Goal: Task Accomplishment & Management: Manage account settings

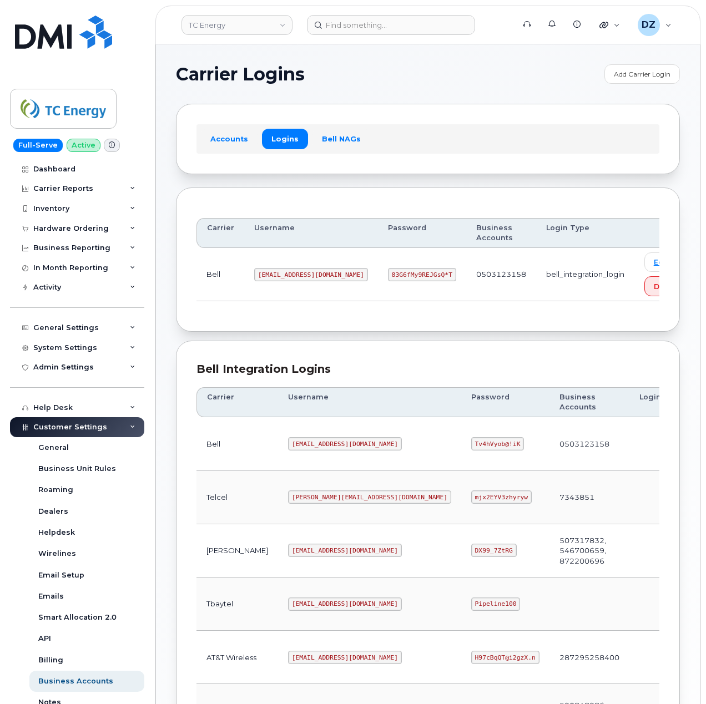
scroll to position [300, 0]
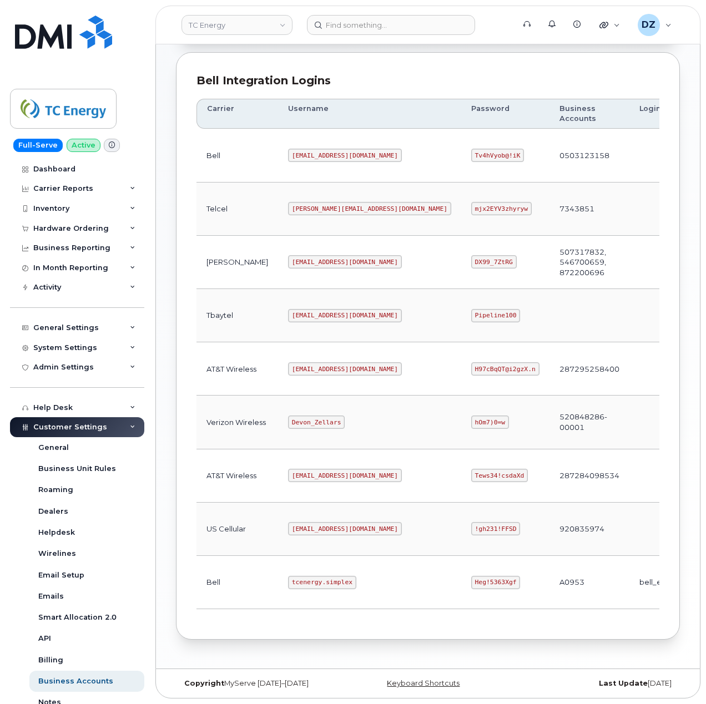
click at [471, 577] on code "Heg!5363Xgf" at bounding box center [495, 582] width 49 height 13
click at [471, 576] on code "Heg!5363Xgf" at bounding box center [495, 582] width 49 height 13
copy code "Heg!5363Xgf"
click at [288, 149] on code "tcenergy@myserve.ca" at bounding box center [345, 155] width 114 height 13
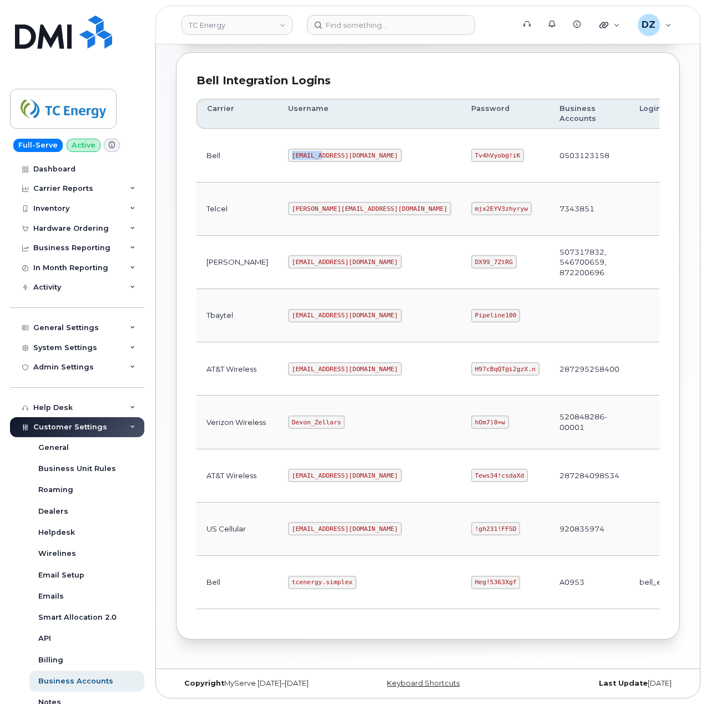
click at [288, 149] on code "tcenergy@myserve.ca" at bounding box center [345, 155] width 114 height 13
click at [325, 150] on code "tcenergy@myserve.ca" at bounding box center [345, 155] width 114 height 13
copy code "tcenergy@myserve.ca"
click at [471, 149] on code "Tv4hVyob@!iK" at bounding box center [497, 155] width 53 height 13
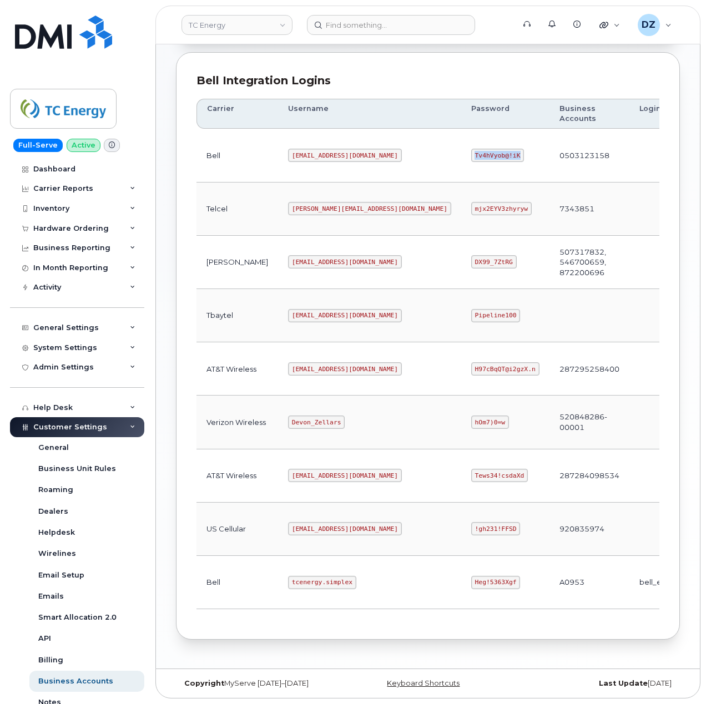
click at [471, 149] on code "Tv4hVyob@!iK" at bounding box center [497, 155] width 53 height 13
copy code "Tv4hVyob@!iK"
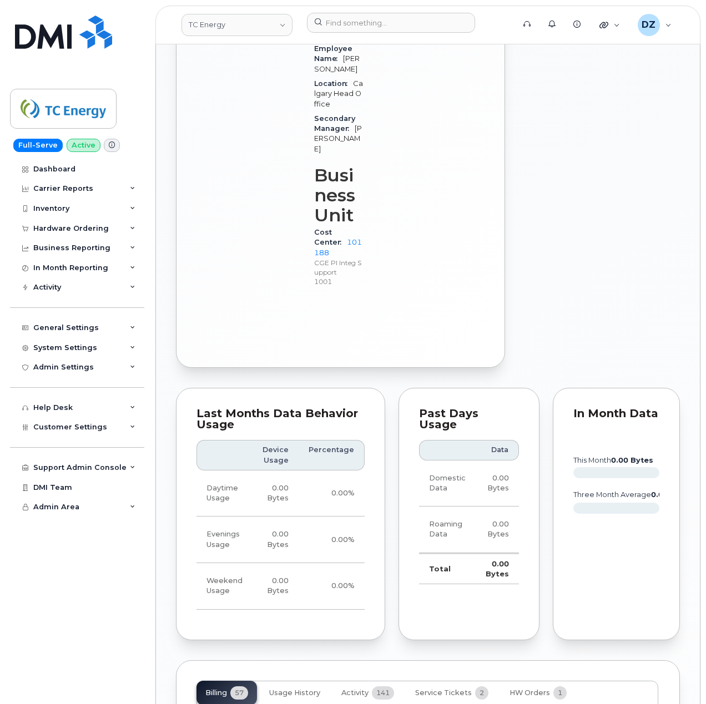
scroll to position [1258, 0]
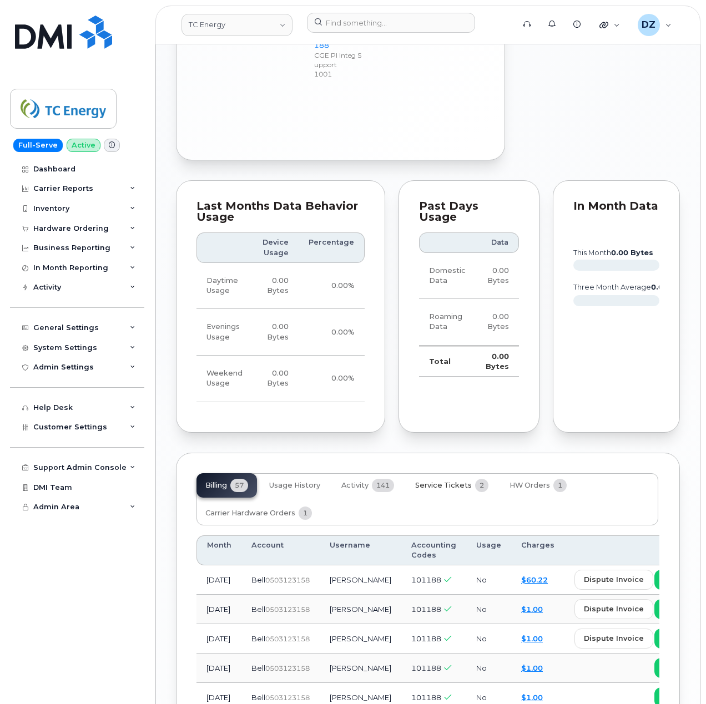
click at [456, 481] on span "Service Tickets" at bounding box center [443, 485] width 57 height 9
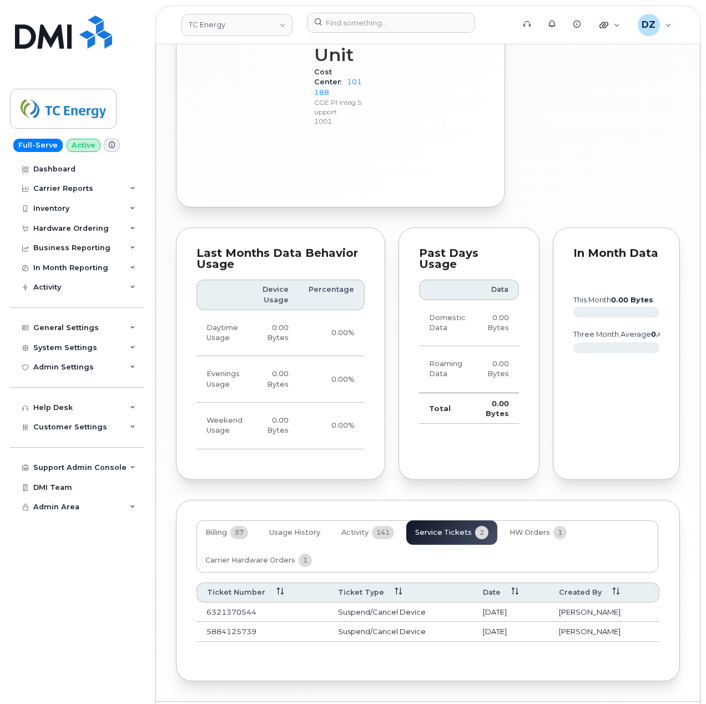
scroll to position [1237, 0]
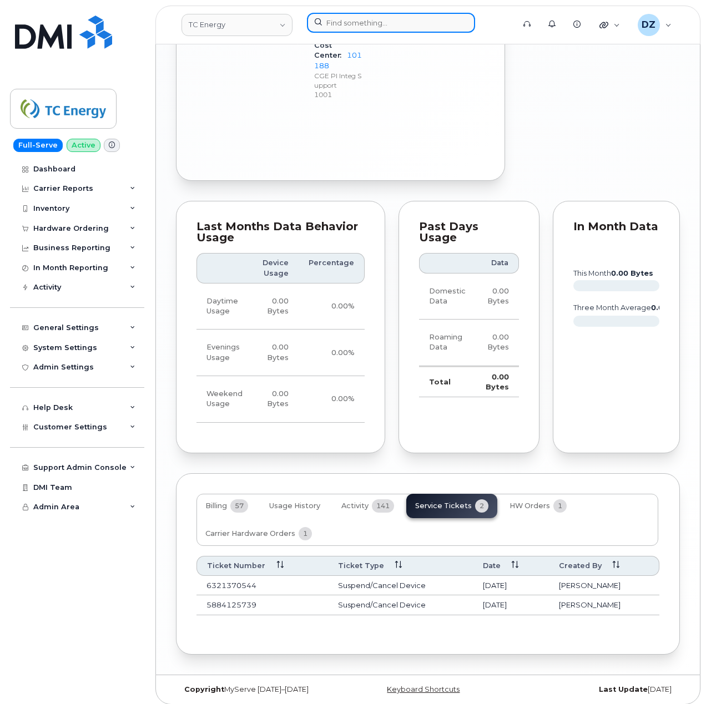
click at [360, 23] on input at bounding box center [391, 23] width 168 height 20
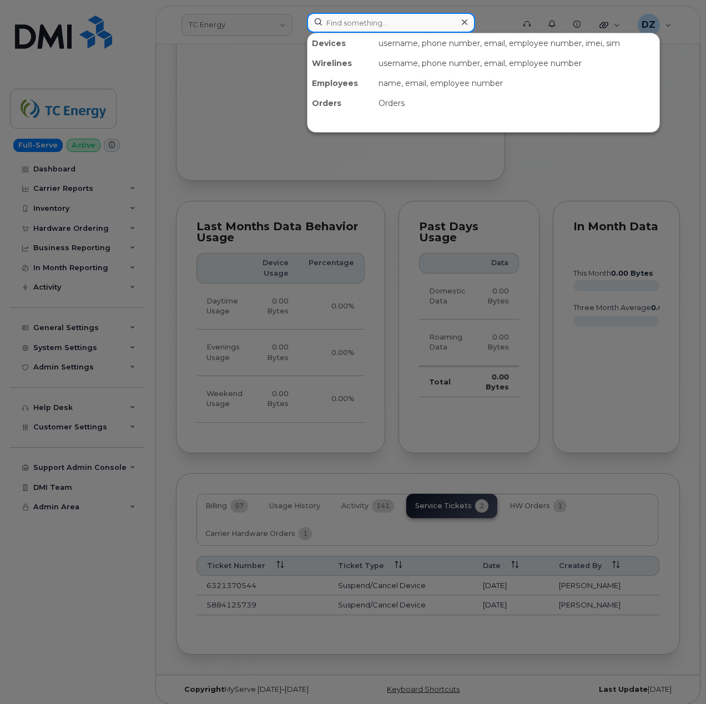
paste input "4035424849"
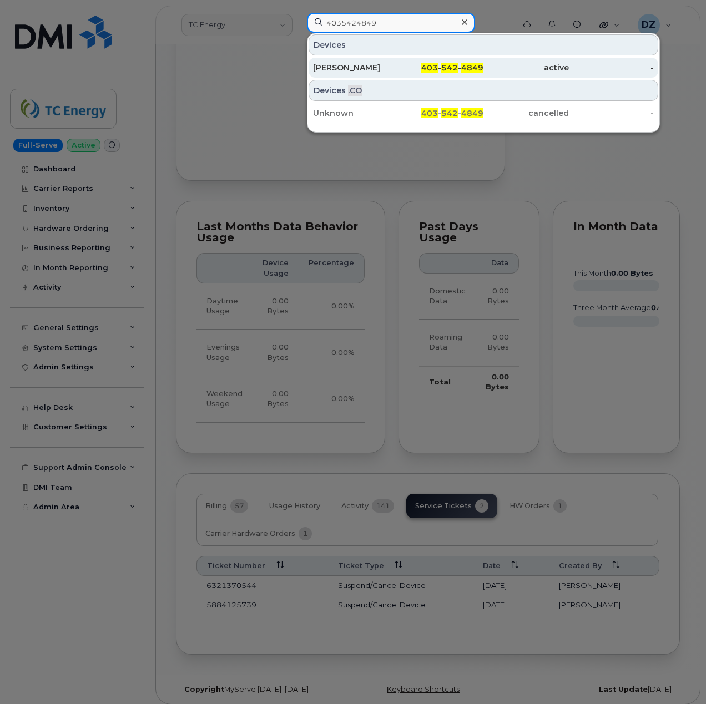
type input "4035424849"
click at [387, 65] on div "[PERSON_NAME]" at bounding box center [355, 67] width 85 height 11
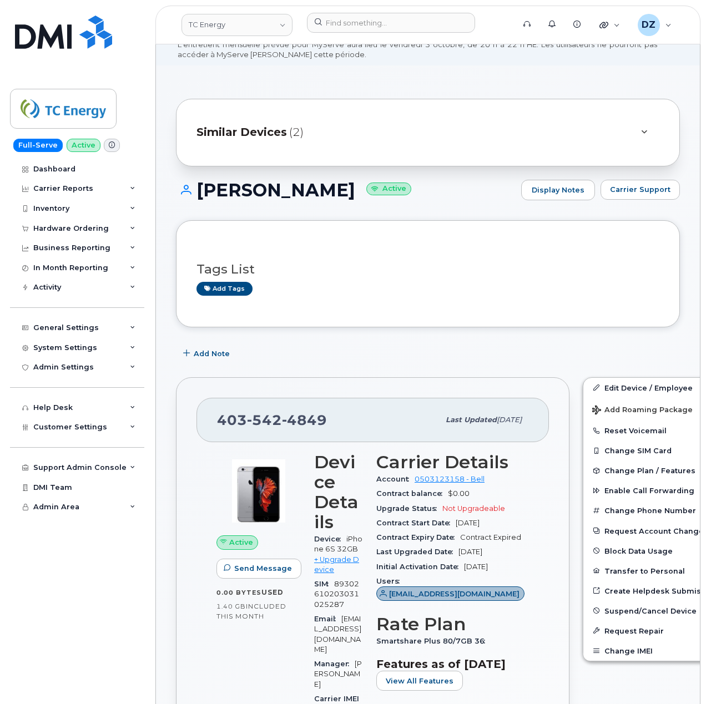
scroll to position [222, 0]
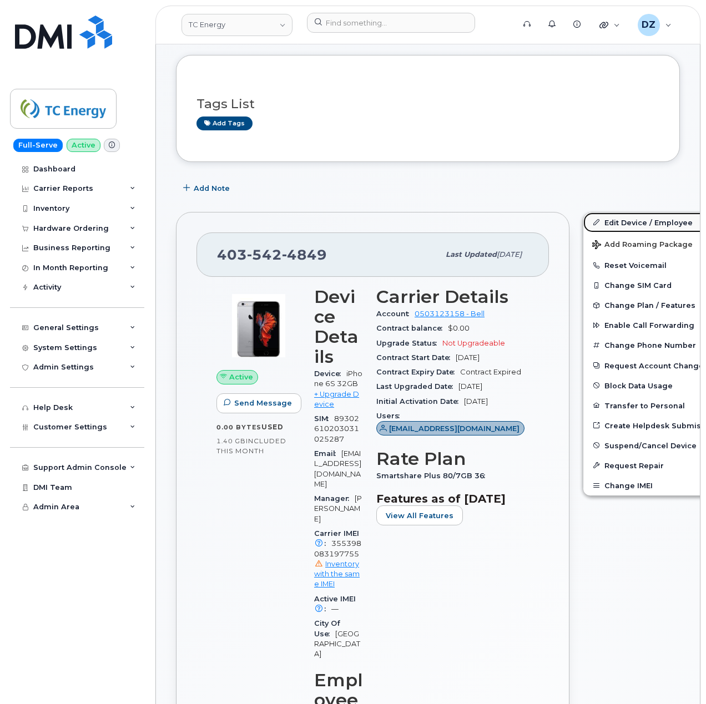
click at [587, 226] on link "Edit Device / Employee" at bounding box center [669, 223] width 172 height 20
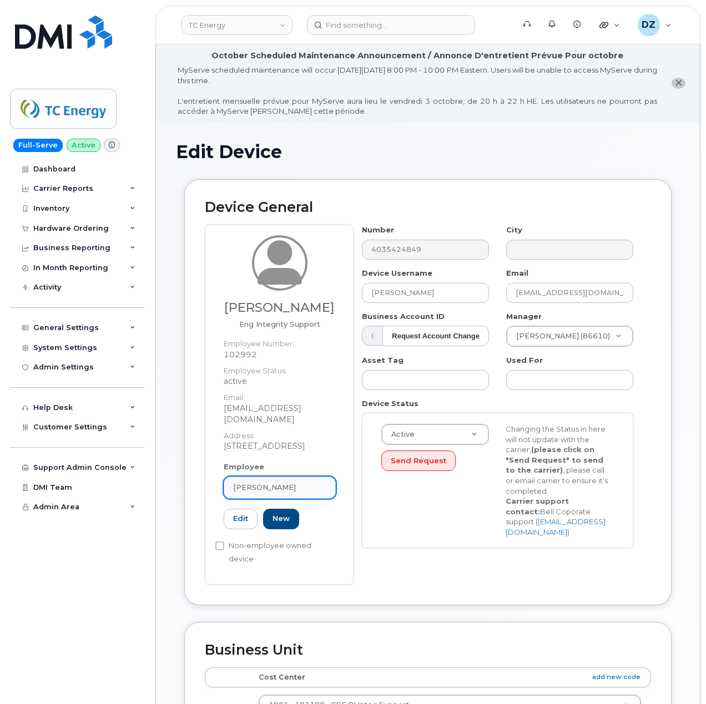
click at [278, 482] on div "Deli Yu" at bounding box center [279, 487] width 93 height 11
paste input "Moein Rezazadeh"
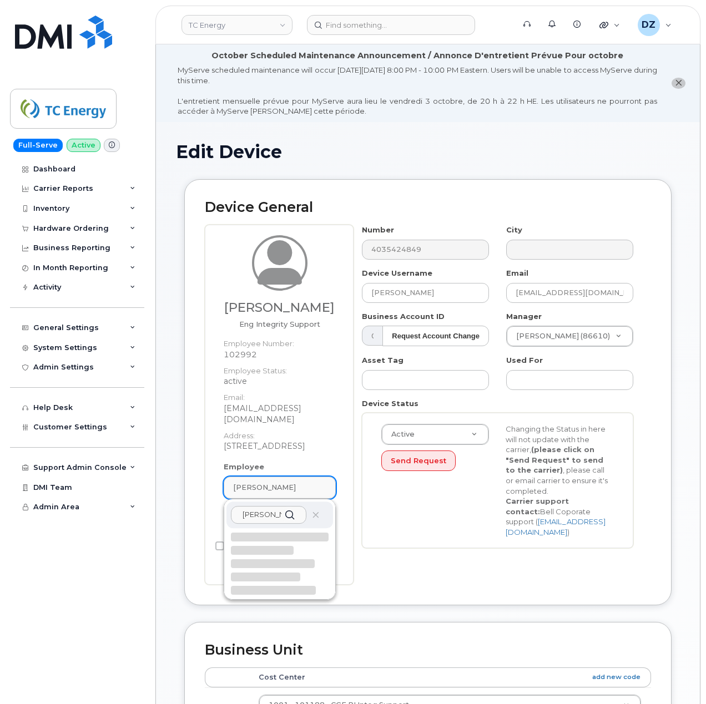
scroll to position [0, 12]
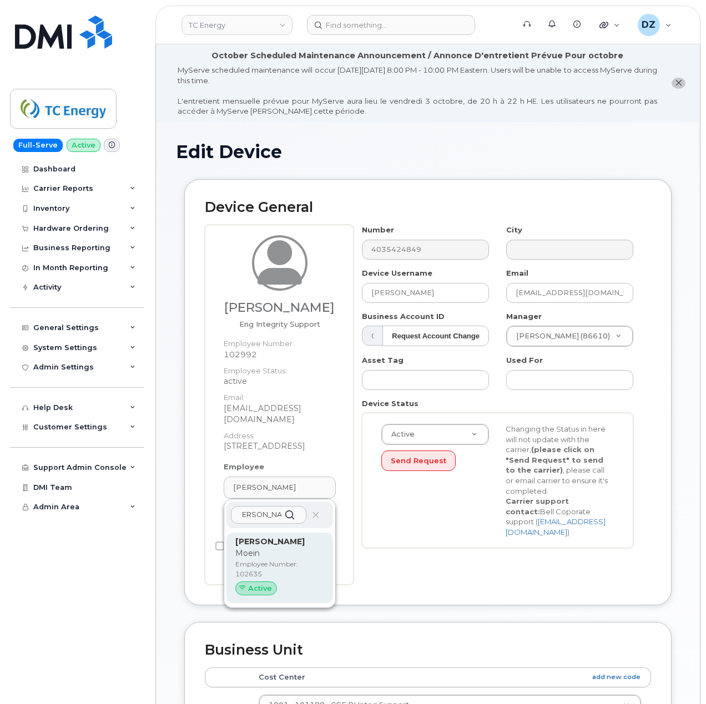
type input "Moein Rezazadeh"
click at [289, 548] on div "Moein Rezazadeh Moein Employee Number: 102635 Active" at bounding box center [279, 568] width 89 height 64
type input "102635"
type input "Moein Rezazadeh"
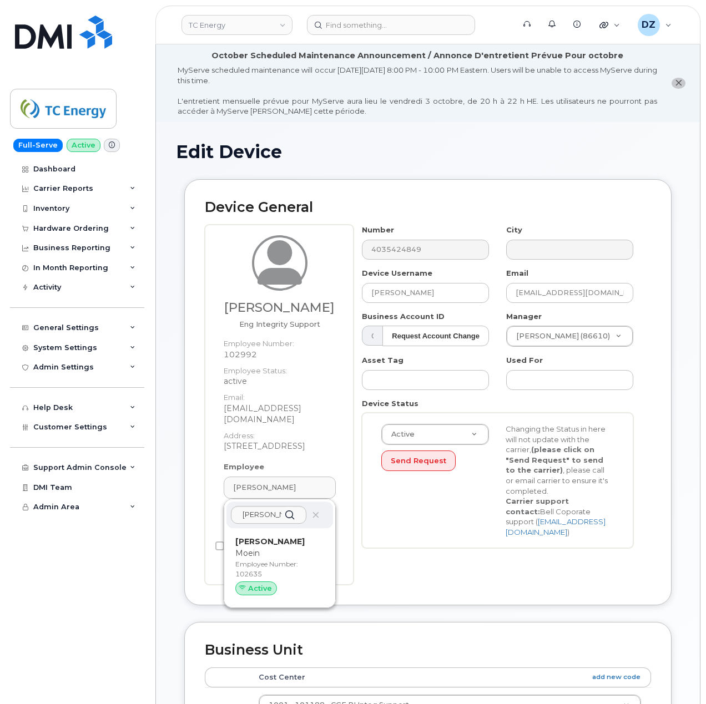
type input "moein_rezazadeh@tcenergy.com"
type input "4119782"
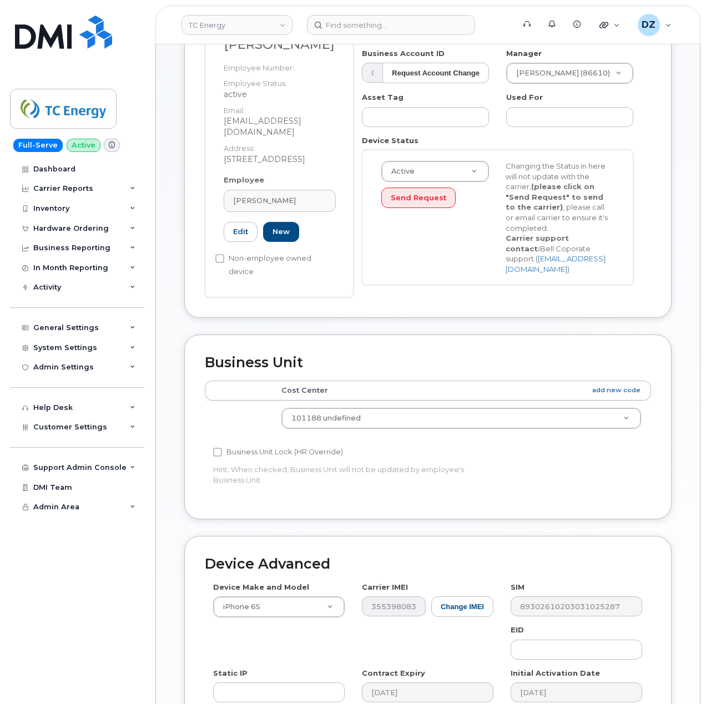
scroll to position [370, 0]
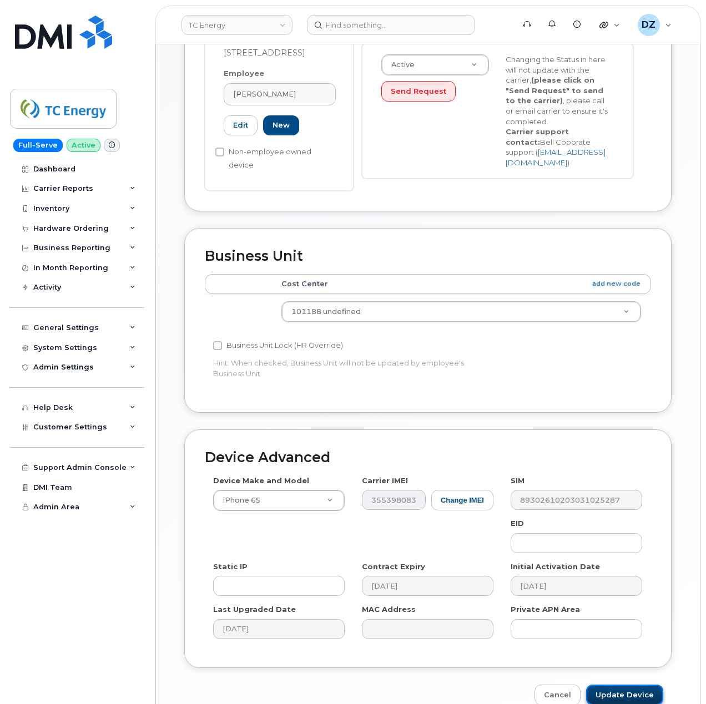
click at [618, 689] on input "Update Device" at bounding box center [624, 695] width 77 height 21
type input "Saving..."
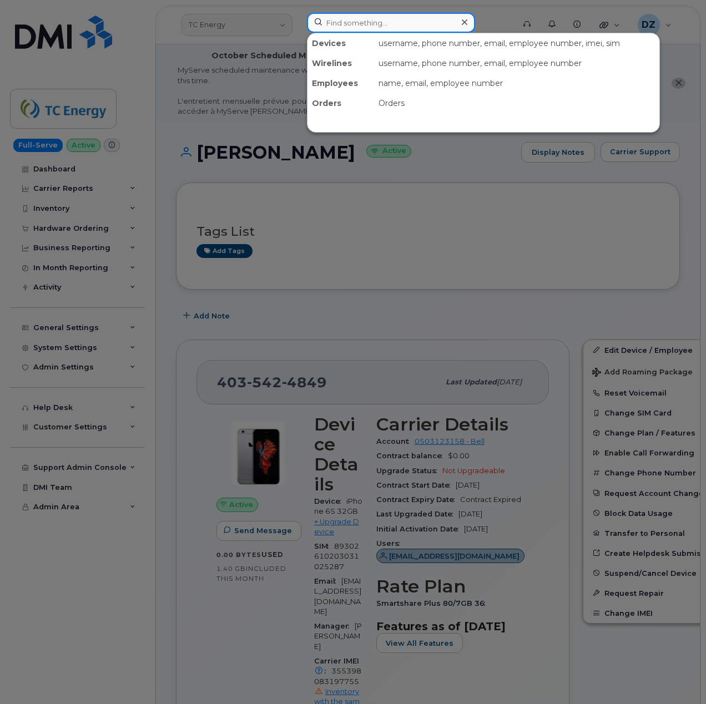
click at [387, 18] on input at bounding box center [391, 23] width 168 height 20
paste input "4035896944"
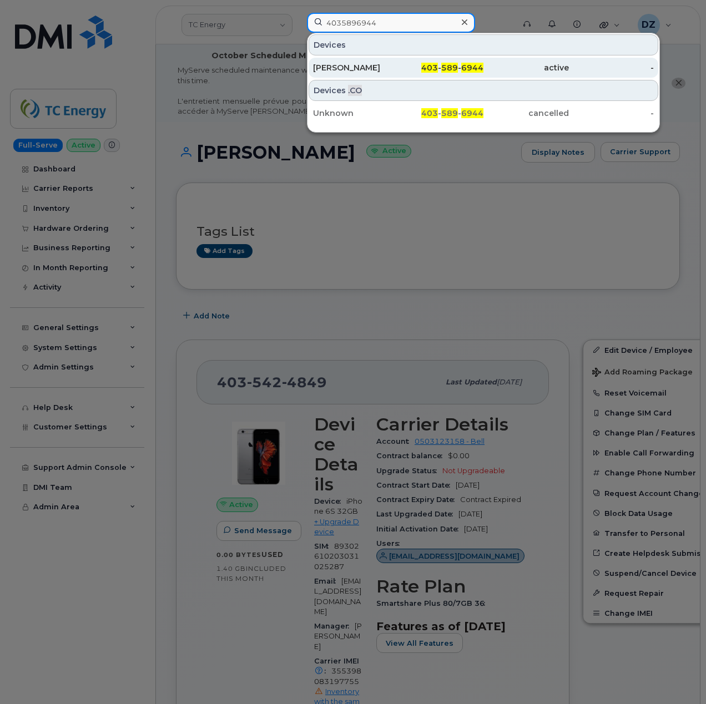
type input "4035896944"
click at [411, 63] on div "403 - 589 - 6944" at bounding box center [441, 68] width 85 height 20
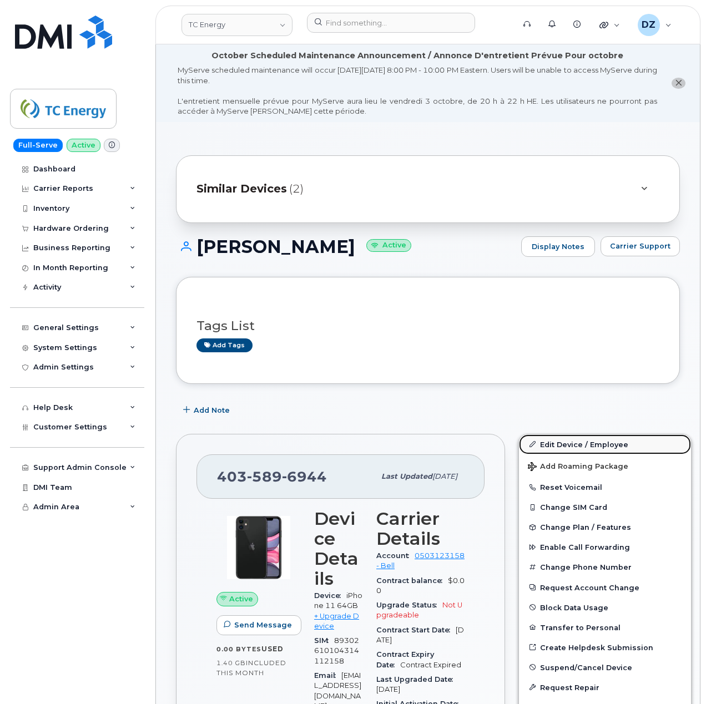
click at [594, 449] on link "Edit Device / Employee" at bounding box center [605, 445] width 172 height 20
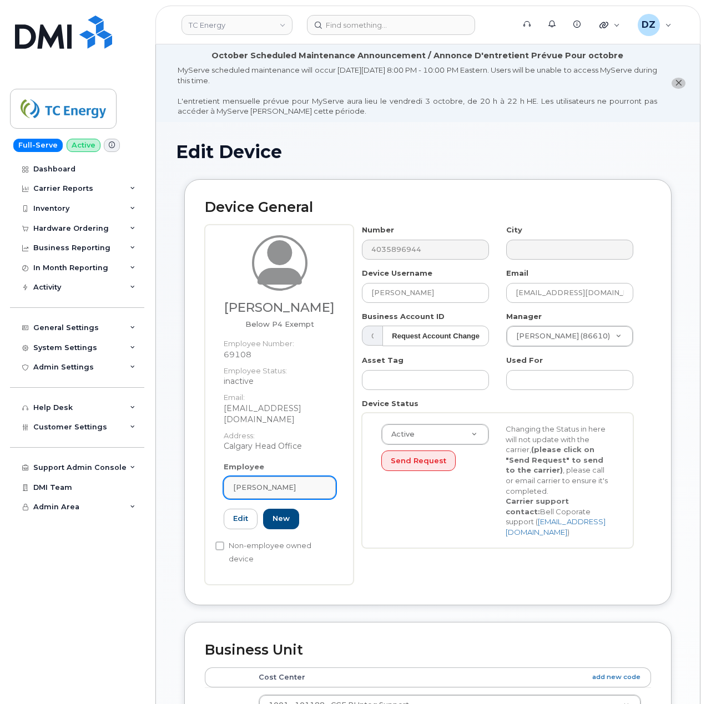
click at [275, 482] on span "[PERSON_NAME]" at bounding box center [264, 487] width 63 height 11
paste input "[PERSON_NAME]"
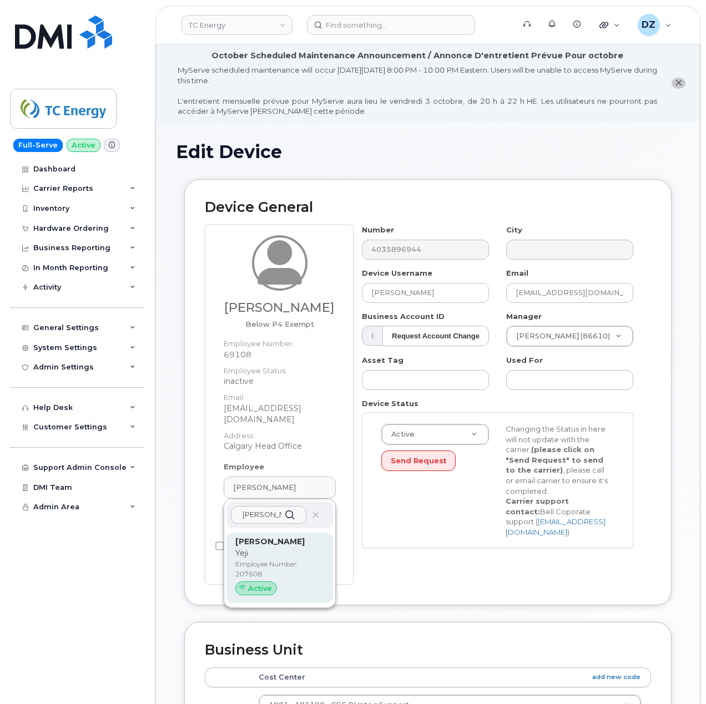
type input "Yeji Soh"
click at [253, 548] on p "Yeji" at bounding box center [279, 554] width 89 height 12
type input "207608"
type input "[PERSON_NAME]"
type input "[EMAIL_ADDRESS][DOMAIN_NAME]"
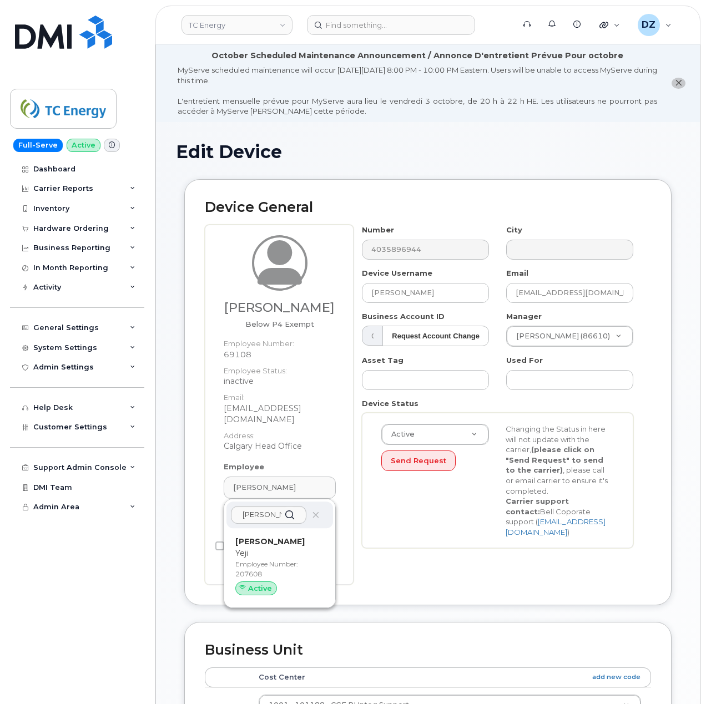
type input "4119782"
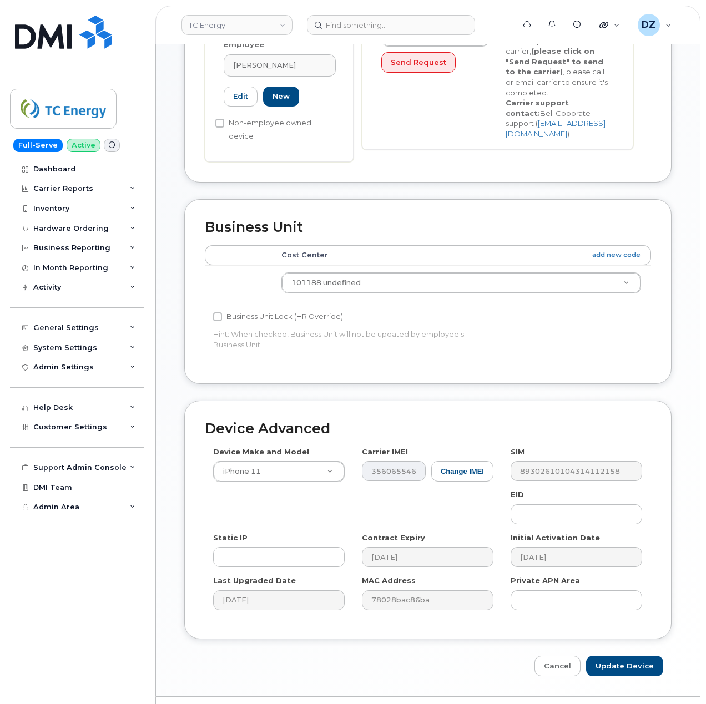
scroll to position [415, 0]
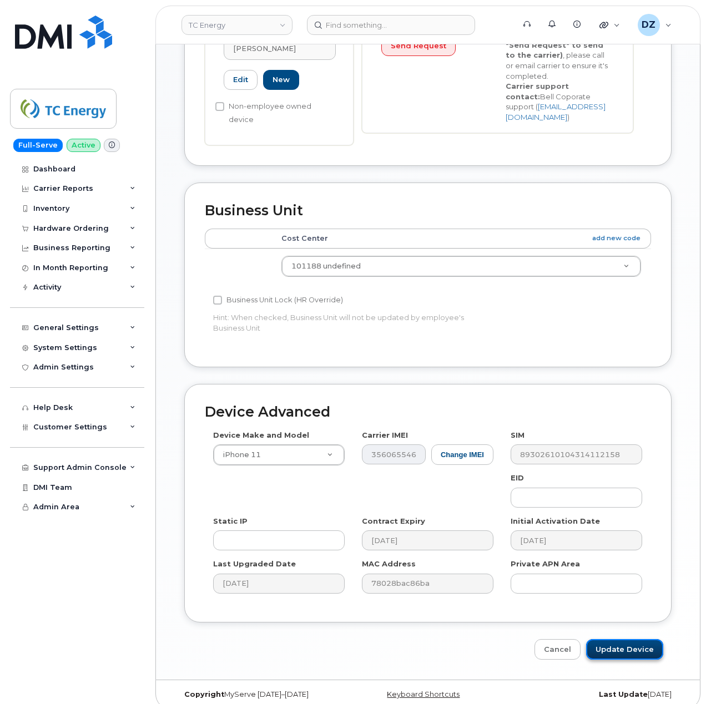
click at [628, 640] on input "Update Device" at bounding box center [624, 649] width 77 height 21
type input "Saving..."
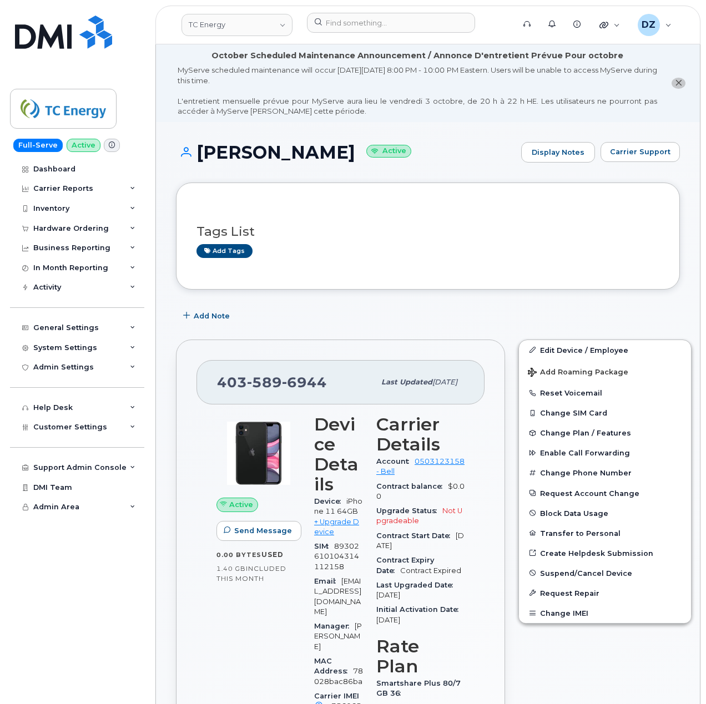
click at [358, 12] on header "TC Energy Support Alerts Knowledge Base Quicklinks Suspend / Cancel Device Chan…" at bounding box center [427, 25] width 545 height 39
click at [359, 32] on input at bounding box center [391, 23] width 168 height 20
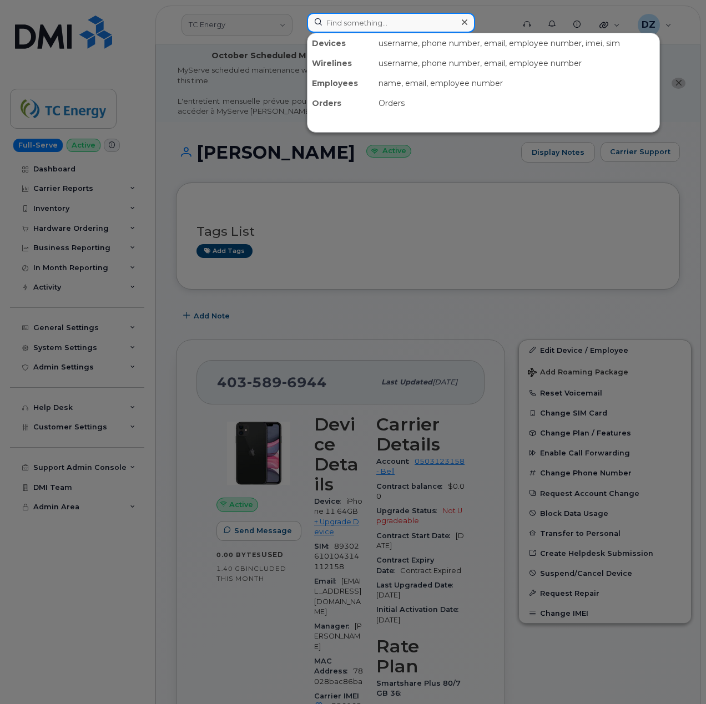
paste input "931-213-1914"
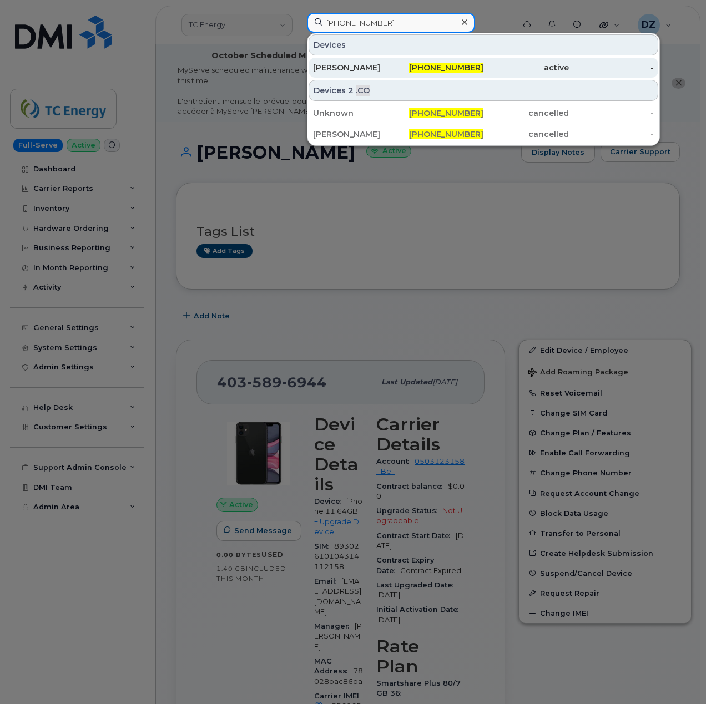
type input "931-213-1914"
click at [365, 71] on div "AUSTIN HARLESS" at bounding box center [355, 67] width 85 height 11
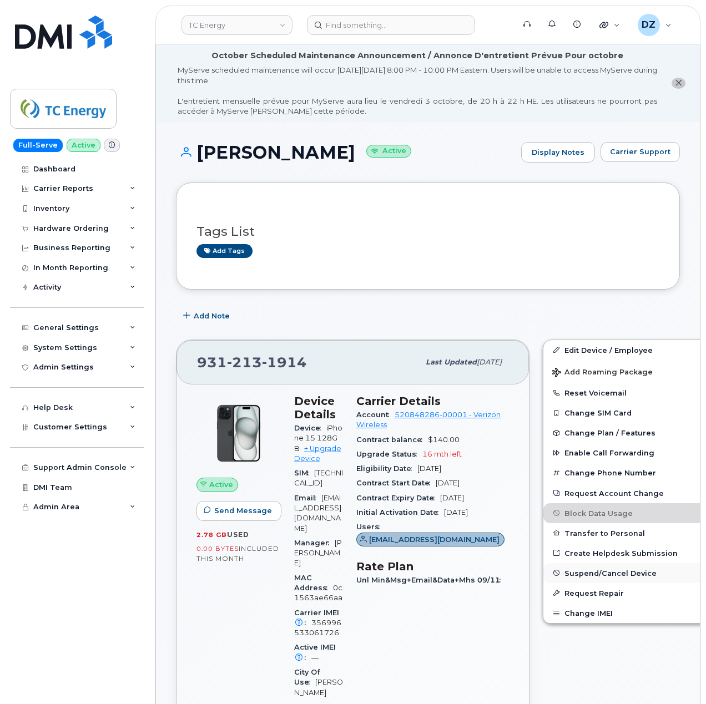
click at [617, 575] on span "Suspend/Cancel Device" at bounding box center [611, 573] width 92 height 8
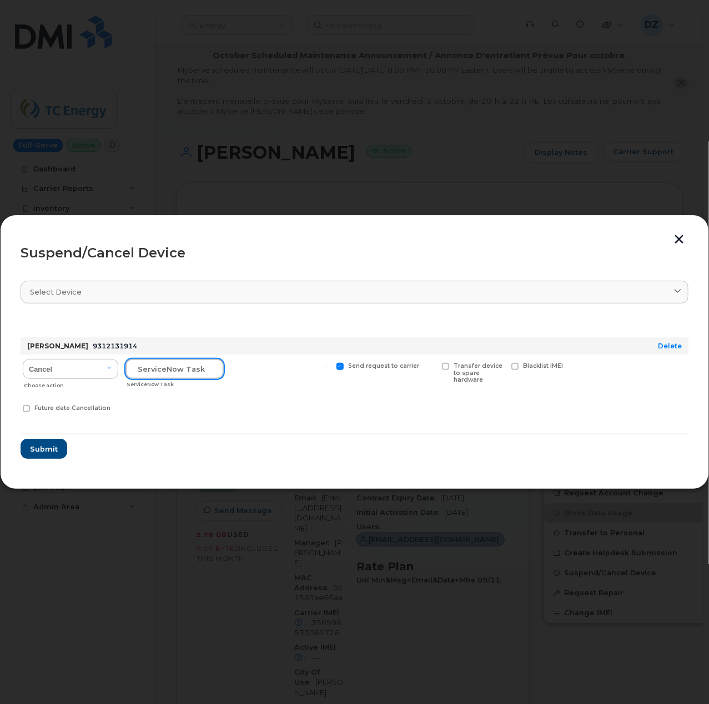
click at [174, 366] on input "text" at bounding box center [174, 369] width 98 height 20
paste input "SCTASK0696106"
type input "SCTASK0696106"
click at [340, 367] on span at bounding box center [339, 366] width 7 height 7
click at [329, 367] on input "Send request to carrier" at bounding box center [326, 366] width 6 height 6
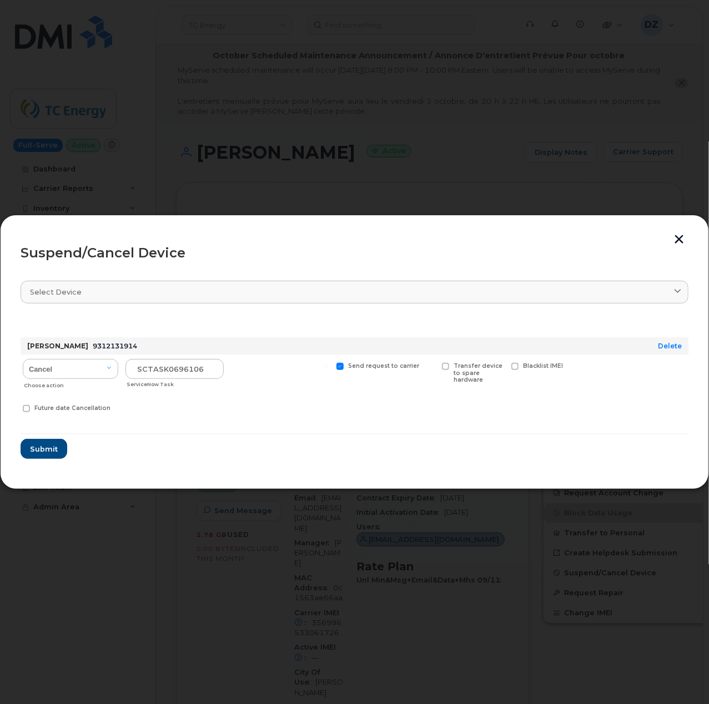
checkbox input "false"
click at [51, 454] on span "Submit" at bounding box center [43, 449] width 28 height 11
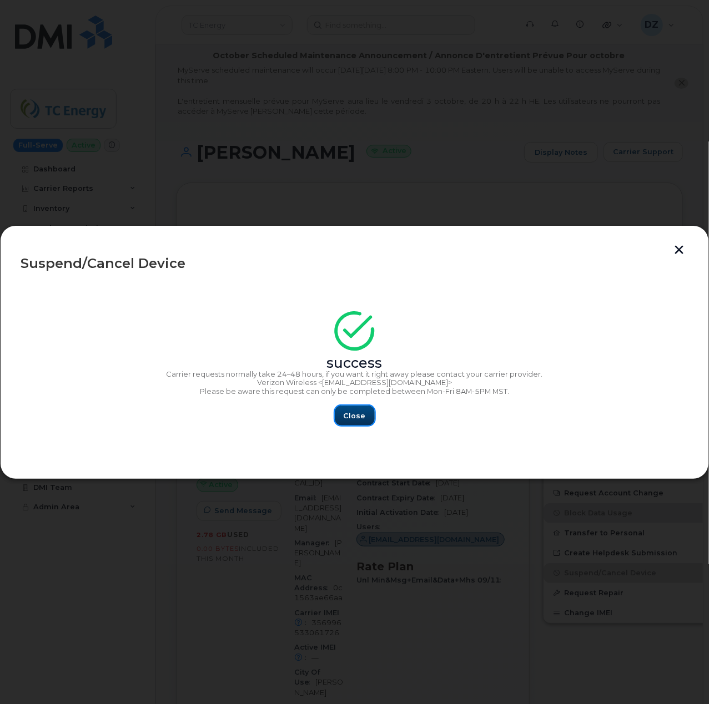
click at [358, 416] on span "Close" at bounding box center [355, 416] width 22 height 11
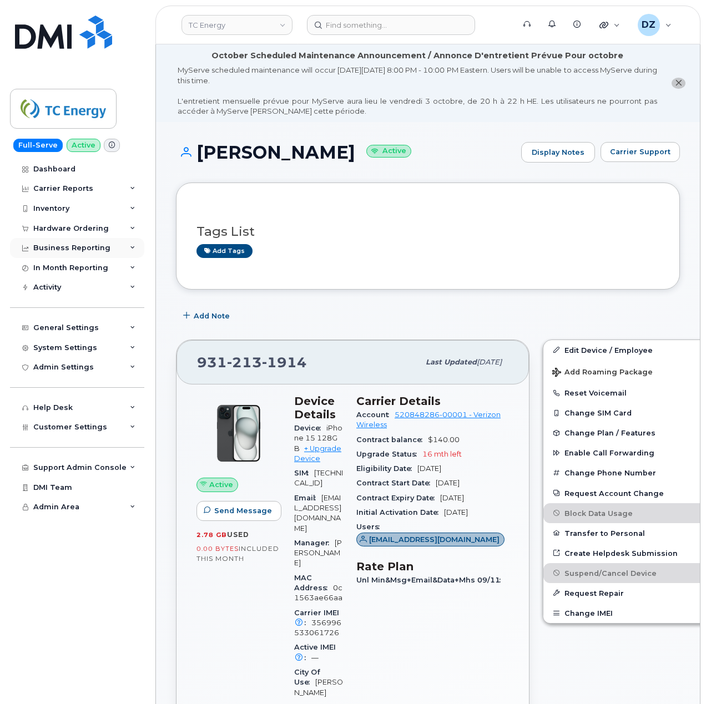
click at [124, 249] on div "Business Reporting" at bounding box center [77, 248] width 134 height 20
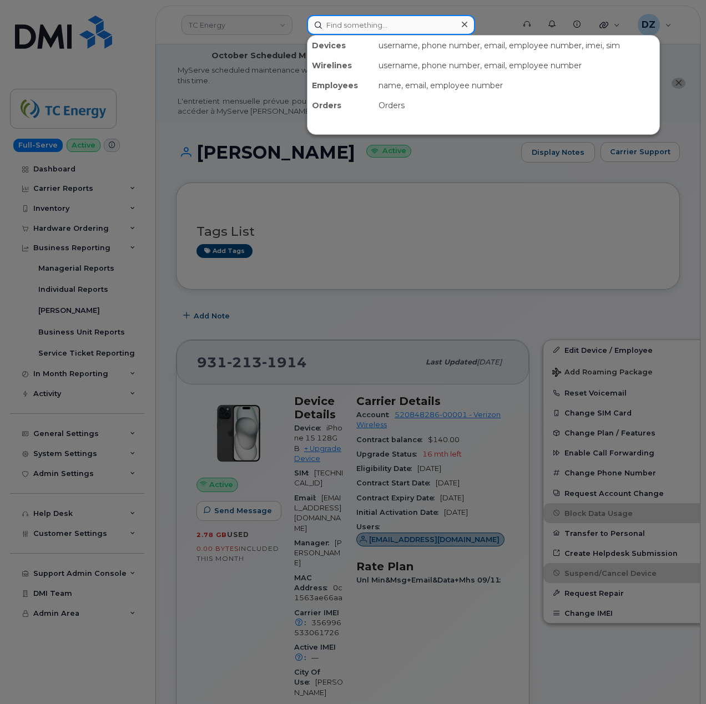
click at [349, 29] on input at bounding box center [391, 25] width 168 height 20
paste input "Reid Fiest"
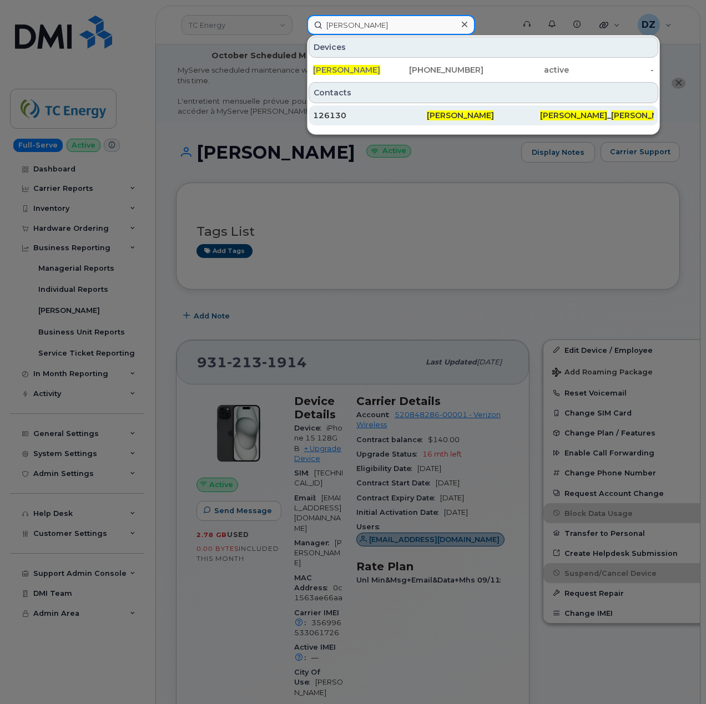
type input "Reid Fiest"
click at [360, 113] on div "126130" at bounding box center [370, 115] width 114 height 11
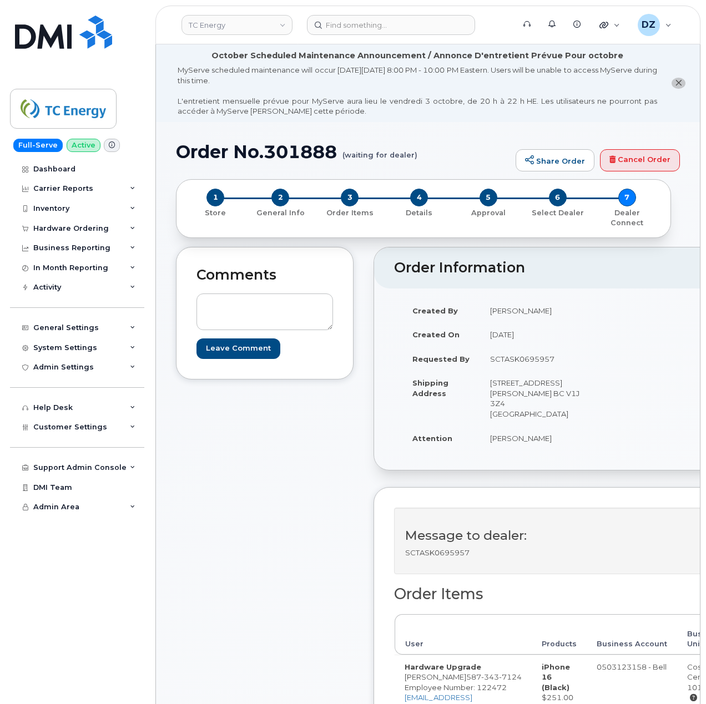
scroll to position [148, 0]
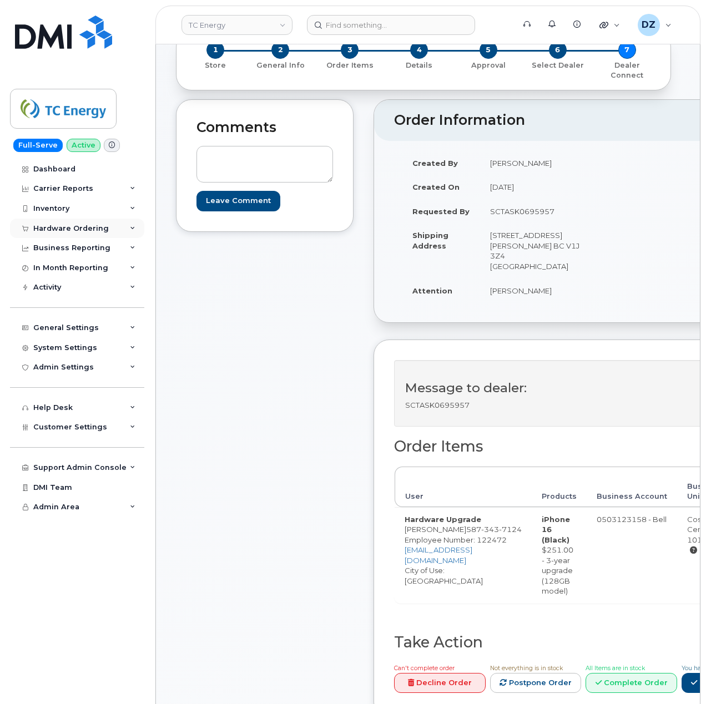
click at [85, 228] on div "Hardware Ordering" at bounding box center [70, 228] width 75 height 9
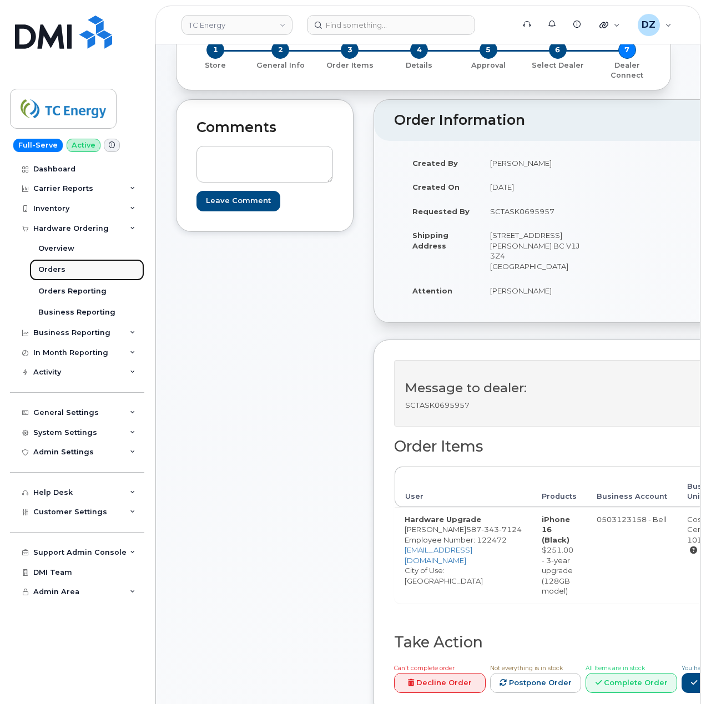
click at [82, 268] on link "Orders" at bounding box center [86, 269] width 115 height 21
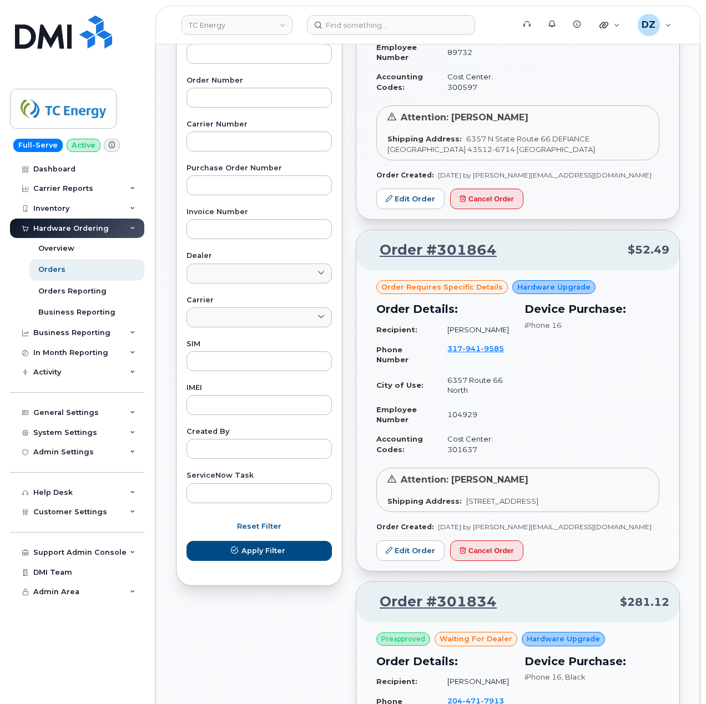
scroll to position [148, 0]
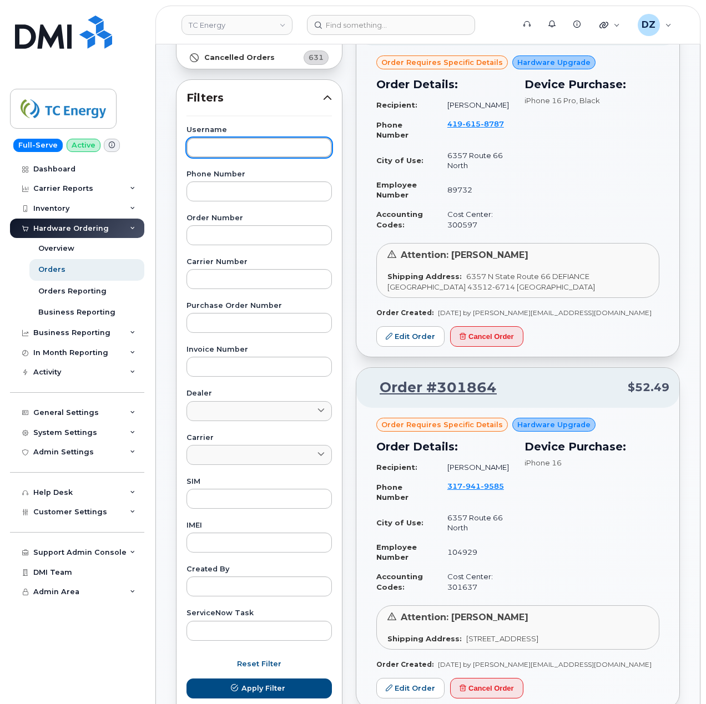
click at [231, 145] on input "text" at bounding box center [259, 148] width 145 height 20
paste input "[PERSON_NAME]"
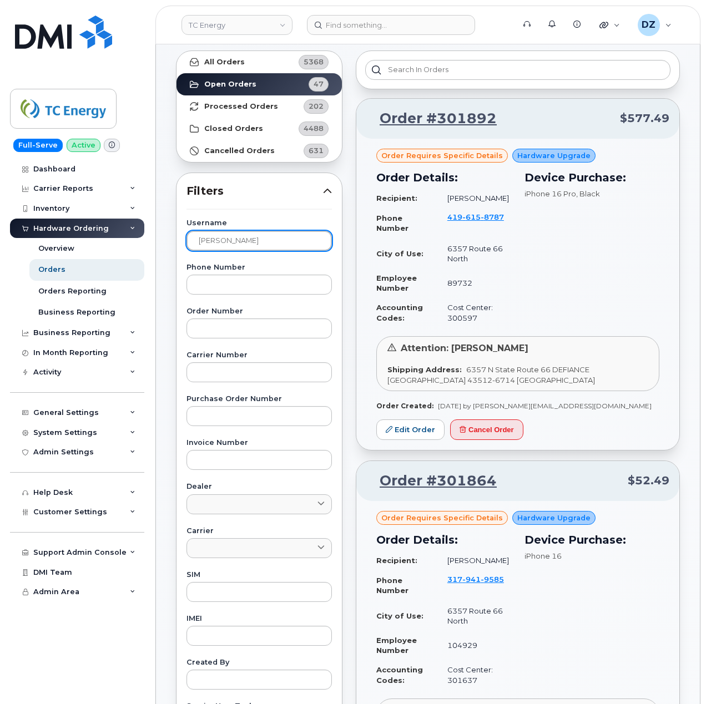
scroll to position [0, 0]
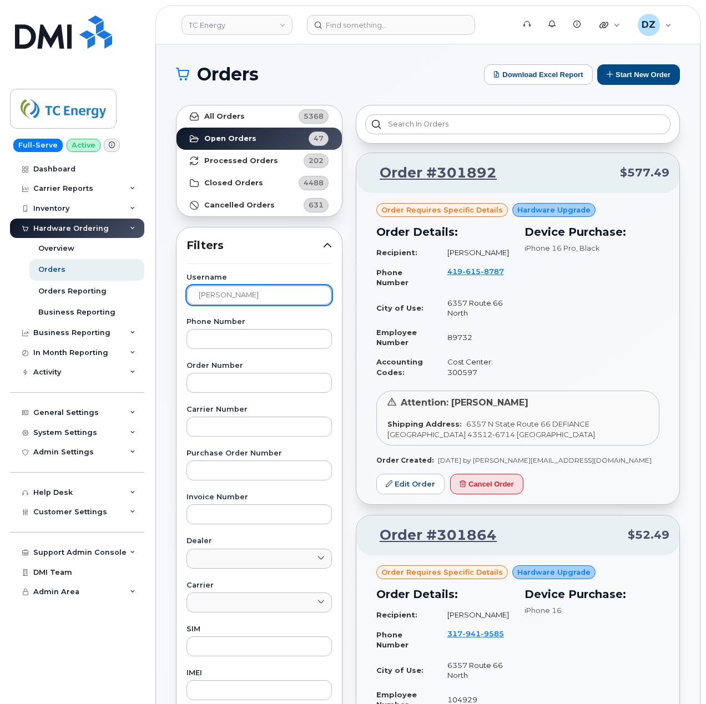
type input "[PERSON_NAME]"
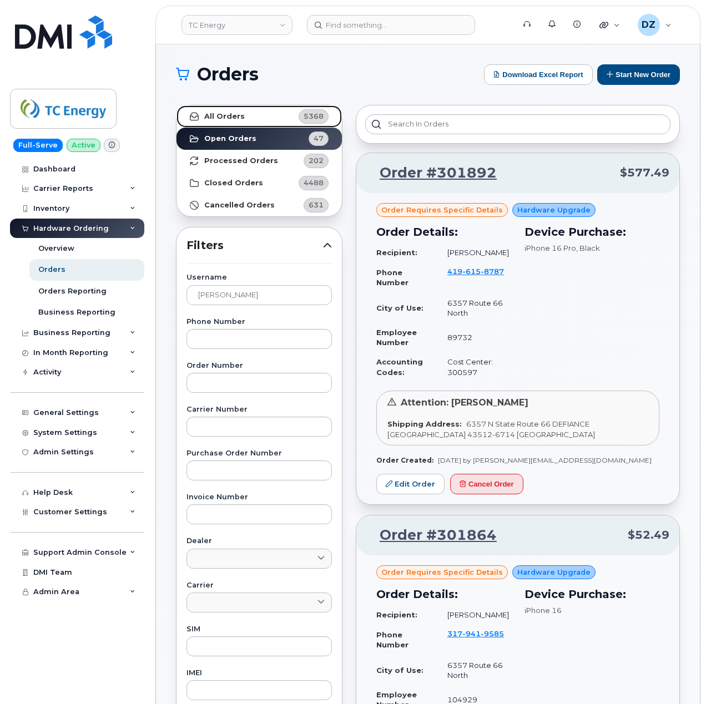
click at [275, 118] on link "All Orders 5368" at bounding box center [259, 116] width 165 height 22
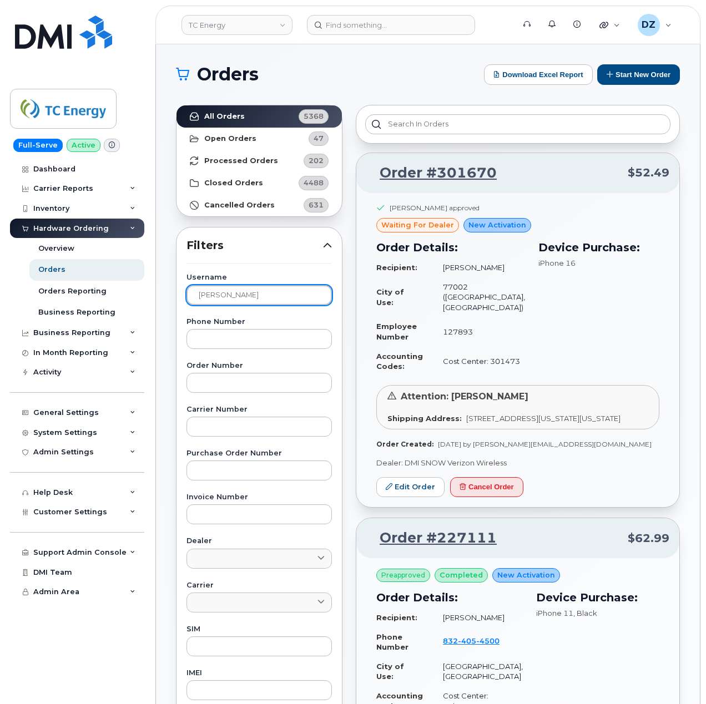
click at [258, 300] on input "Richard Hayes" at bounding box center [259, 295] width 145 height 20
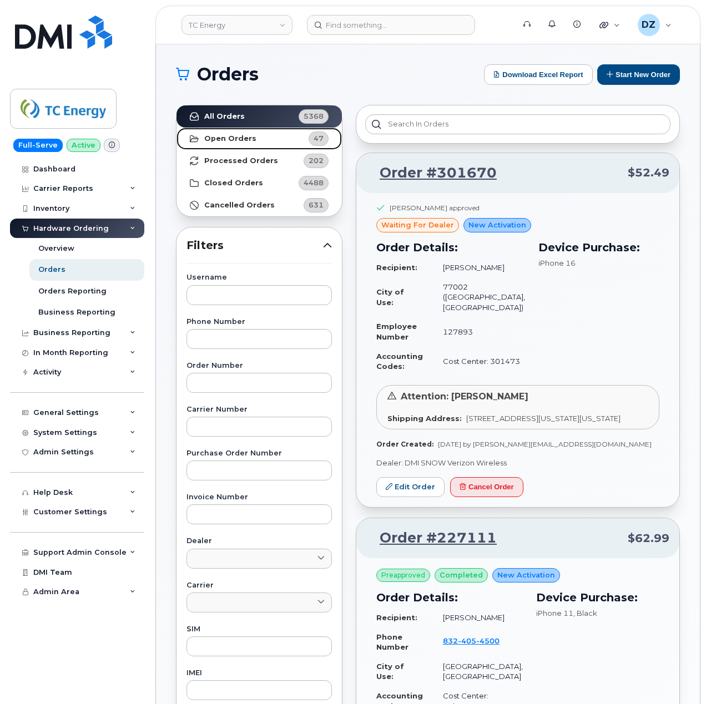
click at [230, 140] on strong "Open Orders" at bounding box center [230, 138] width 52 height 9
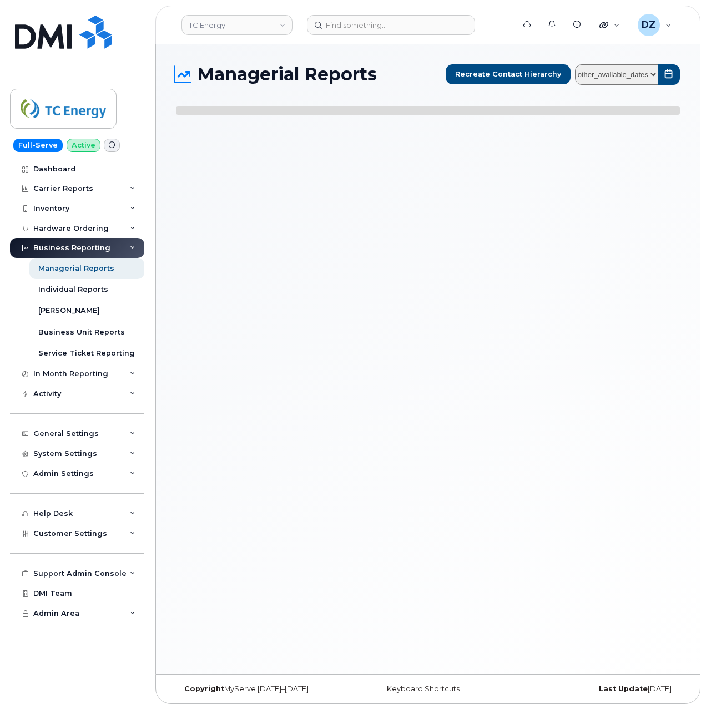
select select
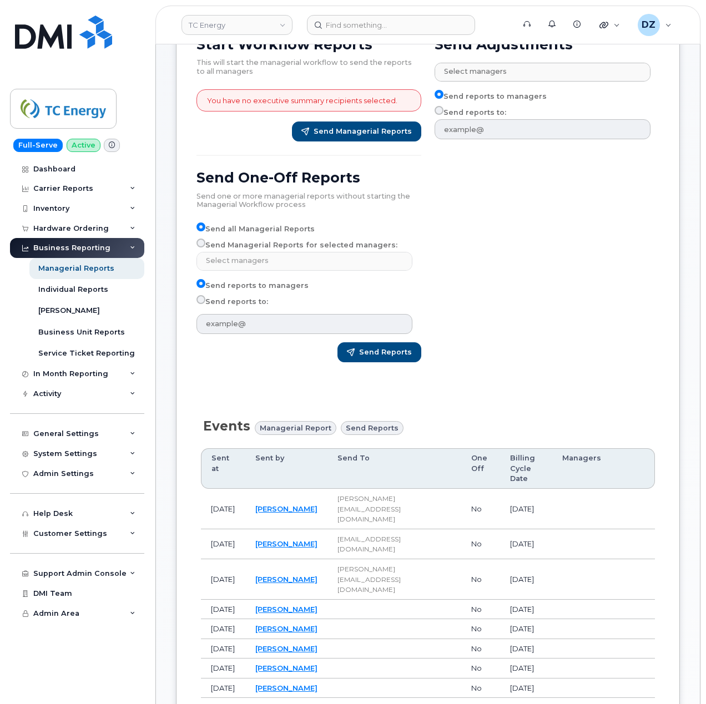
scroll to position [148, 0]
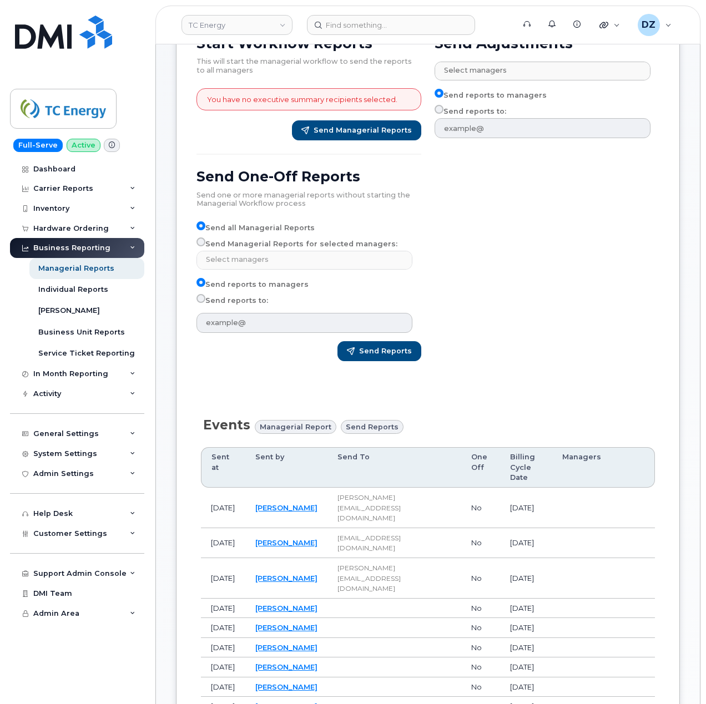
click at [198, 249] on label "Send Managerial Reports for selected managers:" at bounding box center [296, 244] width 201 height 13
click at [198, 246] on input "Send Managerial Reports for selected managers:" at bounding box center [200, 242] width 9 height 9
radio input "true"
click at [231, 258] on input "text" at bounding box center [305, 260] width 205 height 16
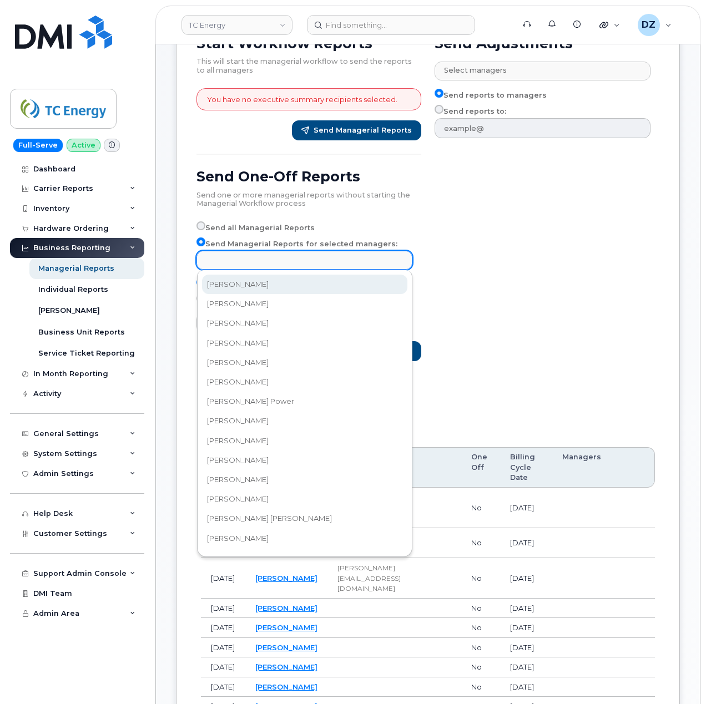
paste input "Reid Fiest"
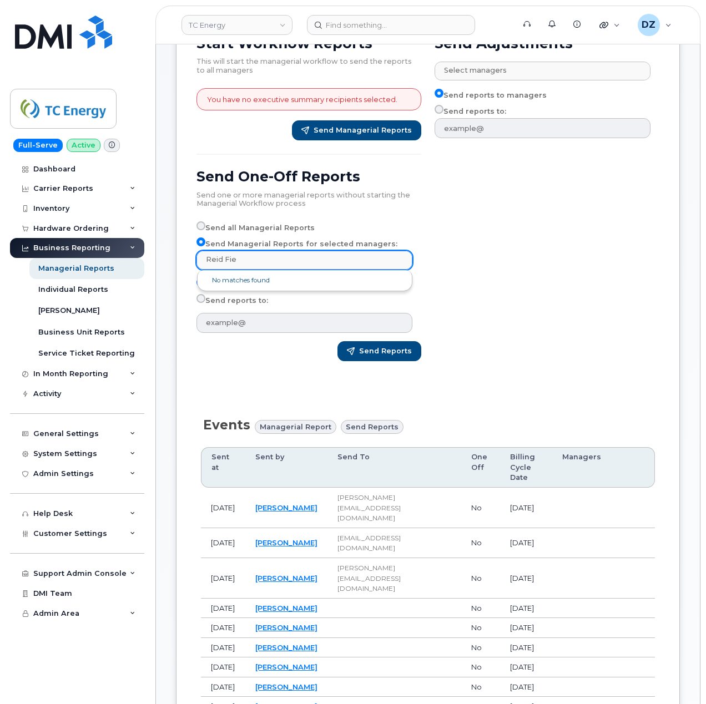
type input "Reid"
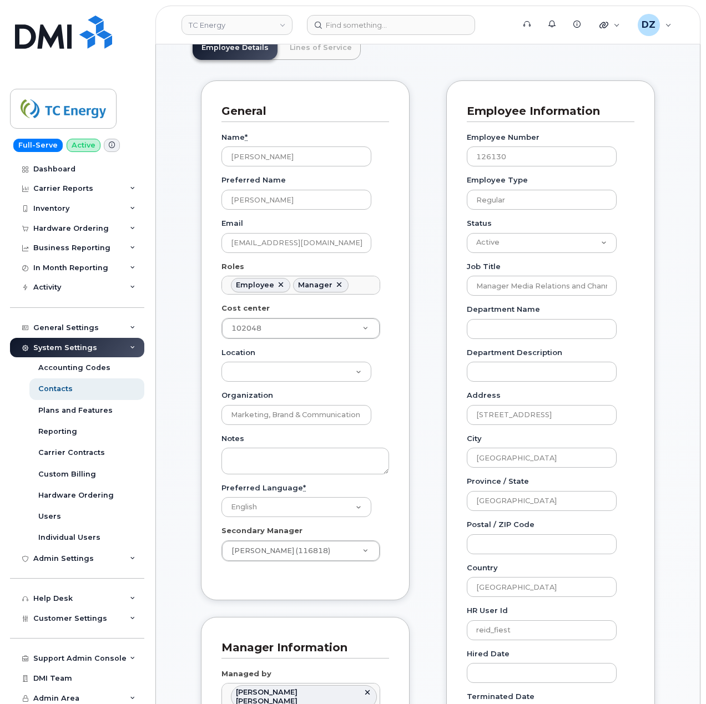
scroll to position [296, 0]
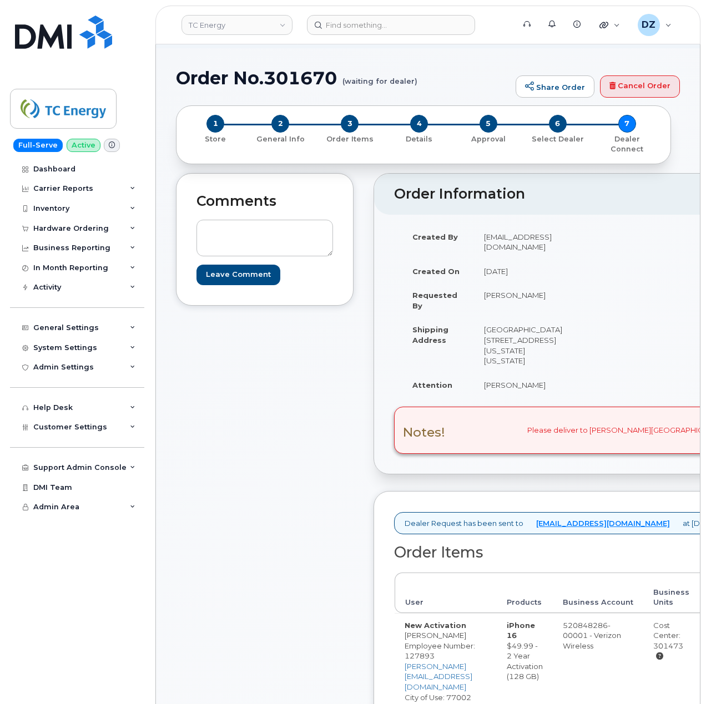
scroll to position [222, 0]
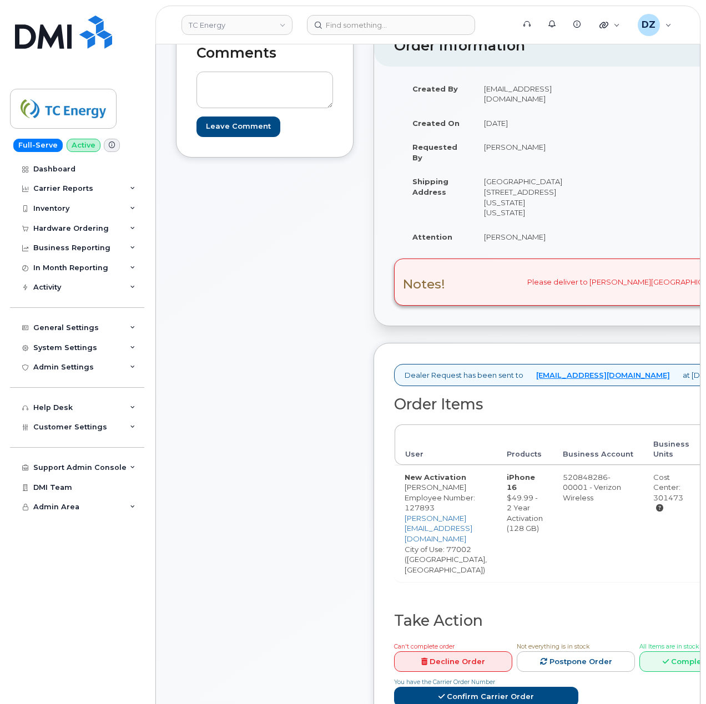
click at [420, 480] on td "New Activation [PERSON_NAME] Employee Number: 127893 [PERSON_NAME][EMAIL_ADDRES…" at bounding box center [446, 523] width 102 height 117
click at [440, 480] on td "New Activation [PERSON_NAME] Employee Number: 127893 [PERSON_NAME][EMAIL_ADDRES…" at bounding box center [446, 523] width 102 height 117
copy td "[PERSON_NAME]"
copy td "Richard Hayes"
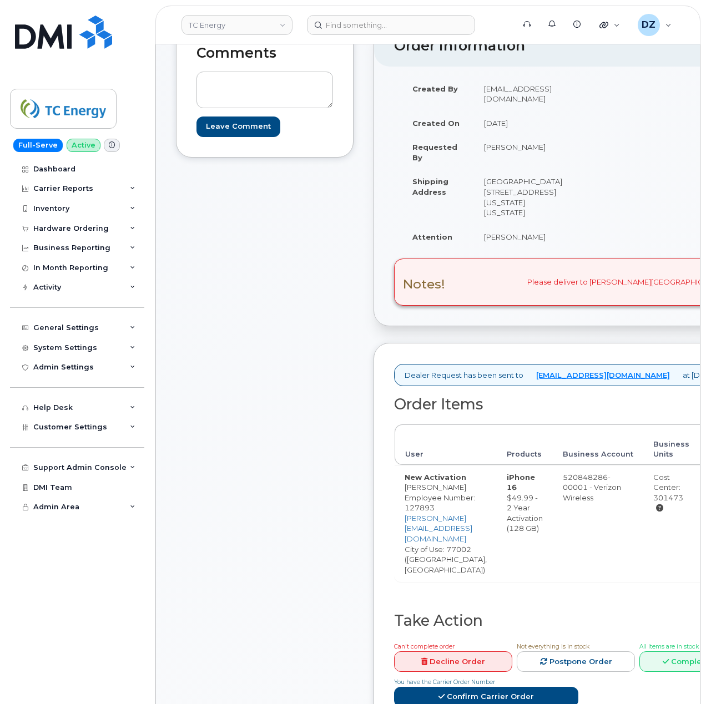
click at [520, 180] on td "22nd Floor 700 Louisiana St Houston Texas 77002-2702" at bounding box center [523, 196] width 98 height 55
click at [543, 192] on td "22nd Floor 700 Louisiana St Houston Texas 77002-2702" at bounding box center [523, 196] width 98 height 55
copy td "700 Louisiana St Houston Texas 77002"
click at [480, 185] on td "22nd Floor 700 Louisiana St Houston Texas 77002-2702" at bounding box center [523, 196] width 98 height 55
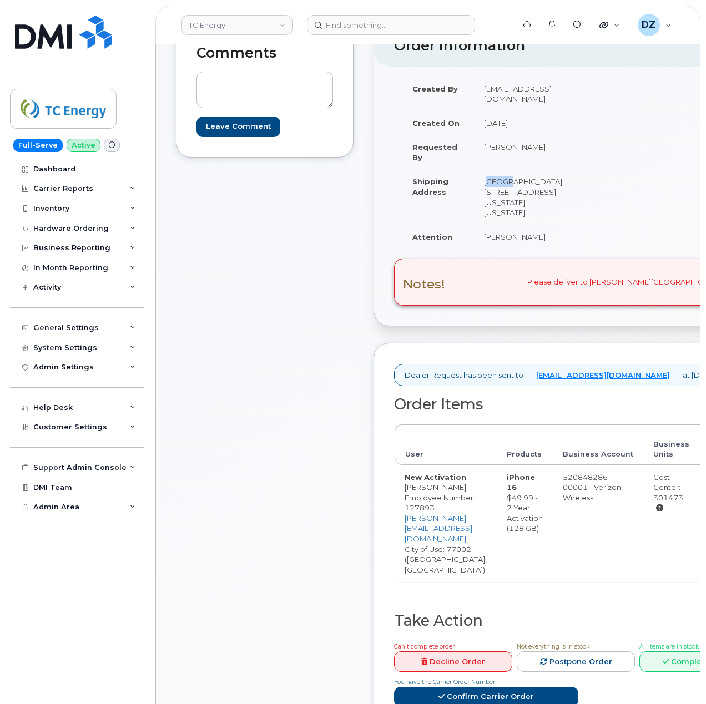
click at [480, 184] on td "22nd Floor 700 Louisiana St Houston Texas 77002-2702" at bounding box center [523, 196] width 98 height 55
click at [495, 180] on td "22nd Floor 700 Louisiana St Houston Texas 77002-2702" at bounding box center [523, 196] width 98 height 55
copy td "22nd Floor"
click at [417, 482] on td "New Activation Richard Hayes Employee Number: 127893 richard_hayes@tcenergy.com…" at bounding box center [446, 523] width 102 height 117
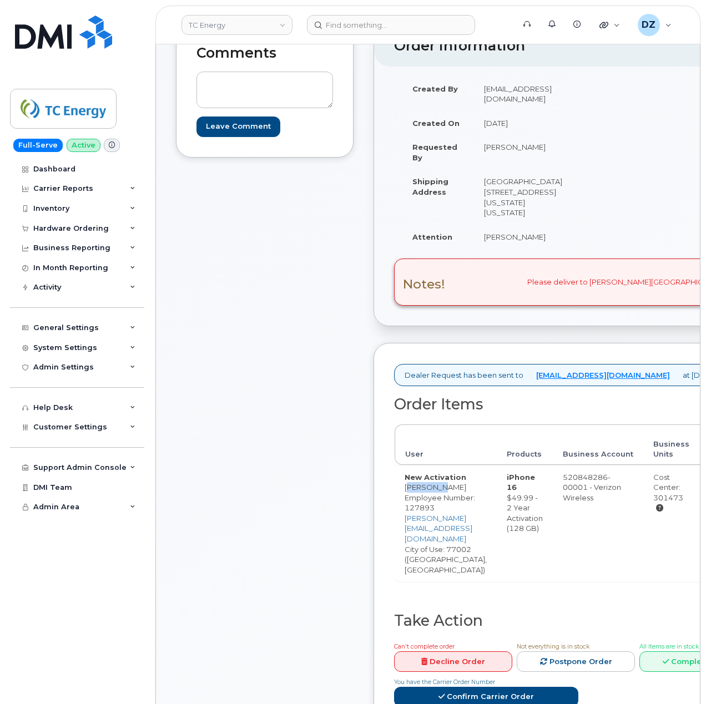
click at [451, 482] on td "New Activation Richard Hayes Employee Number: 127893 richard_hayes@tcenergy.com…" at bounding box center [446, 523] width 102 height 117
copy td "[PERSON_NAME]"
click at [484, 225] on td "[PERSON_NAME]" at bounding box center [523, 237] width 98 height 24
click at [502, 225] on td "[PERSON_NAME]" at bounding box center [523, 237] width 98 height 24
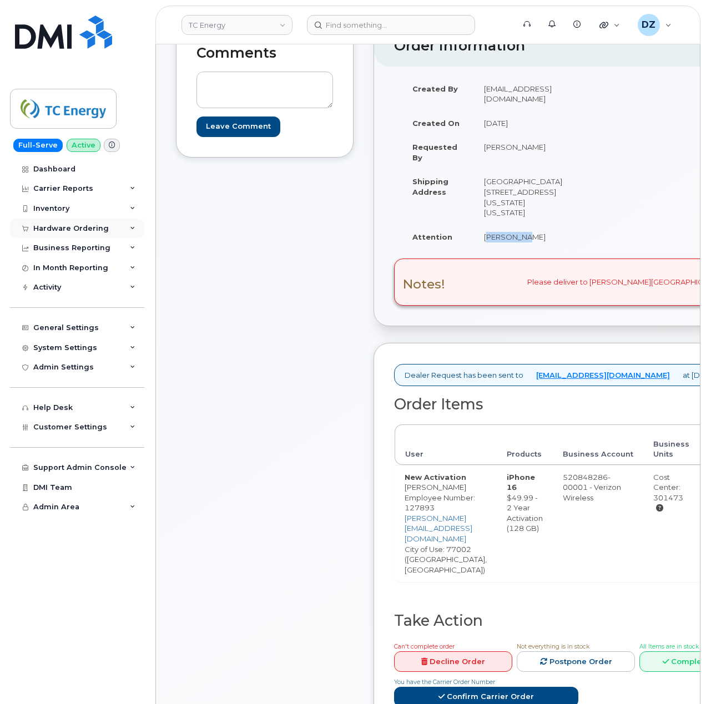
copy td "[PERSON_NAME]"
click at [522, 180] on td "22nd Floor 700 Louisiana St Houston Texas 77002-2702" at bounding box center [523, 196] width 98 height 55
click at [541, 191] on td "22nd Floor 700 Louisiana St Houston Texas 77002-2702" at bounding box center [523, 196] width 98 height 55
copy td "700 Louisiana St Houston Texas 77002"
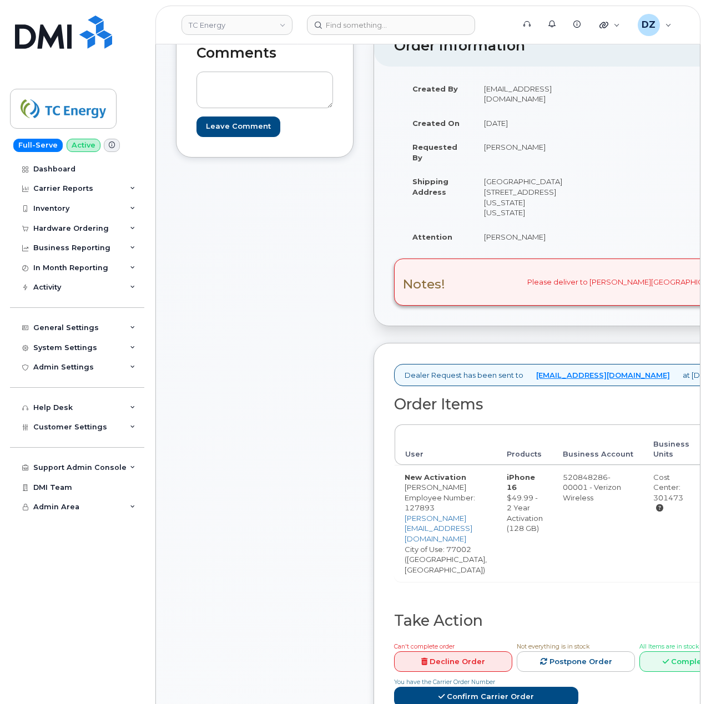
click at [480, 183] on td "22nd Floor 700 Louisiana St Houston Texas 77002-2702" at bounding box center [523, 196] width 98 height 55
click at [495, 181] on td "22nd Floor 700 Louisiana St Houston Texas 77002-2702" at bounding box center [523, 196] width 98 height 55
copy td "22nd Floor"
click at [513, 687] on link "Confirm Carrier Order" at bounding box center [486, 697] width 184 height 21
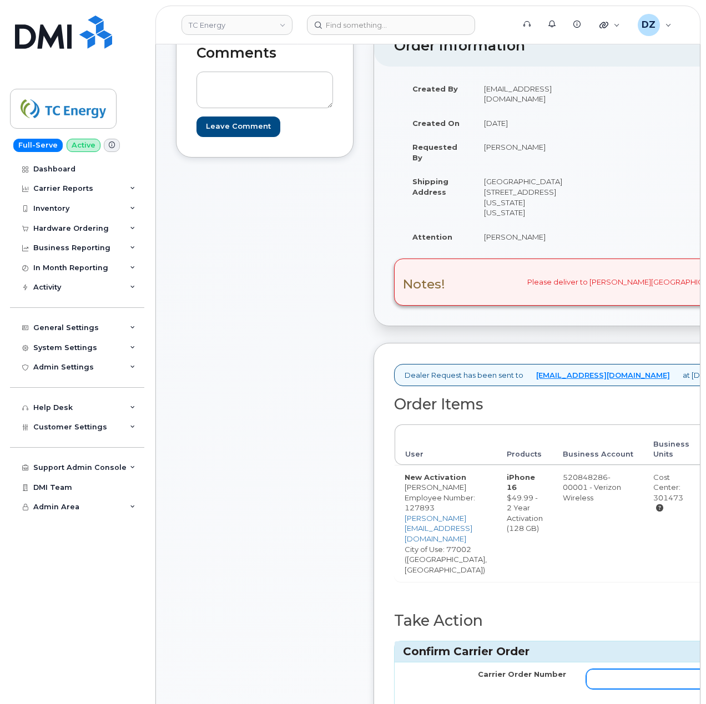
click at [627, 669] on input "Carrier Order Number" at bounding box center [667, 679] width 162 height 20
paste input "MB3000597026120"
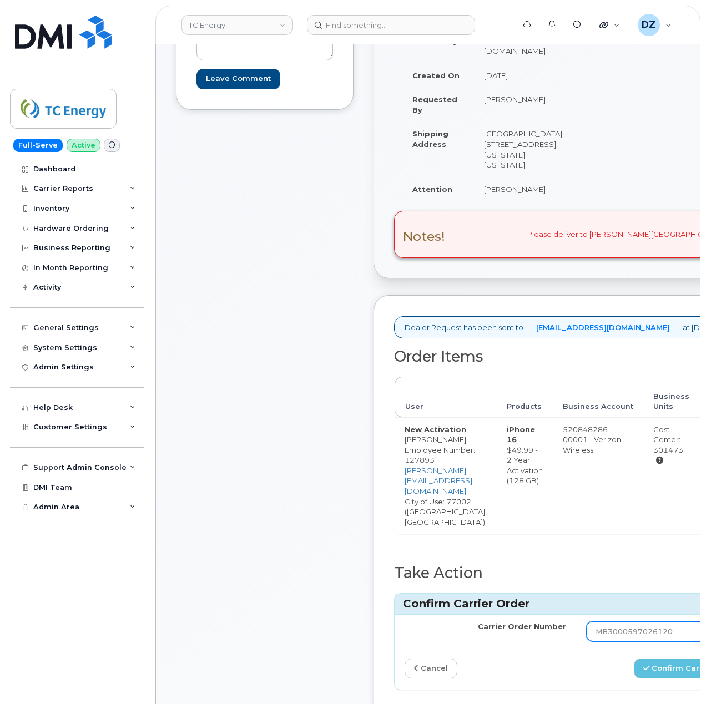
scroll to position [296, 0]
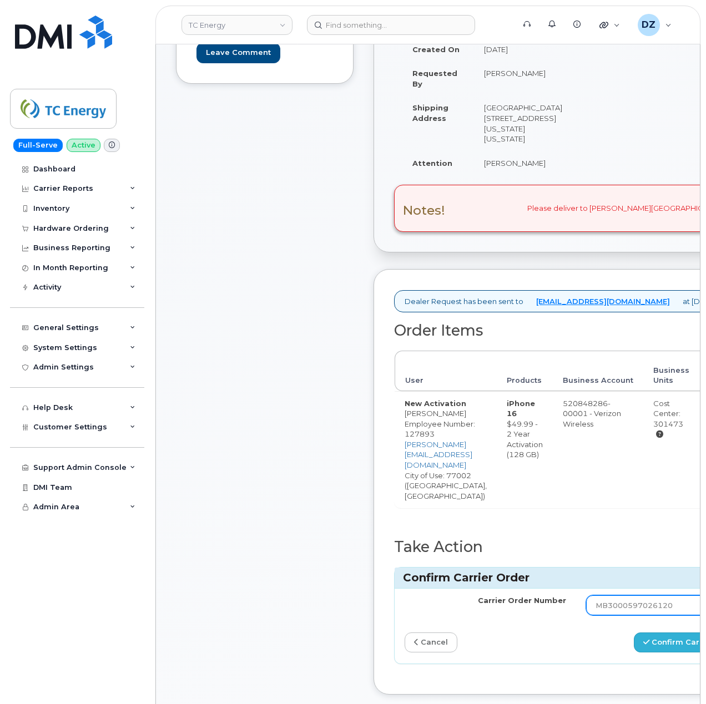
type input "MB3000597026120"
click at [673, 633] on button "Confirm Carrier Order" at bounding box center [691, 643] width 114 height 21
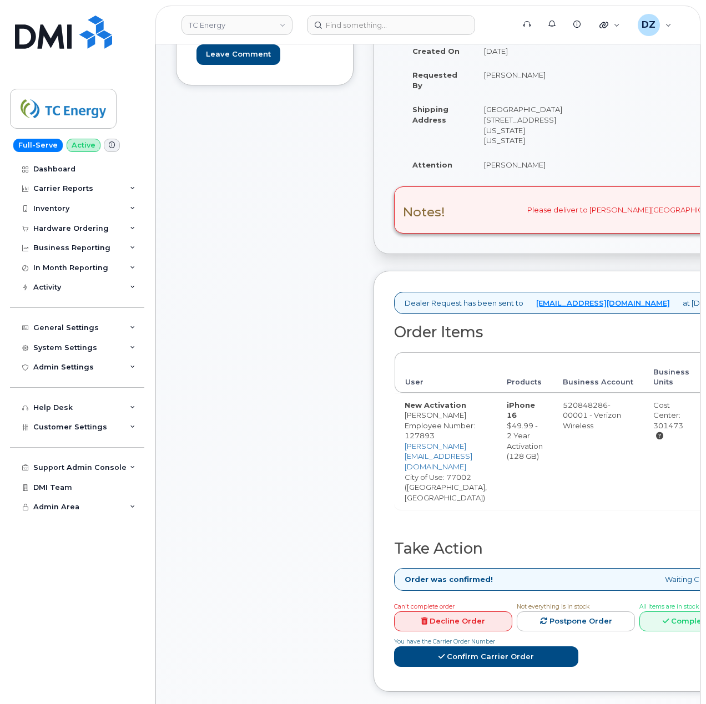
scroll to position [296, 0]
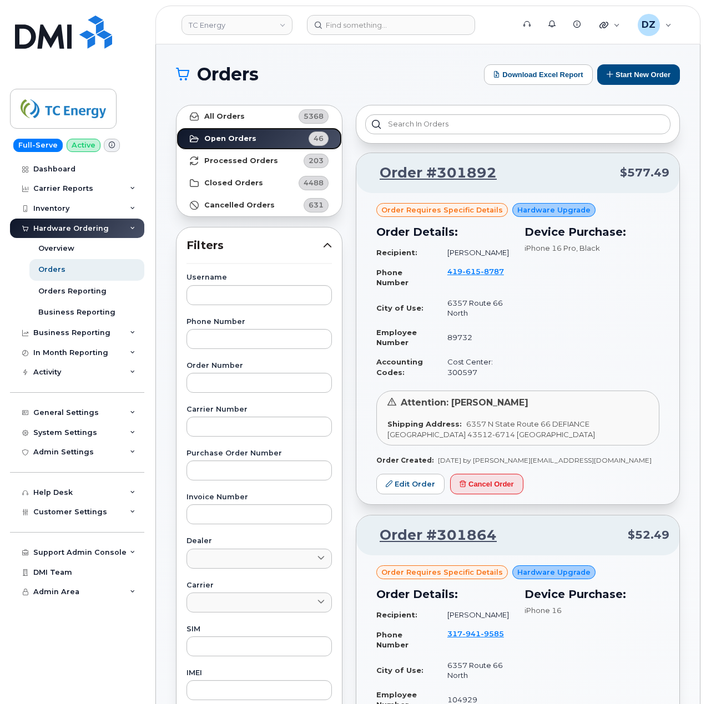
click at [229, 138] on strong "Open Orders" at bounding box center [230, 138] width 52 height 9
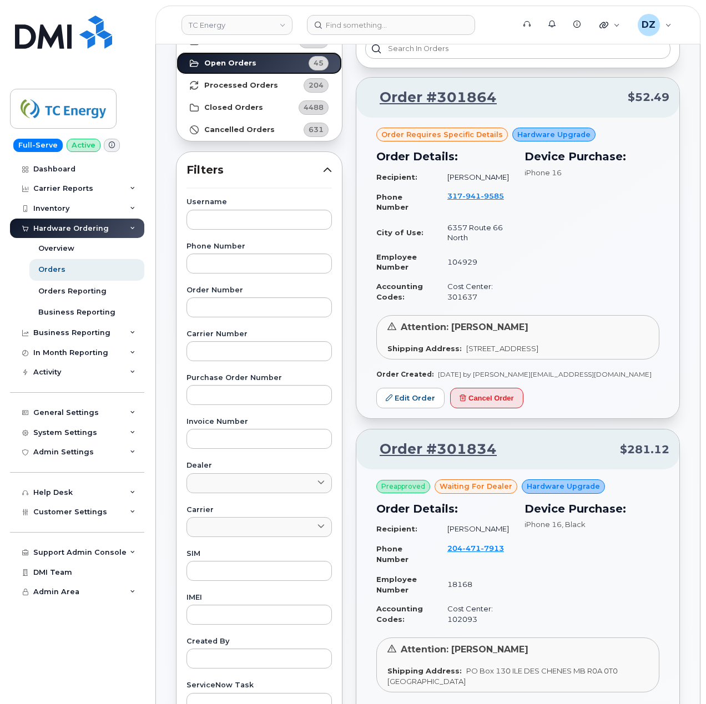
scroll to position [74, 0]
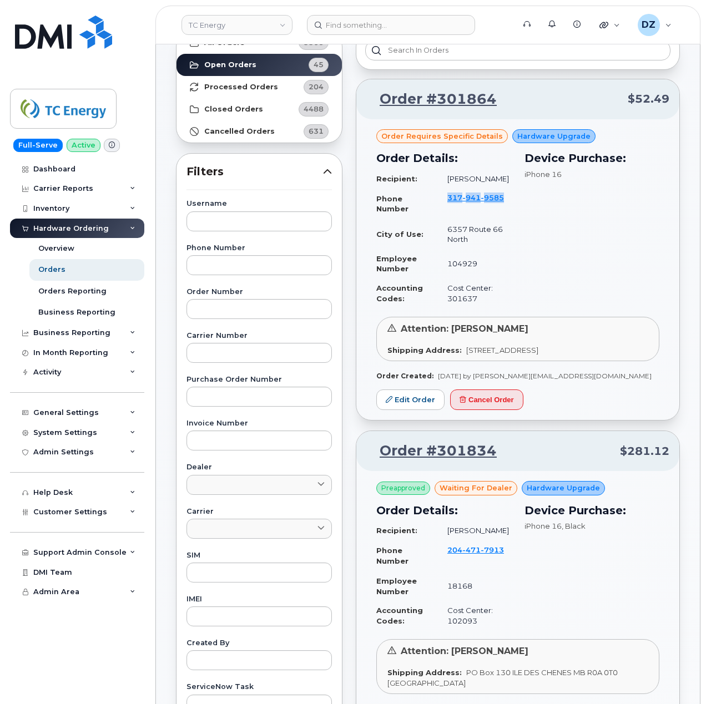
drag, startPoint x: 505, startPoint y: 198, endPoint x: 449, endPoint y: 202, distance: 56.2
click at [449, 202] on td "317 941 9585" at bounding box center [474, 204] width 74 height 32
copy span "317 941 9585"
click at [263, 61] on link "Open Orders 45" at bounding box center [259, 65] width 165 height 22
click at [261, 65] on link "Open Orders 45" at bounding box center [259, 65] width 165 height 22
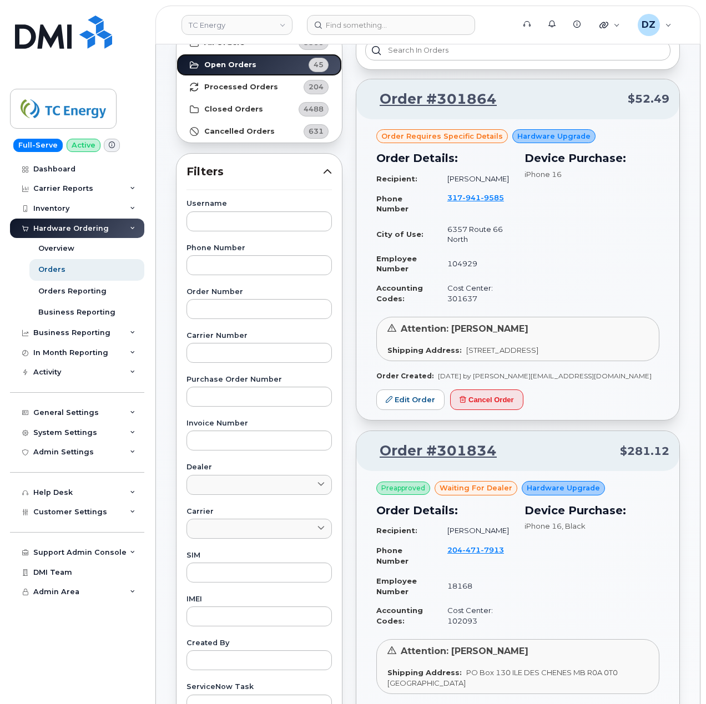
scroll to position [0, 0]
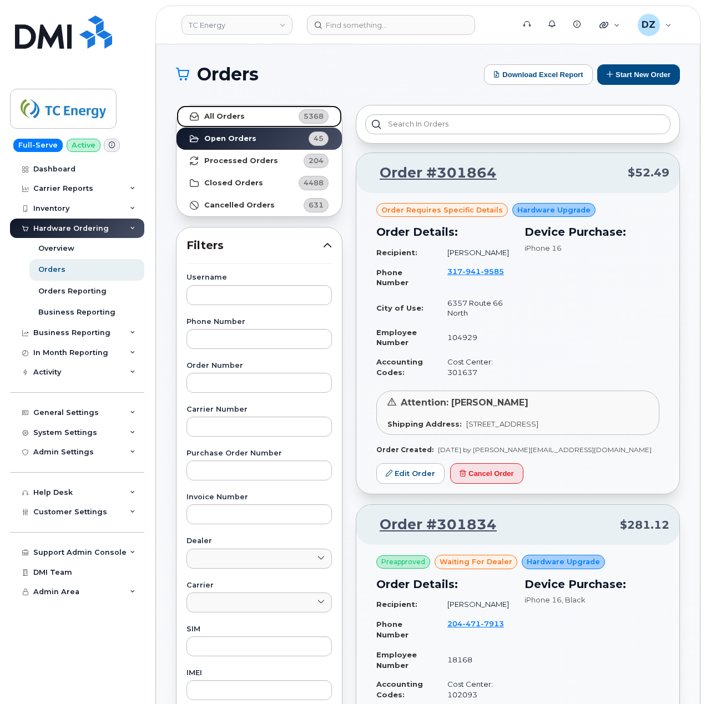
click at [245, 117] on link "All Orders 5368" at bounding box center [259, 116] width 165 height 22
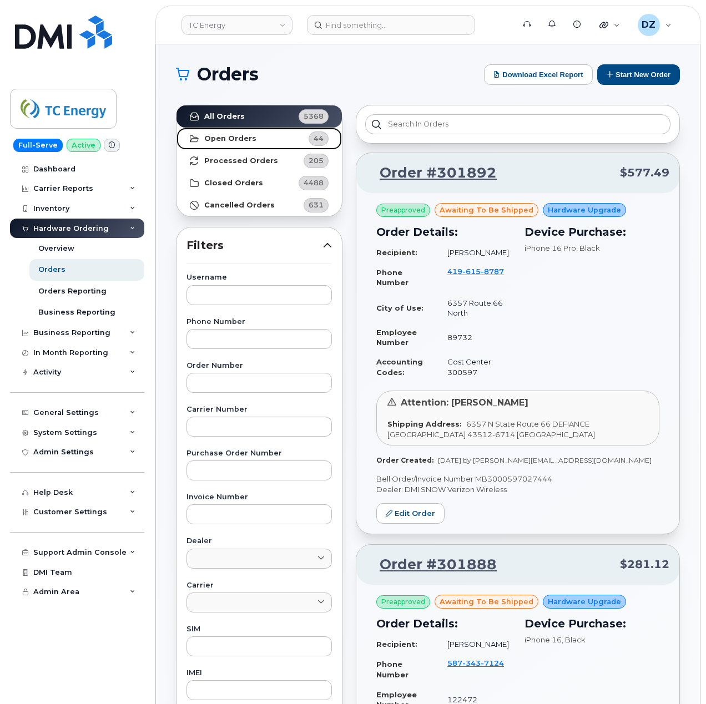
click at [247, 138] on strong "Open Orders" at bounding box center [230, 138] width 52 height 9
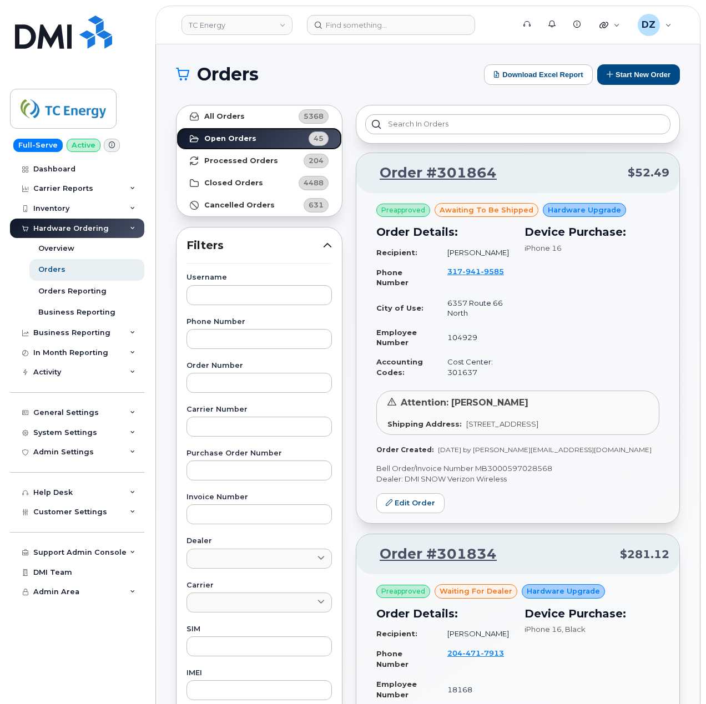
click at [234, 145] on link "Open Orders 45" at bounding box center [259, 139] width 165 height 22
click at [243, 135] on strong "Open Orders" at bounding box center [230, 138] width 52 height 9
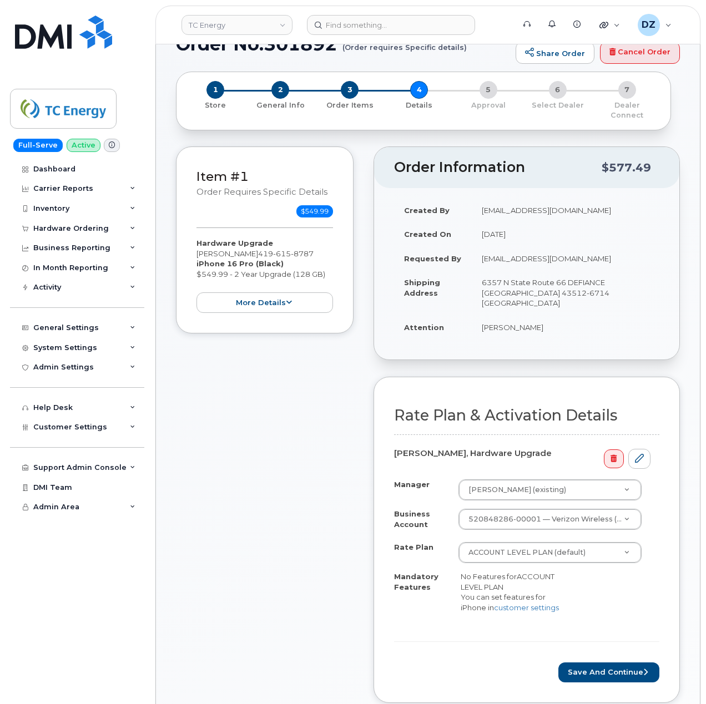
scroll to position [296, 0]
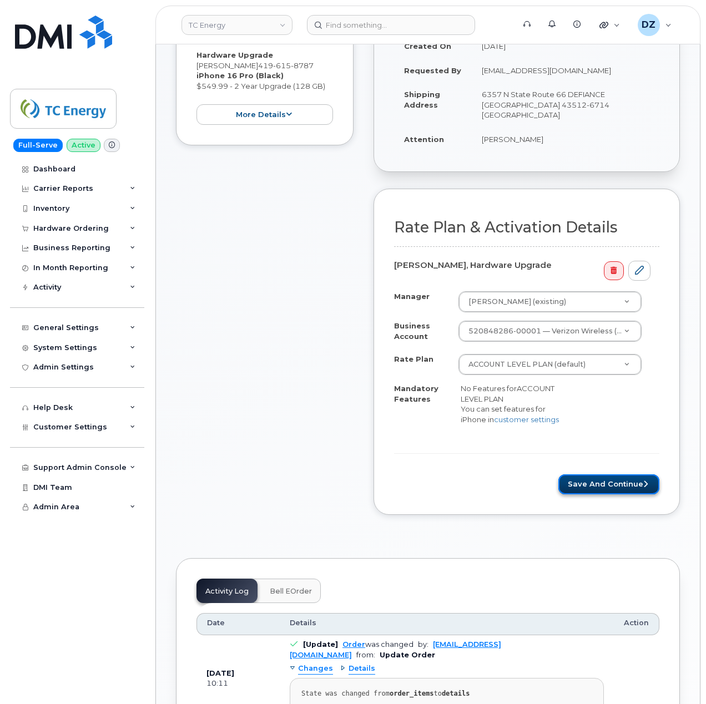
click at [602, 475] on button "Save and Continue" at bounding box center [608, 485] width 101 height 21
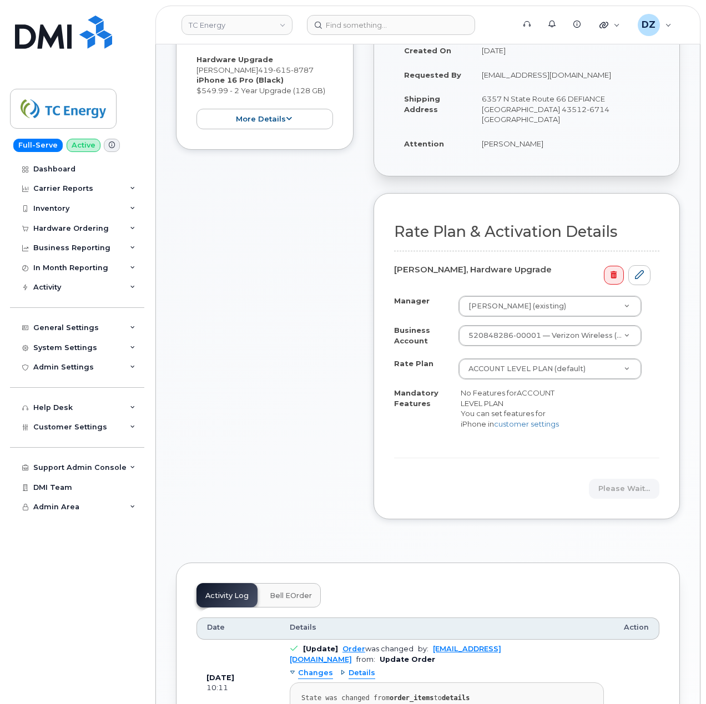
scroll to position [74, 0]
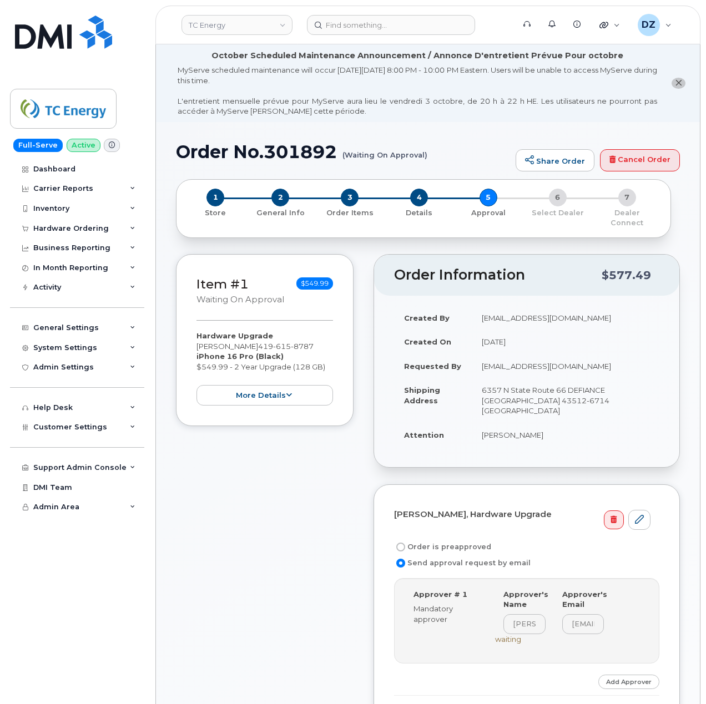
click at [412, 541] on label "Order is preapproved" at bounding box center [442, 547] width 97 height 13
click at [405, 543] on input "Order is preapproved" at bounding box center [400, 547] width 9 height 9
radio input "true"
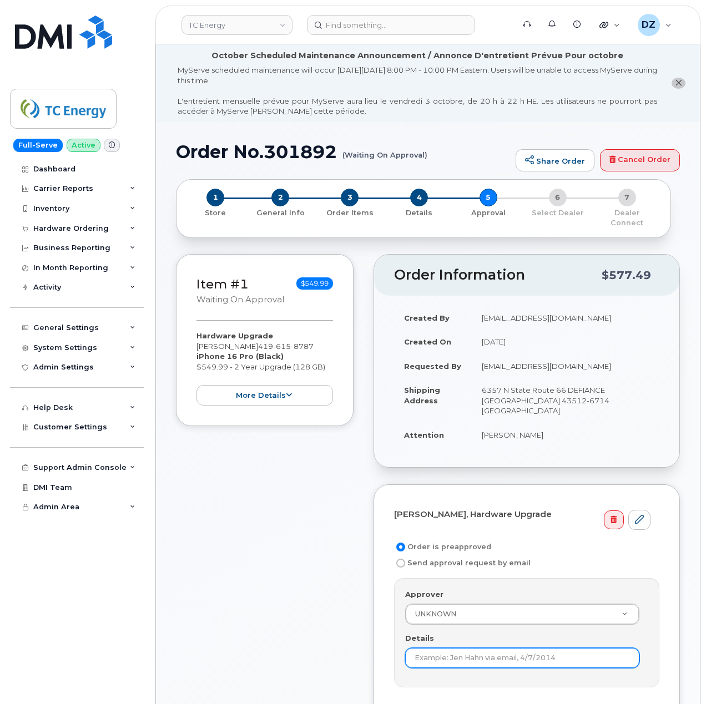
click at [504, 648] on input "Details" at bounding box center [522, 658] width 234 height 20
type input "Preapproved"
click at [258, 342] on span "419 615 8787" at bounding box center [286, 346] width 56 height 9
copy span "419 615 8787"
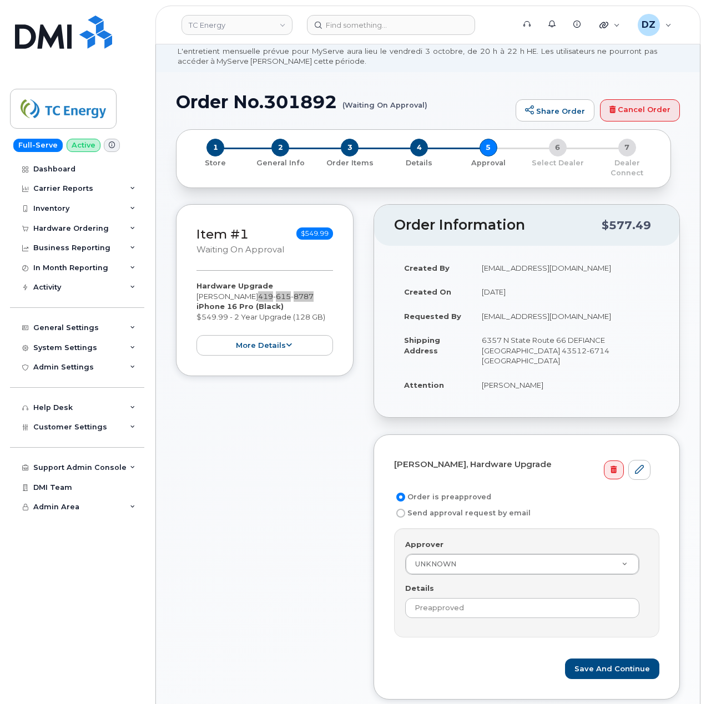
scroll to position [148, 0]
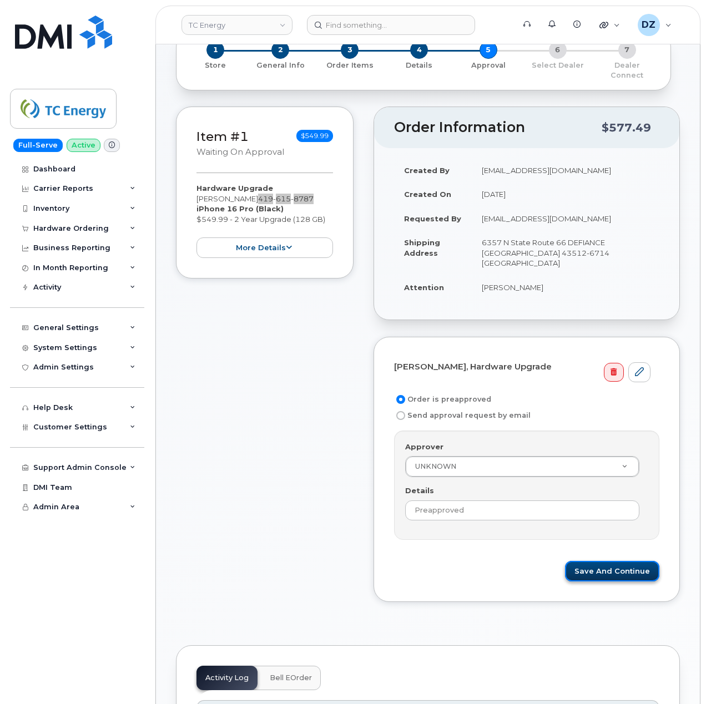
click at [604, 561] on button "Save and Continue" at bounding box center [612, 571] width 94 height 21
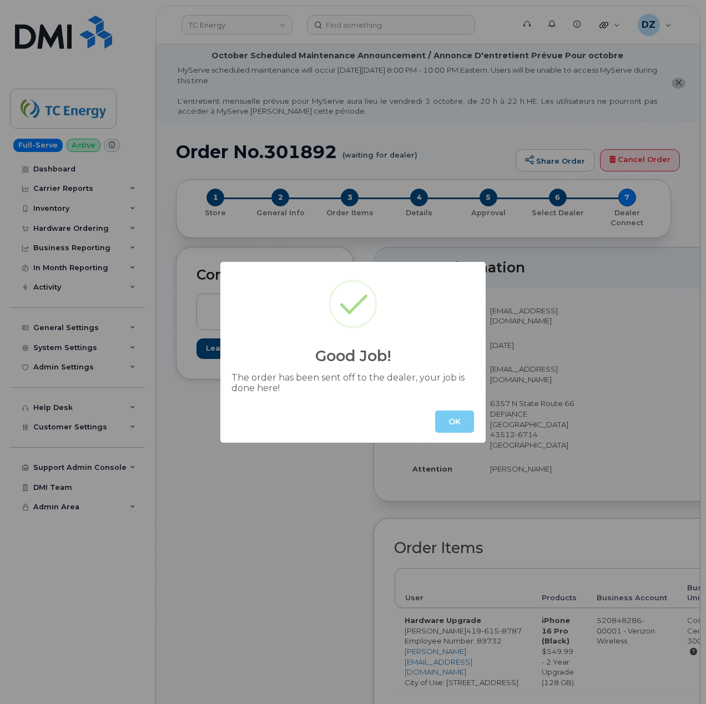
click at [451, 425] on button "OK" at bounding box center [454, 422] width 39 height 22
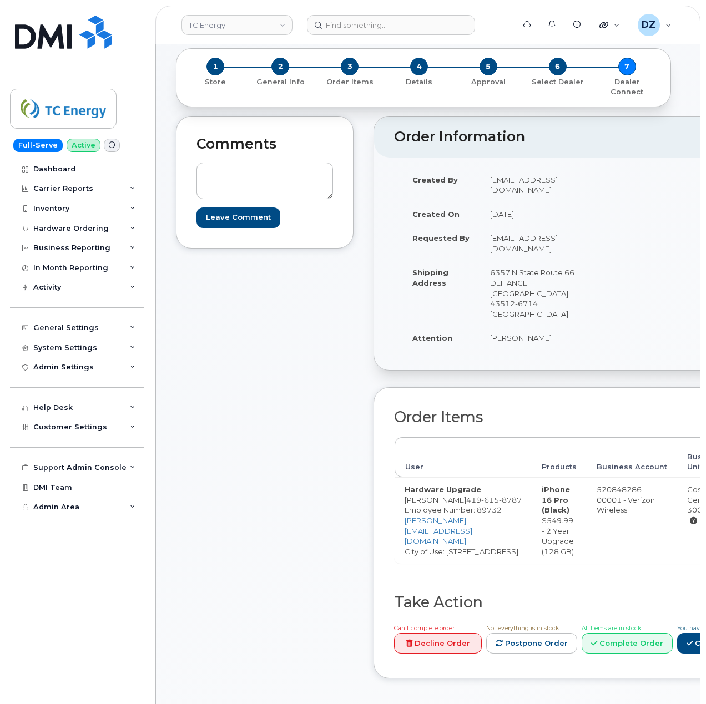
scroll to position [148, 0]
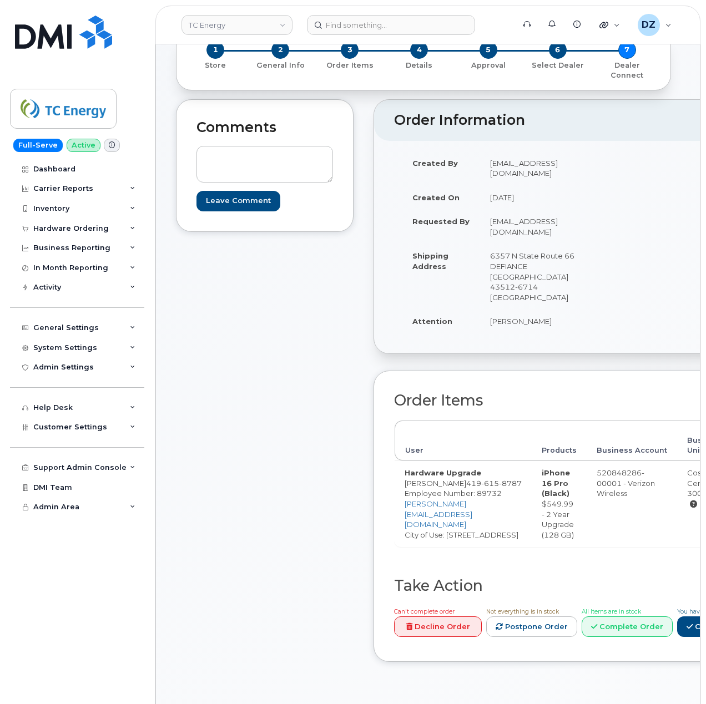
click at [480, 309] on td "[PERSON_NAME]" at bounding box center [534, 321] width 109 height 24
click at [496, 309] on td "[PERSON_NAME]" at bounding box center [534, 321] width 109 height 24
copy td "[PERSON_NAME]"
click at [482, 258] on td "6357 N State Route 66 DEFIANCE [GEOGRAPHIC_DATA] 43512-6714 [GEOGRAPHIC_DATA]" at bounding box center [534, 276] width 109 height 65
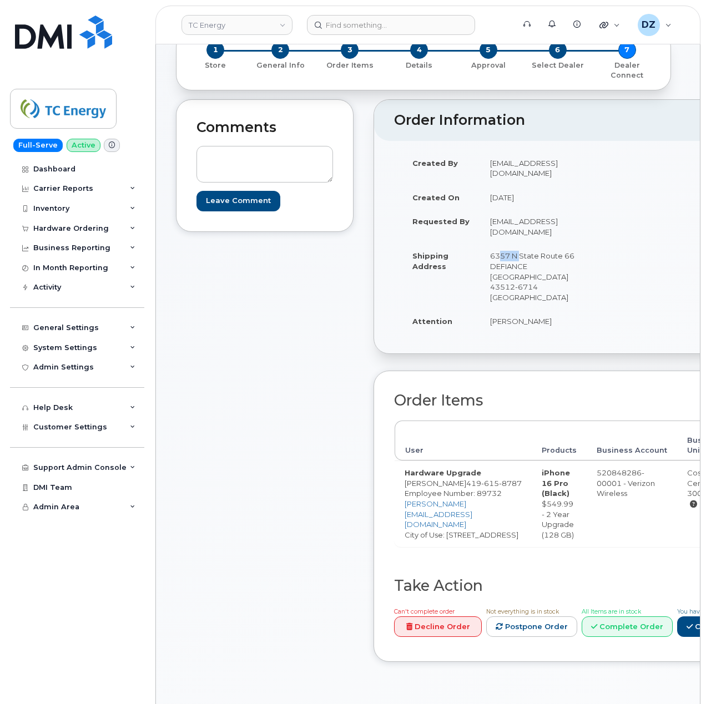
click at [482, 258] on td "6357 N State Route 66 DEFIANCE [GEOGRAPHIC_DATA] 43512-6714 [GEOGRAPHIC_DATA]" at bounding box center [534, 276] width 109 height 65
click at [530, 271] on td "6357 N State Route 66 DEFIANCE [GEOGRAPHIC_DATA] 43512-6714 [GEOGRAPHIC_DATA]" at bounding box center [534, 276] width 109 height 65
copy td "[STREET_ADDRESS]"
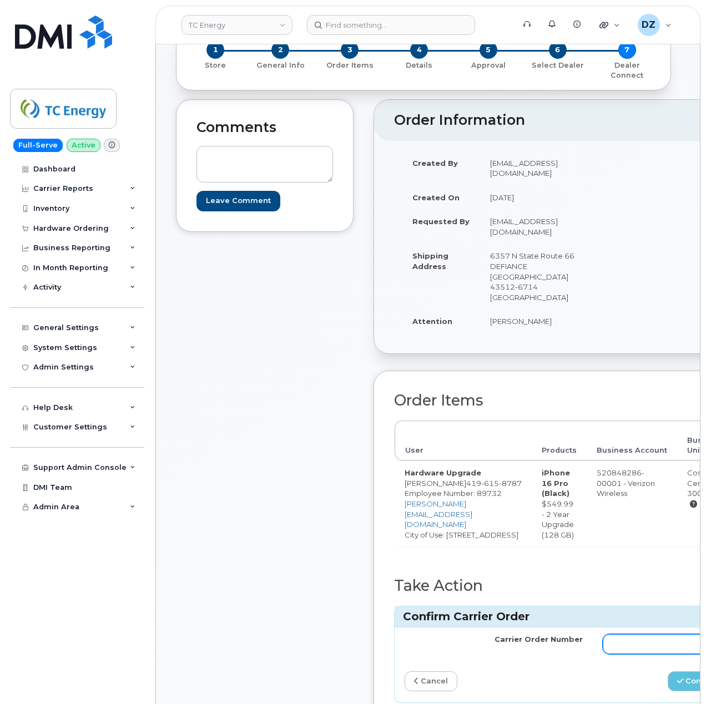
click at [604, 634] on input "Carrier Order Number" at bounding box center [692, 644] width 178 height 20
paste input "MB3000597027444"
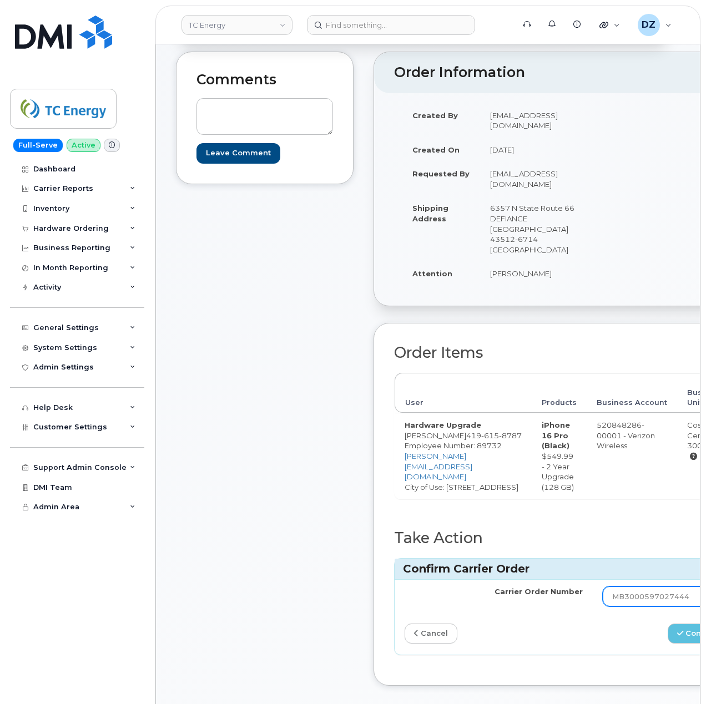
scroll to position [222, 0]
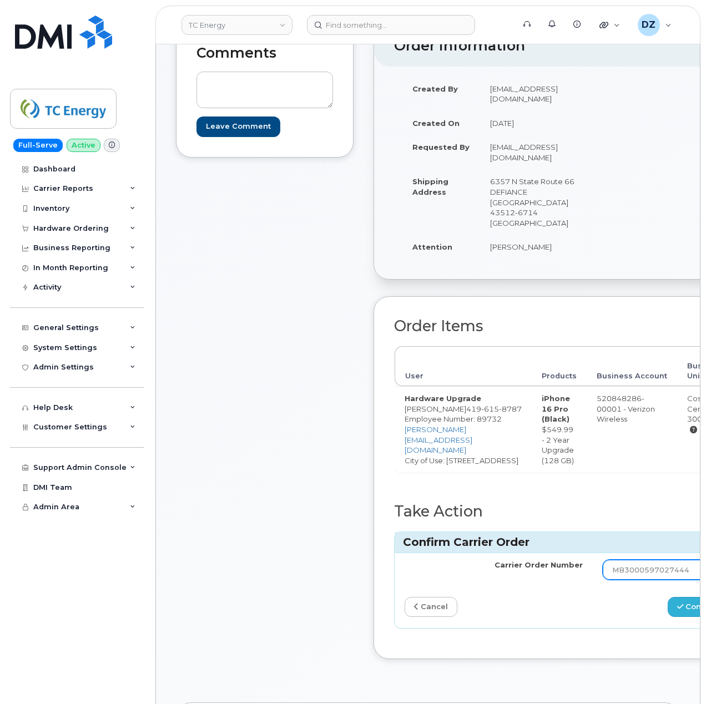
type input "MB3000597027444"
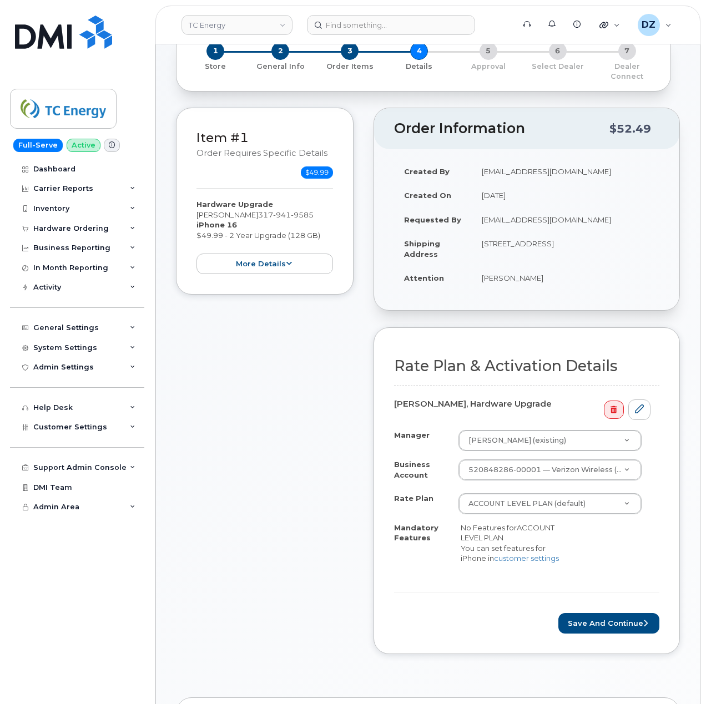
scroll to position [148, 0]
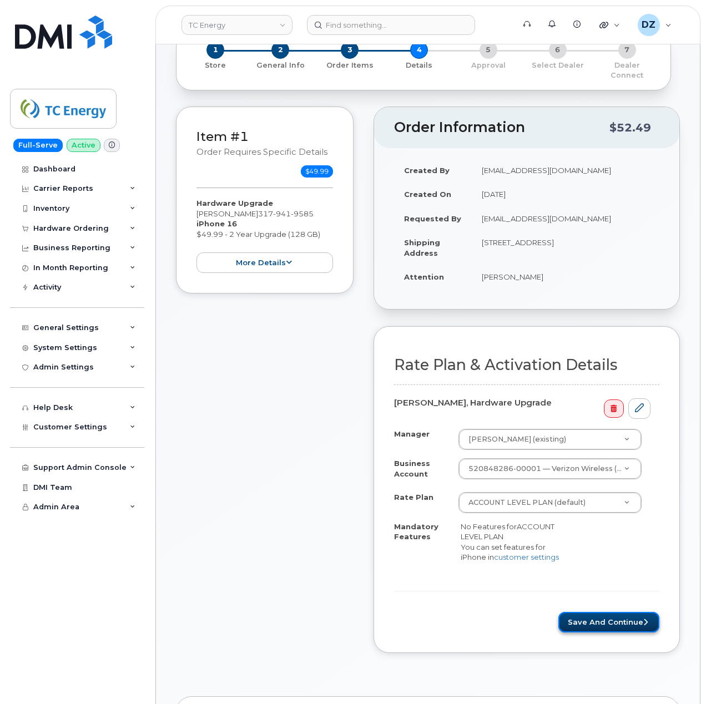
click at [612, 624] on button "Save and Continue" at bounding box center [608, 622] width 101 height 21
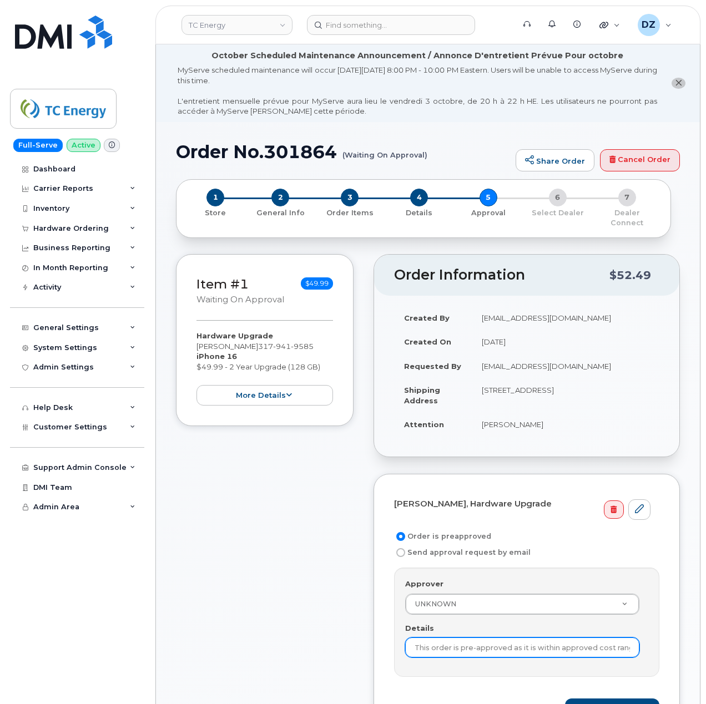
click at [489, 642] on input "This order is pre-approved as it is within approved cost range." at bounding box center [522, 648] width 234 height 20
click at [489, 642] on input "Details" at bounding box center [522, 648] width 234 height 20
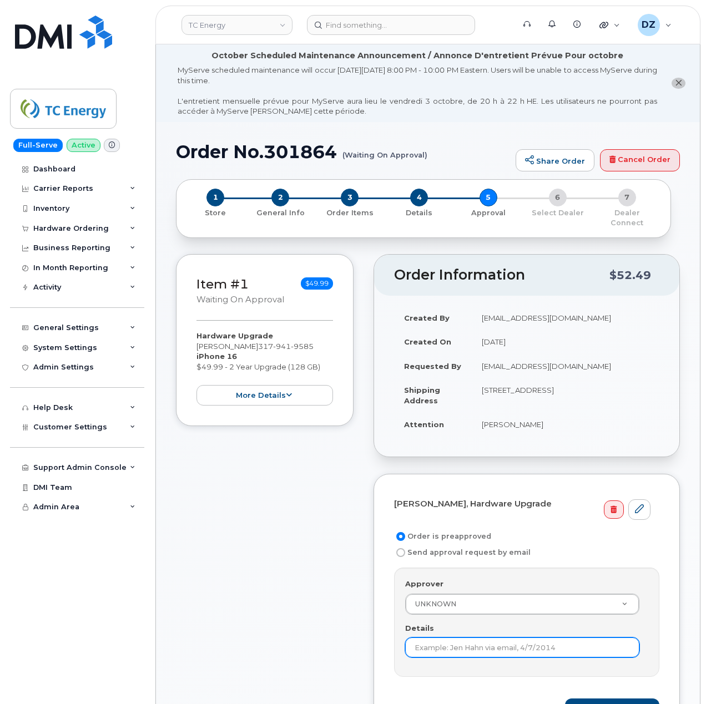
type input "Preapproved"
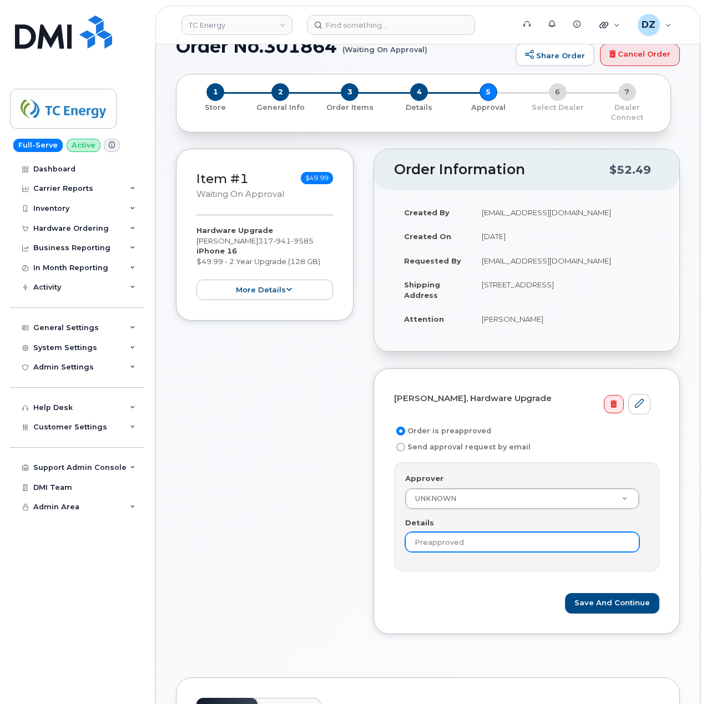
scroll to position [148, 0]
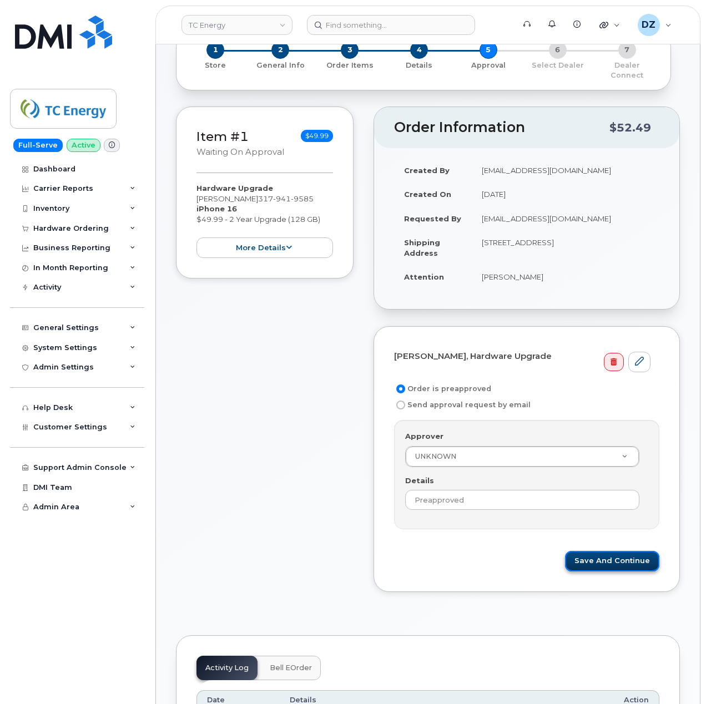
click at [611, 552] on button "Save and Continue" at bounding box center [612, 561] width 94 height 21
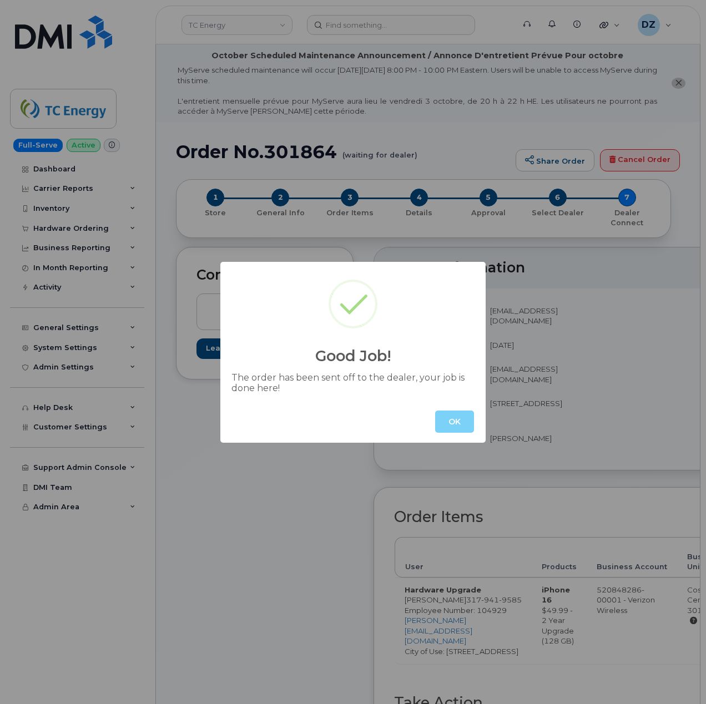
drag, startPoint x: 0, startPoint y: 0, endPoint x: 282, endPoint y: 487, distance: 562.6
click at [251, 544] on div "Good Job! The order has been sent off to the dealer, your job is done here! OK" at bounding box center [353, 352] width 706 height 704
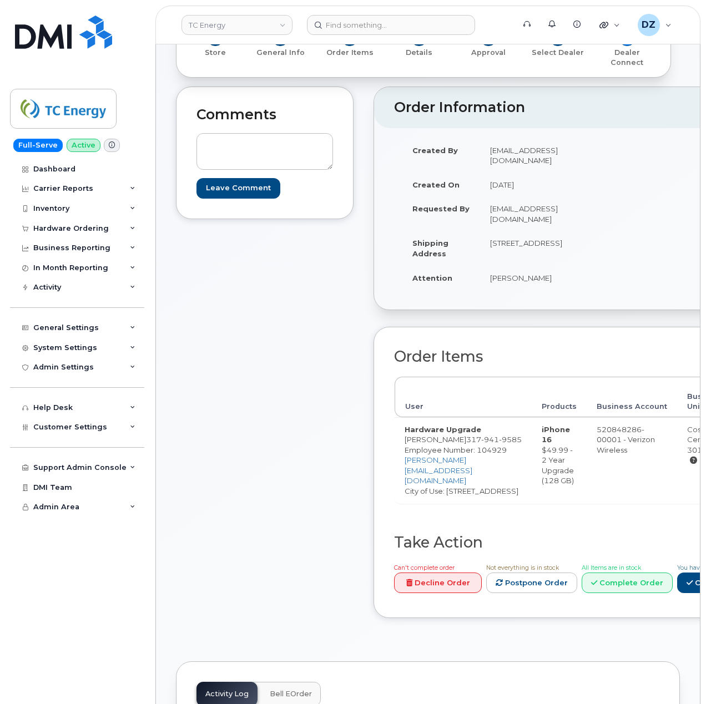
scroll to position [296, 0]
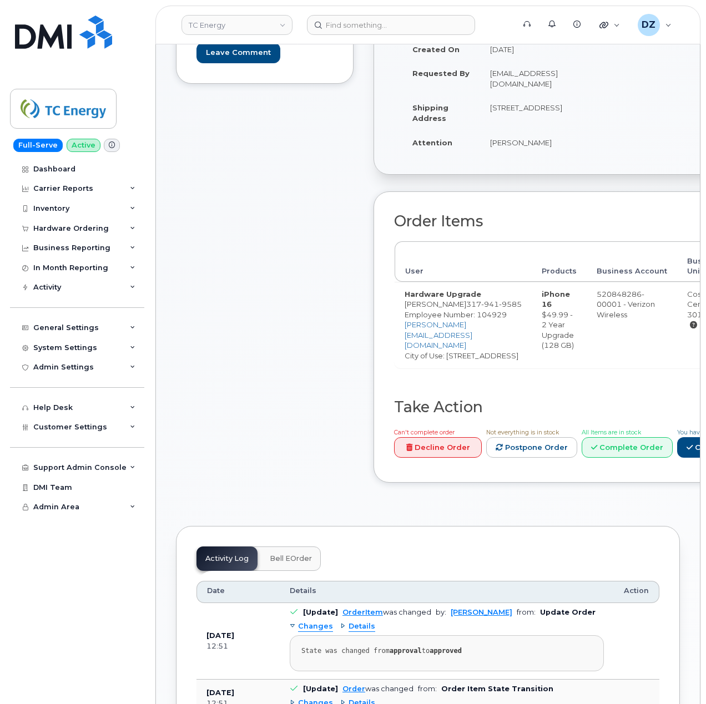
click at [417, 318] on td "Hardware Upgrade Bryan Leonard 317 941 9585 Employee Number: 104929 bryan_leona…" at bounding box center [463, 325] width 137 height 86
drag, startPoint x: 417, startPoint y: 318, endPoint x: 443, endPoint y: 314, distance: 25.7
click at [417, 316] on td "Hardware Upgrade Bryan Leonard 317 941 9585 Employee Number: 104929 bryan_leona…" at bounding box center [463, 325] width 137 height 86
click at [443, 314] on td "Hardware Upgrade Bryan Leonard 317 941 9585 Employee Number: 104929 bryan_leona…" at bounding box center [463, 325] width 137 height 86
copy td "[PERSON_NAME]"
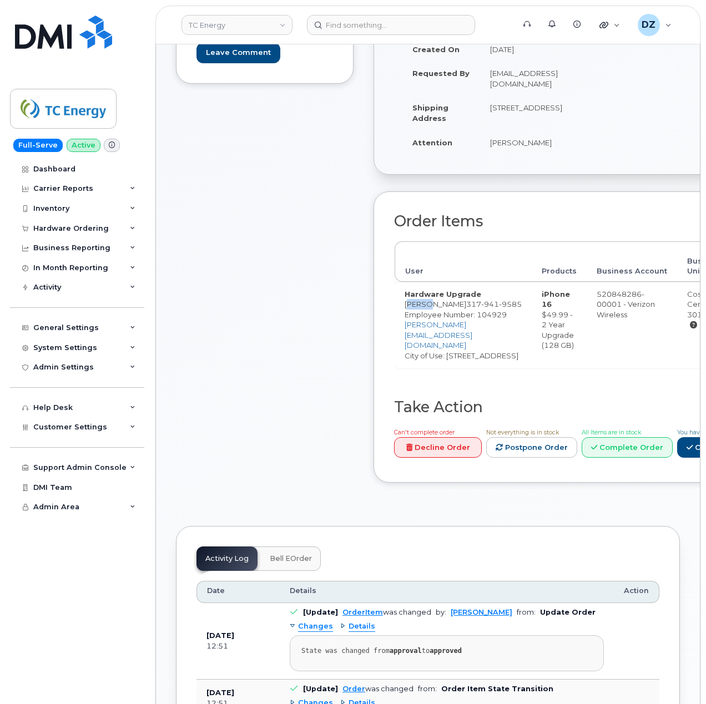
click at [487, 109] on td "[STREET_ADDRESS]" at bounding box center [534, 112] width 109 height 34
click at [544, 118] on td "5500 Smithland Rd SHELBYVILLE IN 46176-8680 UNITED STATES" at bounding box center [534, 112] width 109 height 34
copy td "5500 Smithland Rd SHELBYVILLE IN 46176"
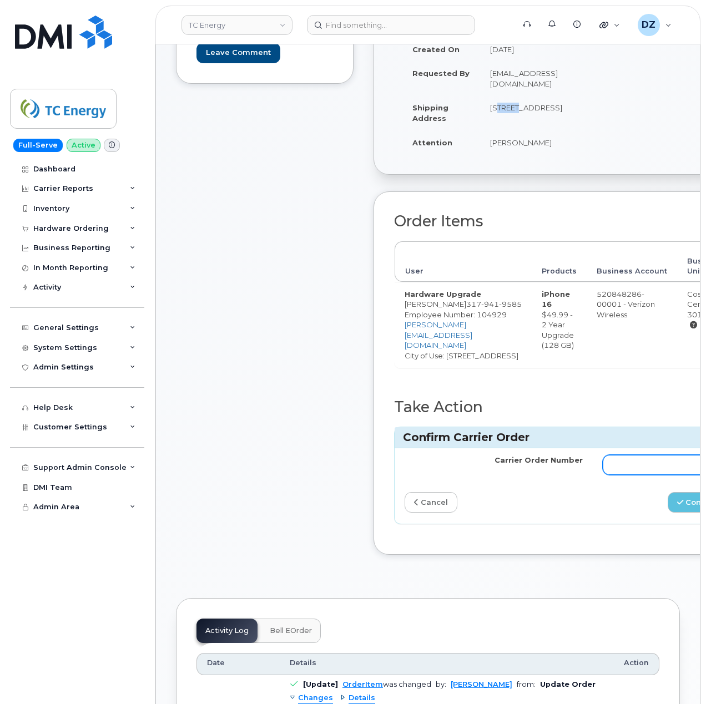
click at [614, 475] on input "Carrier Order Number" at bounding box center [692, 465] width 178 height 20
paste input "MB3000597028568"
type input "MB3000597028568"
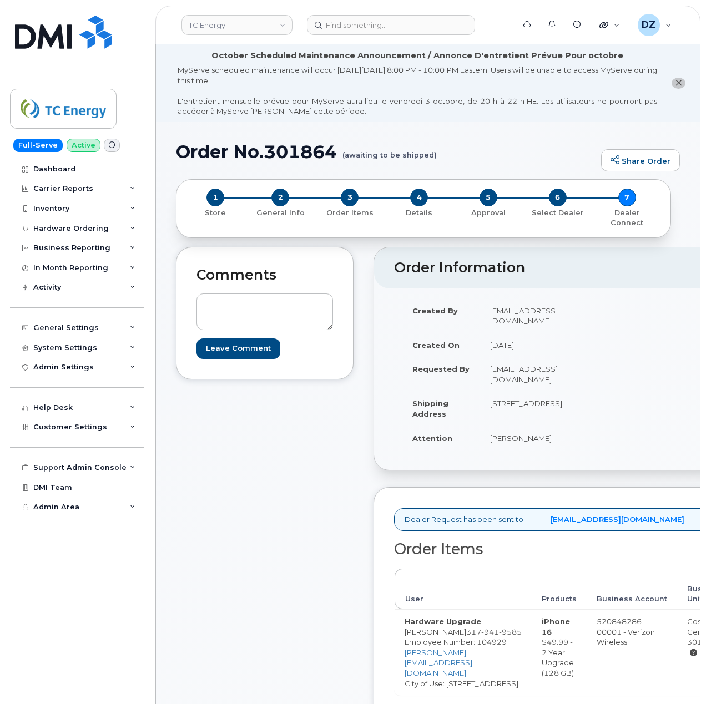
drag, startPoint x: 288, startPoint y: 381, endPoint x: 249, endPoint y: 496, distance: 121.6
click at [249, 496] on div "Comments Leave Comment" at bounding box center [265, 553] width 178 height 613
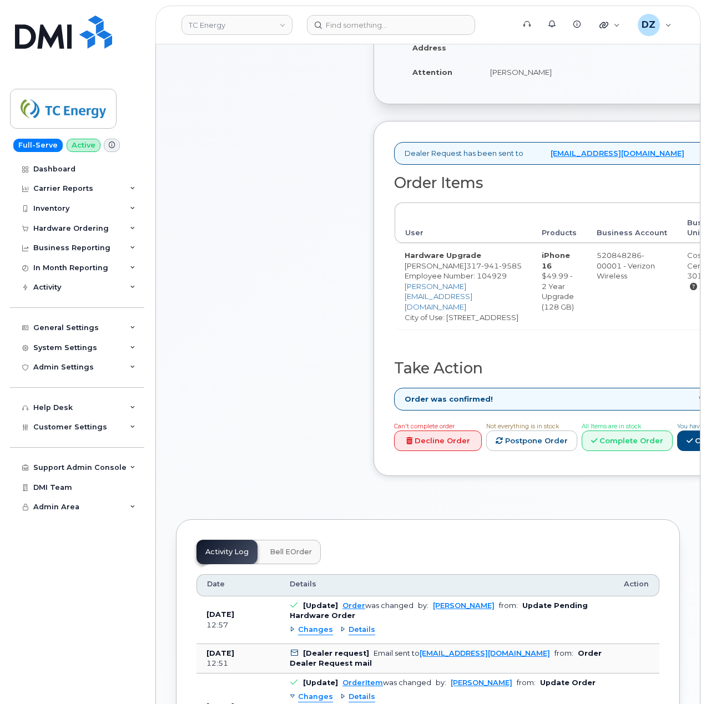
scroll to position [370, 0]
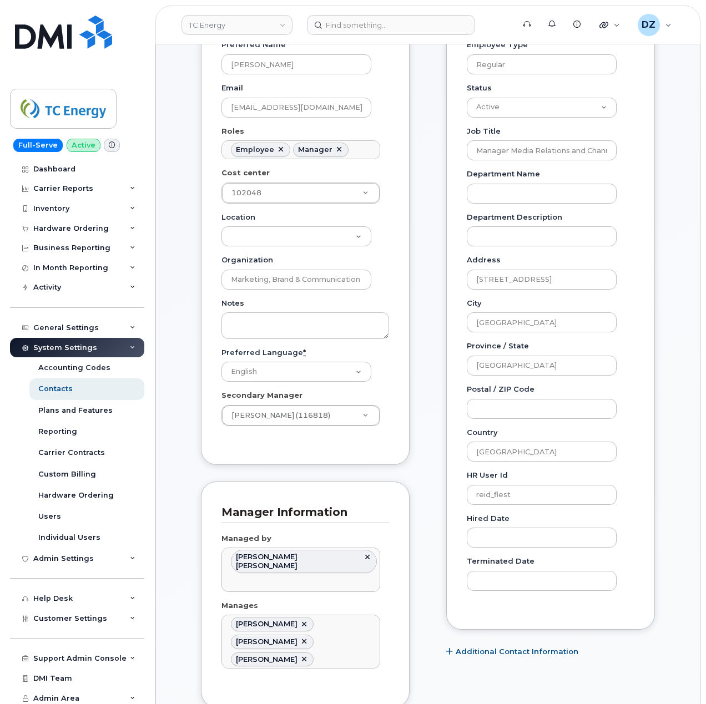
scroll to position [32, 0]
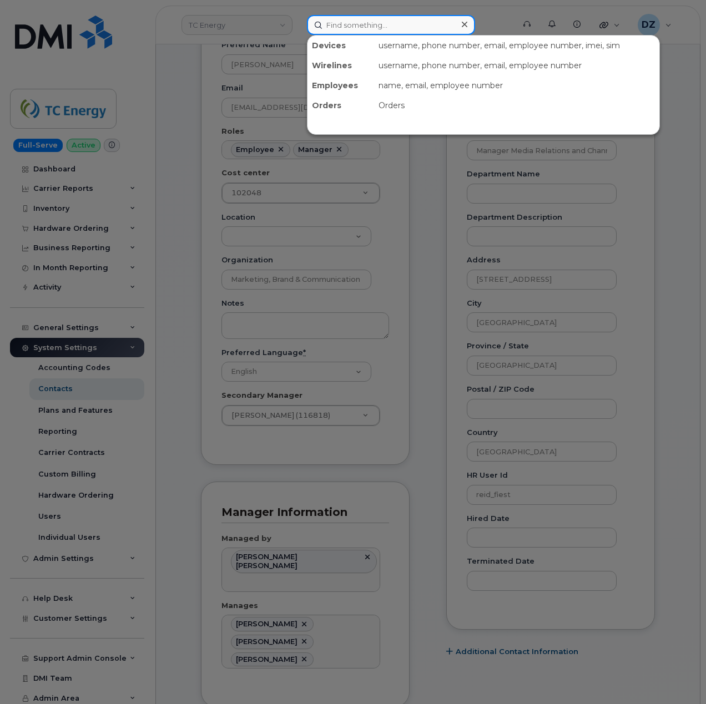
click at [351, 24] on input at bounding box center [391, 25] width 168 height 20
paste input "4035428134"
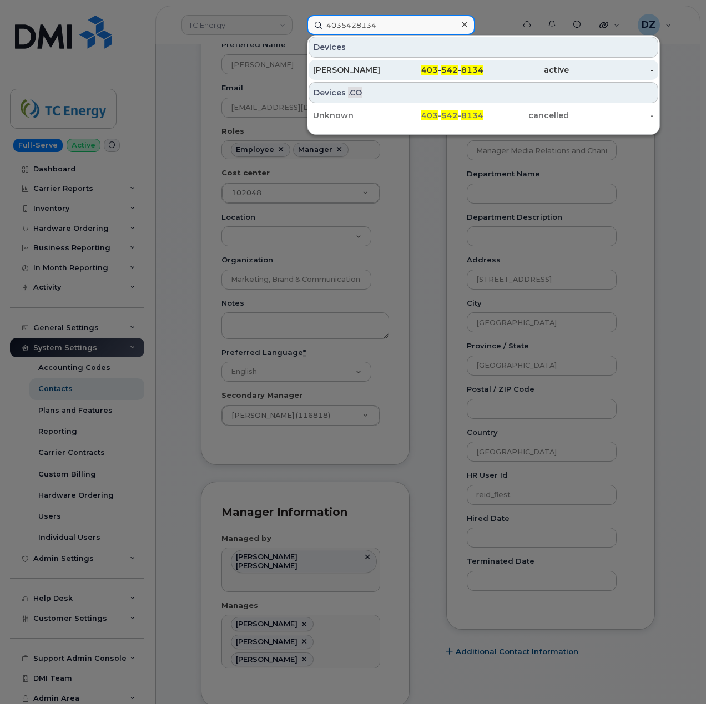
type input "4035428134"
click at [402, 70] on div "403 - 542 - 8134" at bounding box center [441, 69] width 85 height 11
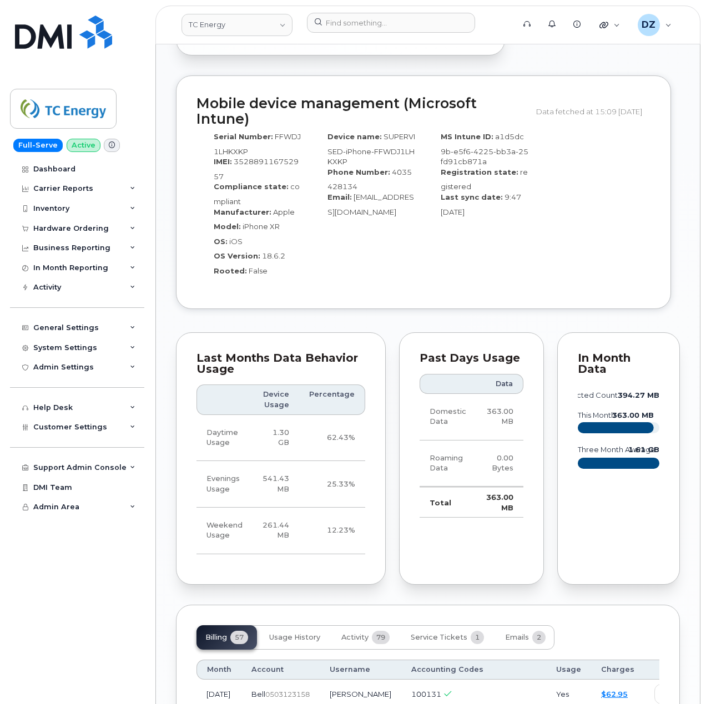
scroll to position [1554, 0]
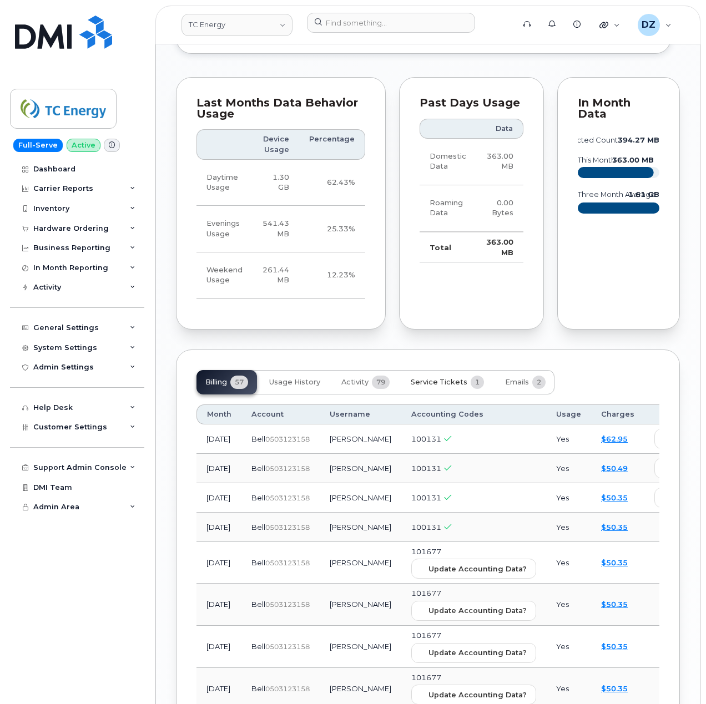
click at [449, 378] on span "Service Tickets" at bounding box center [439, 382] width 57 height 9
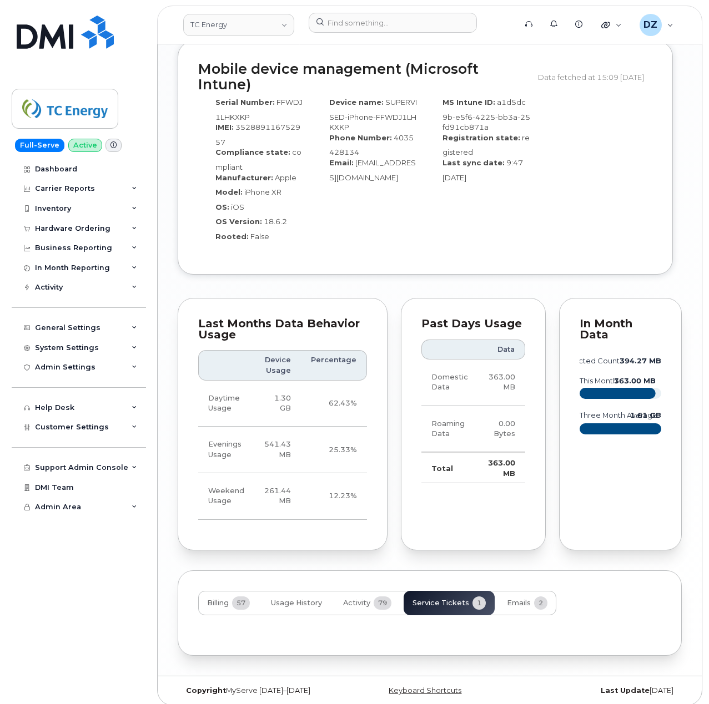
scroll to position [1383, 0]
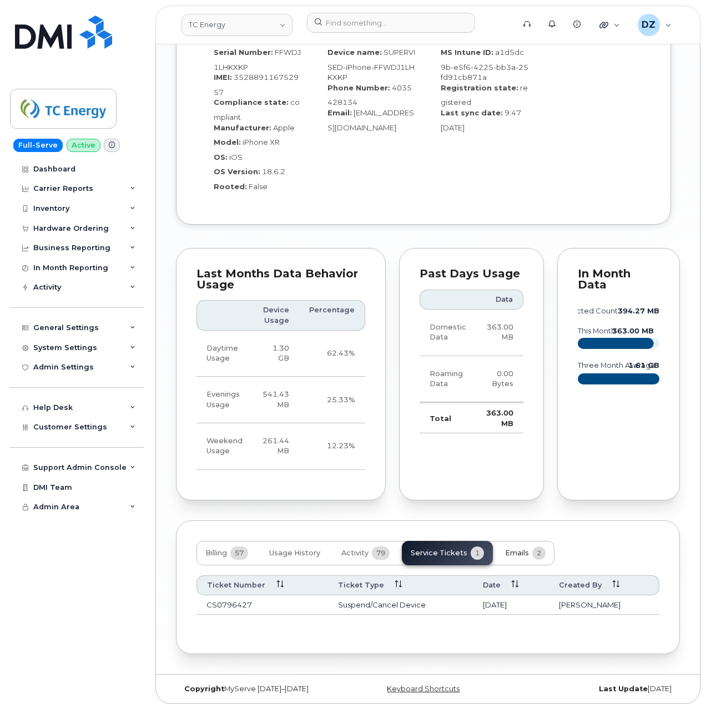
click at [516, 549] on span "Emails" at bounding box center [517, 553] width 24 height 9
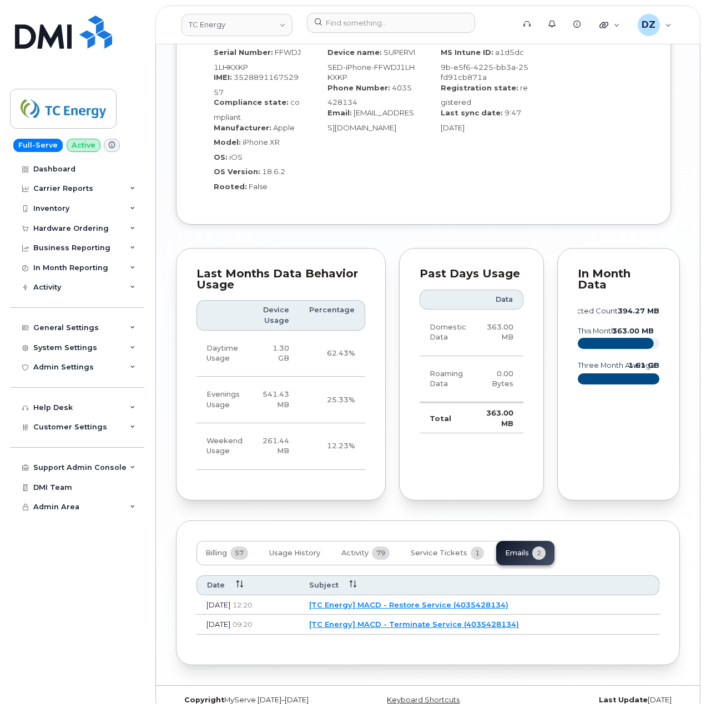
click at [425, 620] on link "[TC Energy] MACD - Terminate Service (4035428134)" at bounding box center [414, 624] width 210 height 9
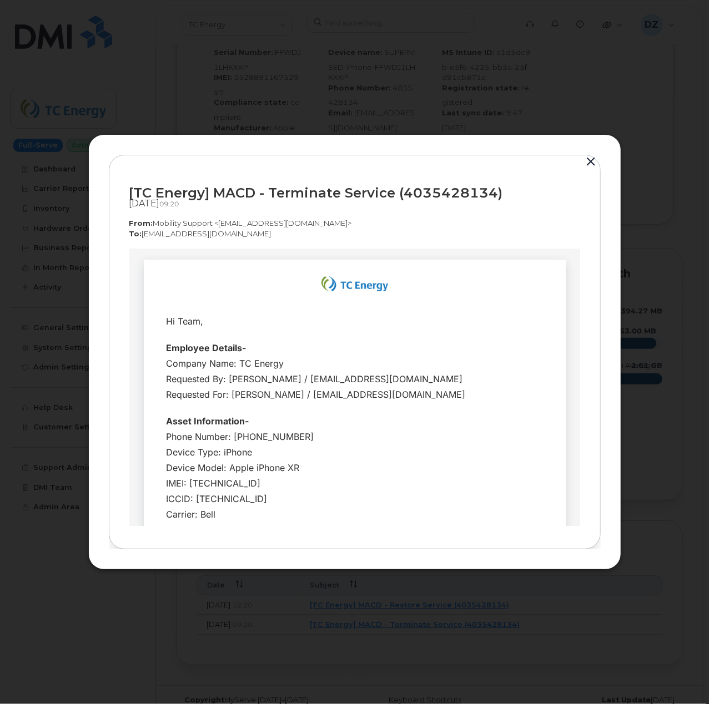
scroll to position [0, 0]
click at [594, 160] on button "button" at bounding box center [591, 162] width 17 height 16
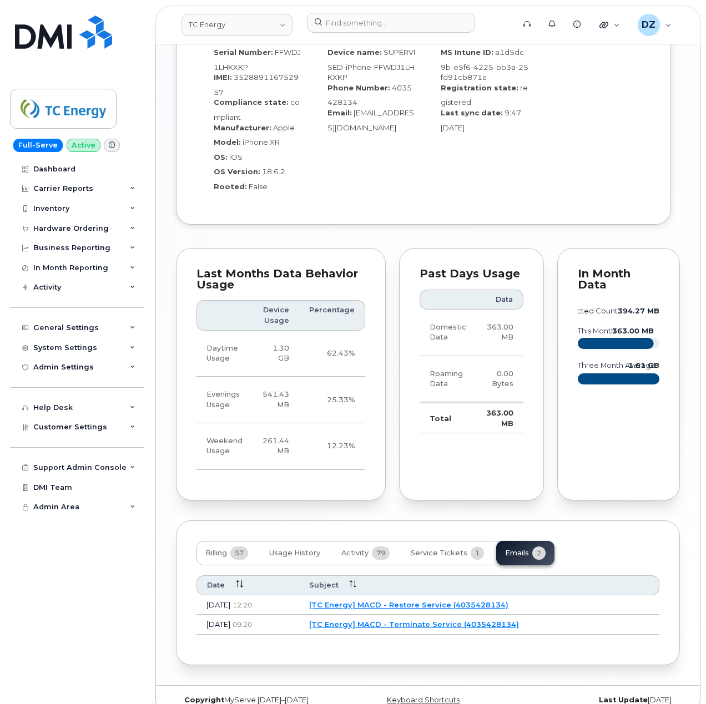
click at [458, 601] on link "[TC Energy] MACD - Restore Service (4035428134)" at bounding box center [408, 605] width 199 height 9
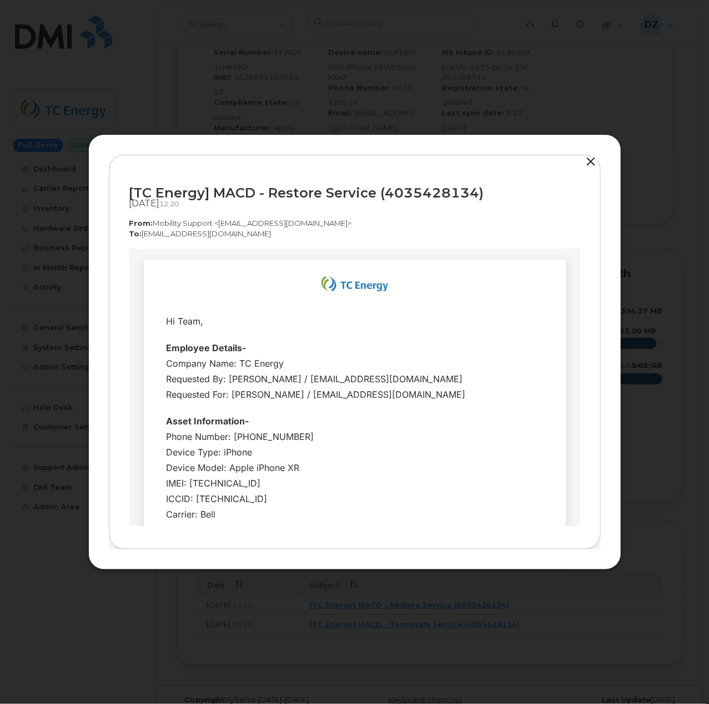
click at [588, 160] on button "button" at bounding box center [591, 162] width 17 height 16
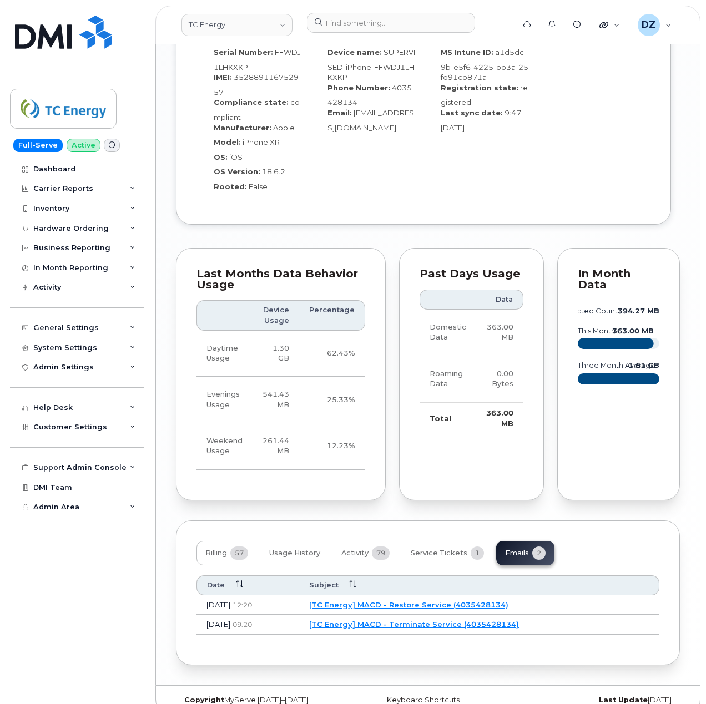
click at [382, 620] on link "[TC Energy] MACD - Terminate Service (4035428134)" at bounding box center [414, 624] width 210 height 9
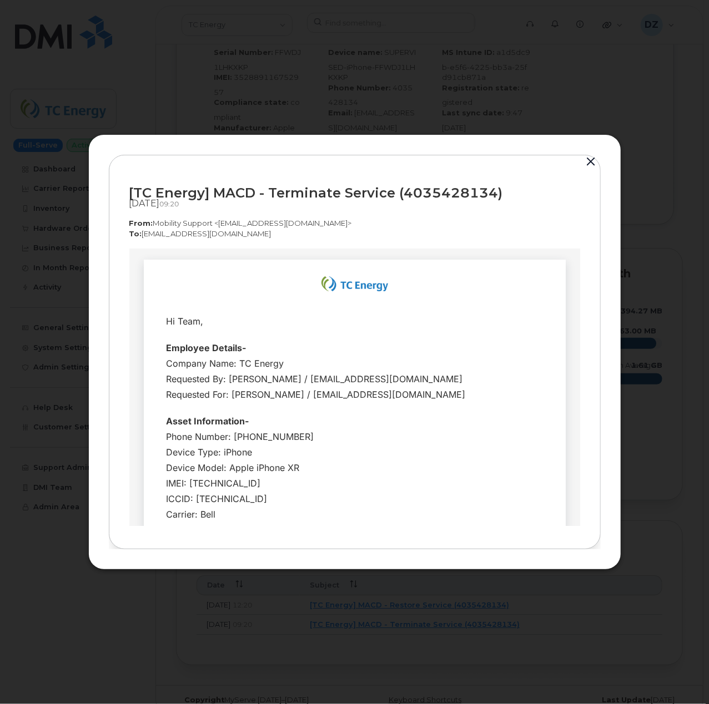
click at [589, 162] on button "button" at bounding box center [591, 162] width 17 height 16
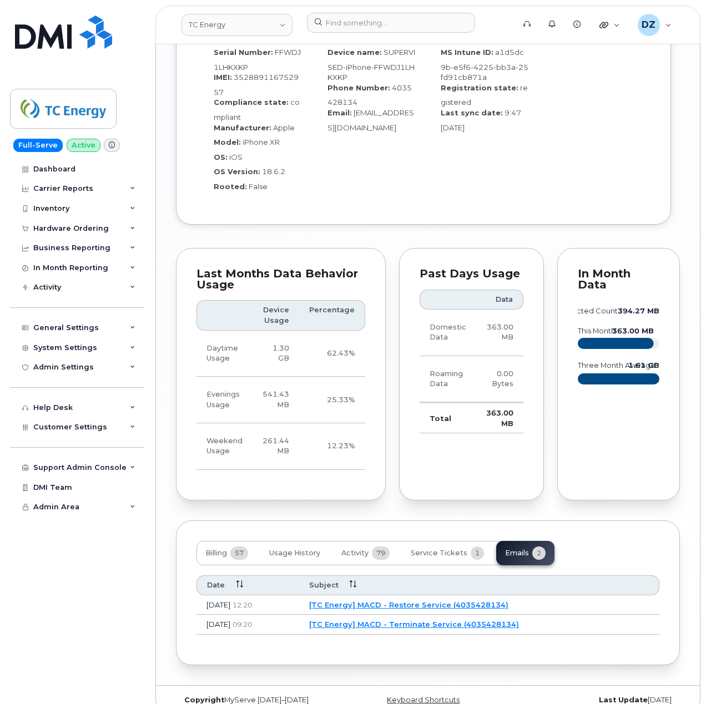
click at [413, 601] on link "[TC Energy] MACD - Restore Service (4035428134)" at bounding box center [408, 605] width 199 height 9
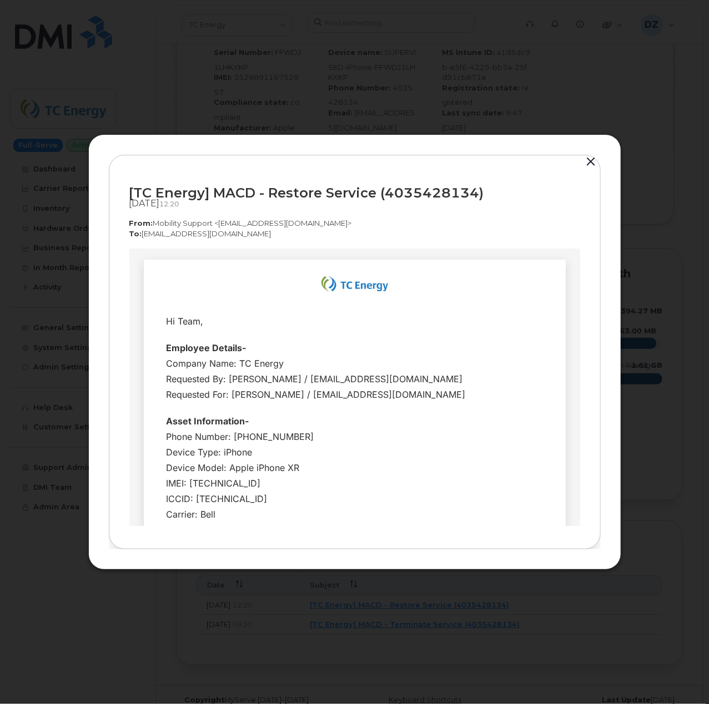
click at [594, 158] on button "button" at bounding box center [591, 162] width 17 height 16
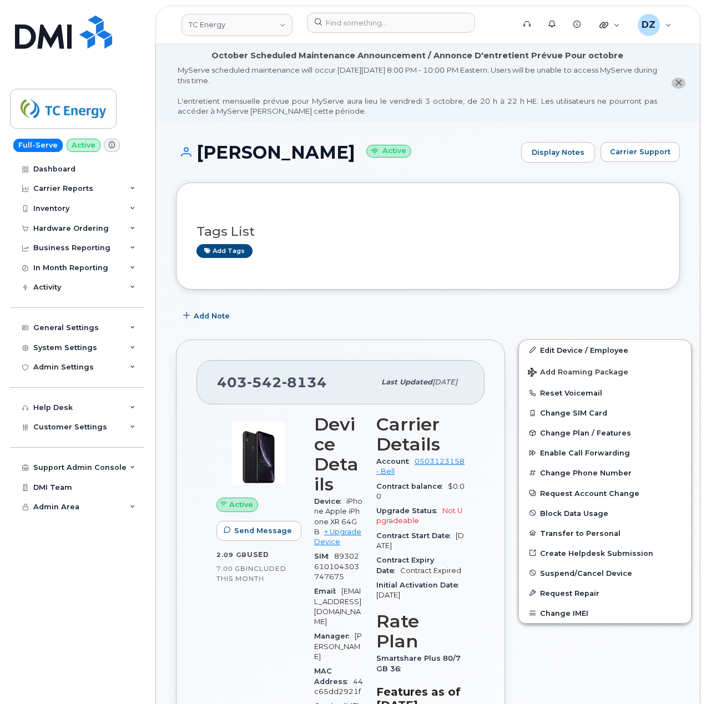
click at [244, 377] on span "[PHONE_NUMBER]" at bounding box center [272, 382] width 110 height 17
copy span "[PHONE_NUMBER]"
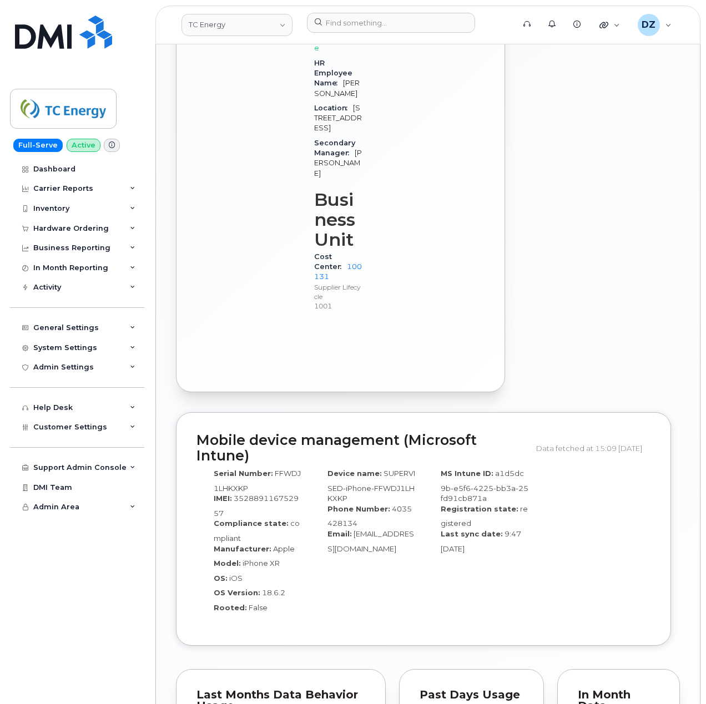
scroll to position [1394, 0]
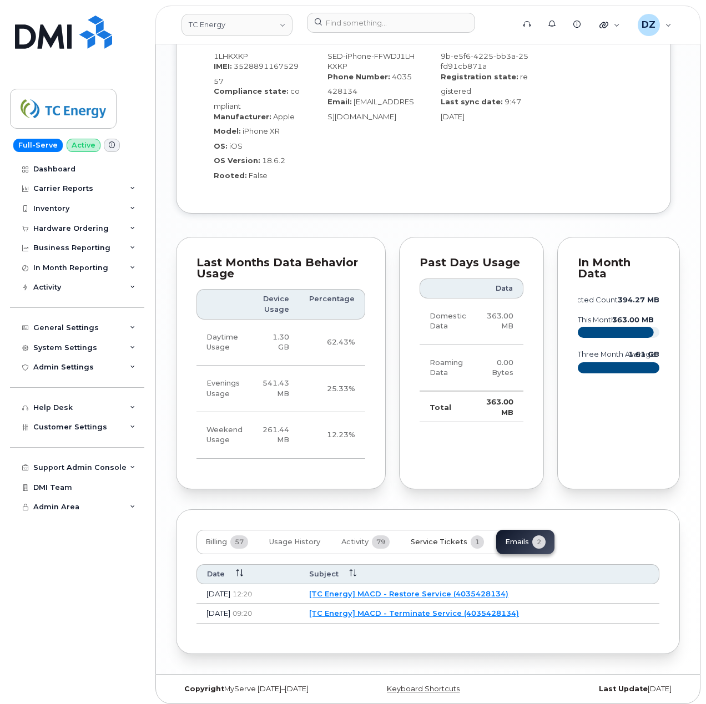
click at [464, 530] on button "Service Tickets 1" at bounding box center [447, 542] width 91 height 24
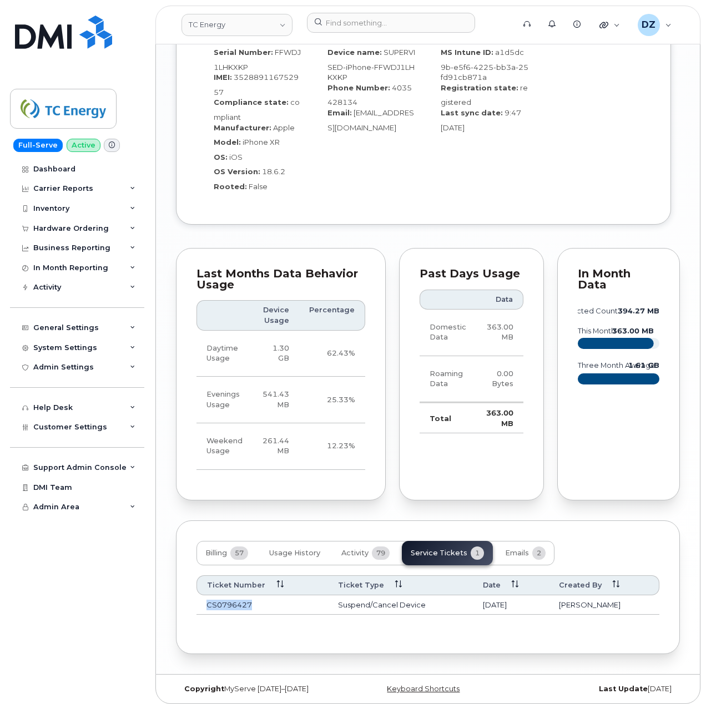
drag, startPoint x: 205, startPoint y: 598, endPoint x: 259, endPoint y: 596, distance: 53.9
click at [259, 596] on td "CS0796427" at bounding box center [262, 606] width 132 height 20
copy td "CS0796427"
click at [220, 549] on span "Billing" at bounding box center [216, 553] width 22 height 9
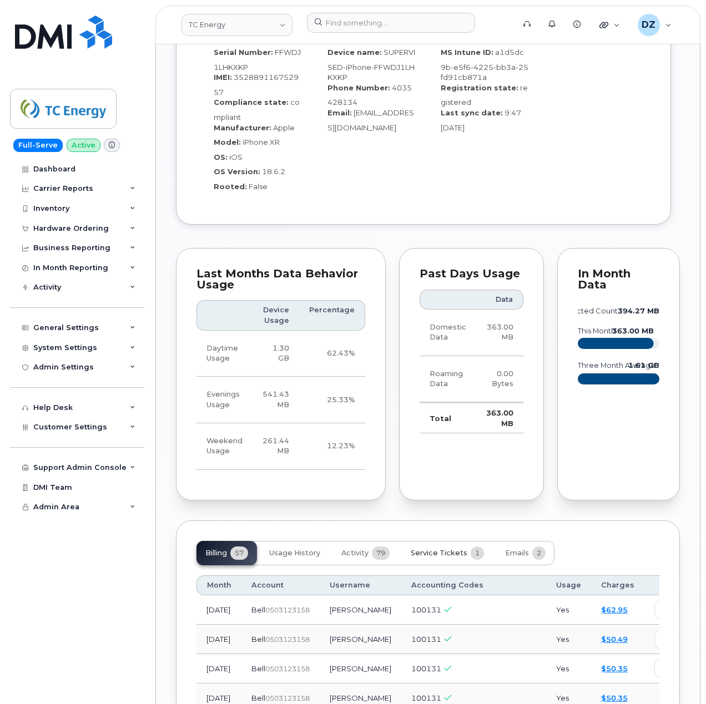
click at [449, 549] on span "Service Tickets" at bounding box center [439, 553] width 57 height 9
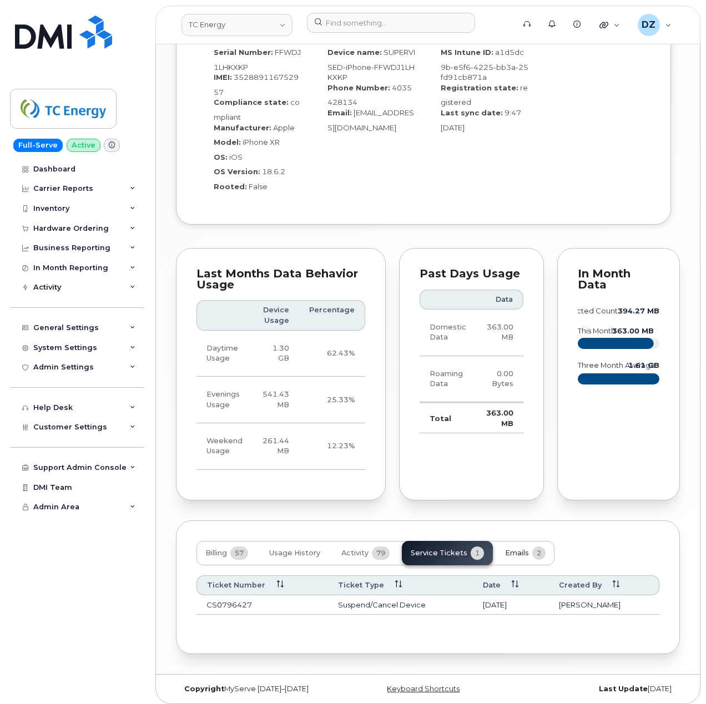
click at [518, 549] on span "Emails" at bounding box center [517, 553] width 24 height 9
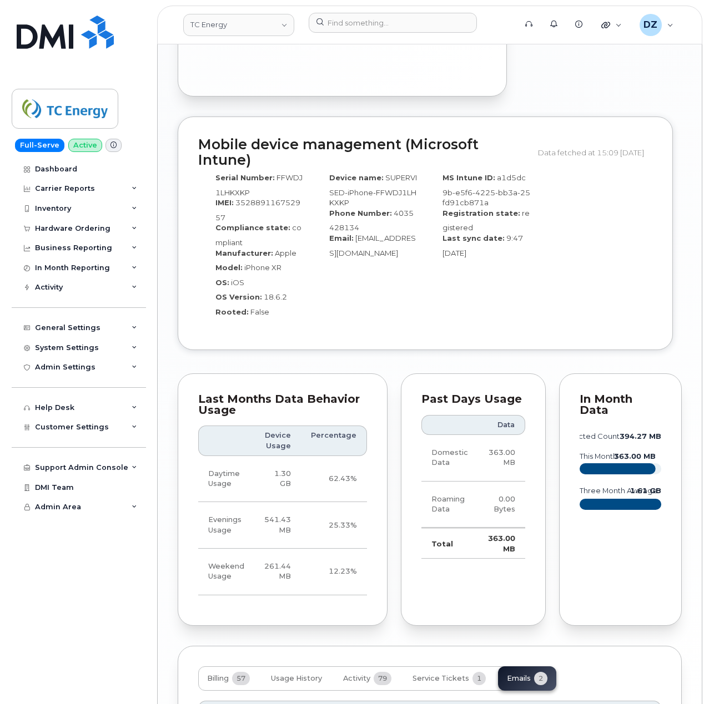
scroll to position [1394, 0]
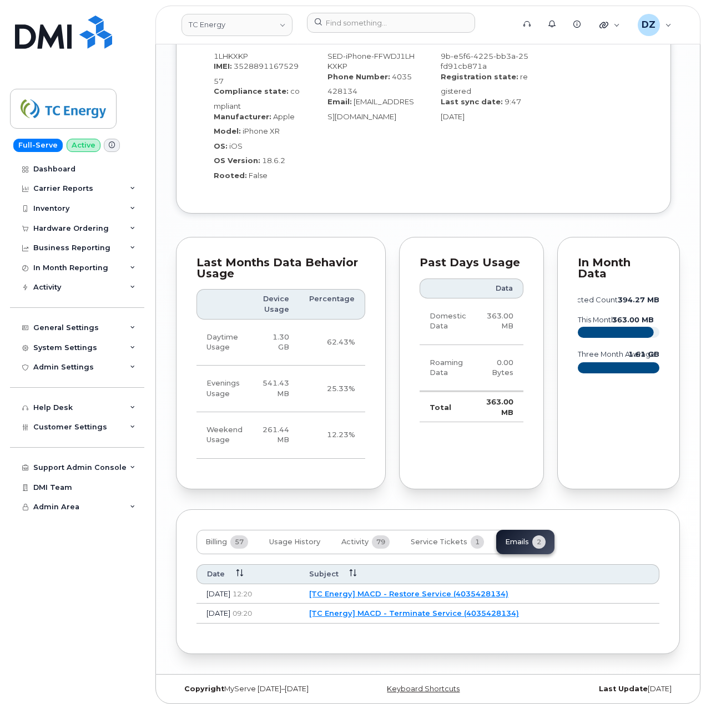
click at [405, 589] on link "[TC Energy] MACD - Restore Service (4035428134)" at bounding box center [408, 593] width 199 height 9
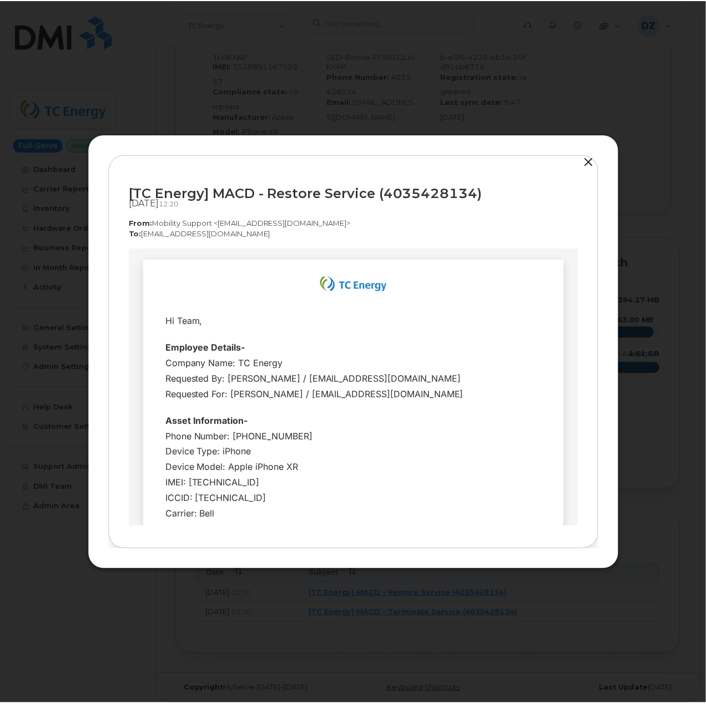
scroll to position [0, 0]
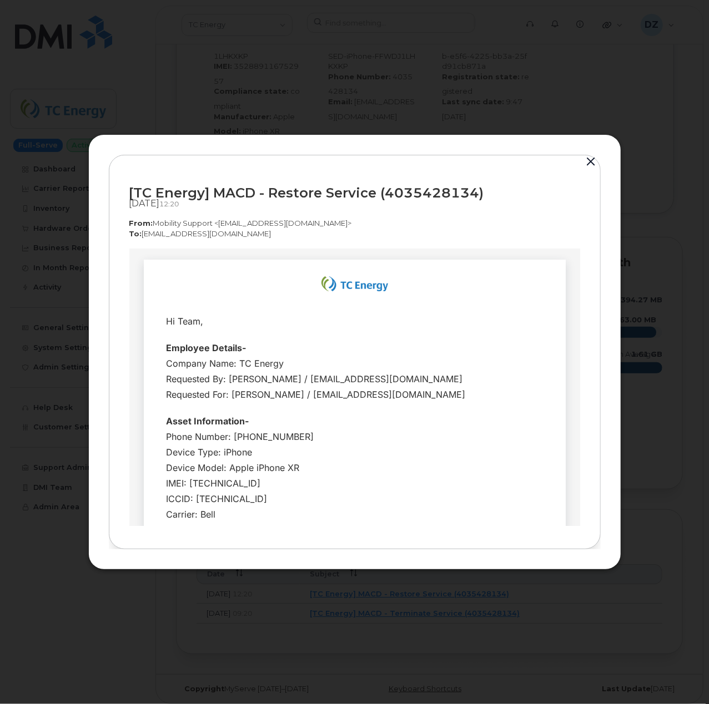
click at [589, 161] on button "button" at bounding box center [591, 162] width 17 height 16
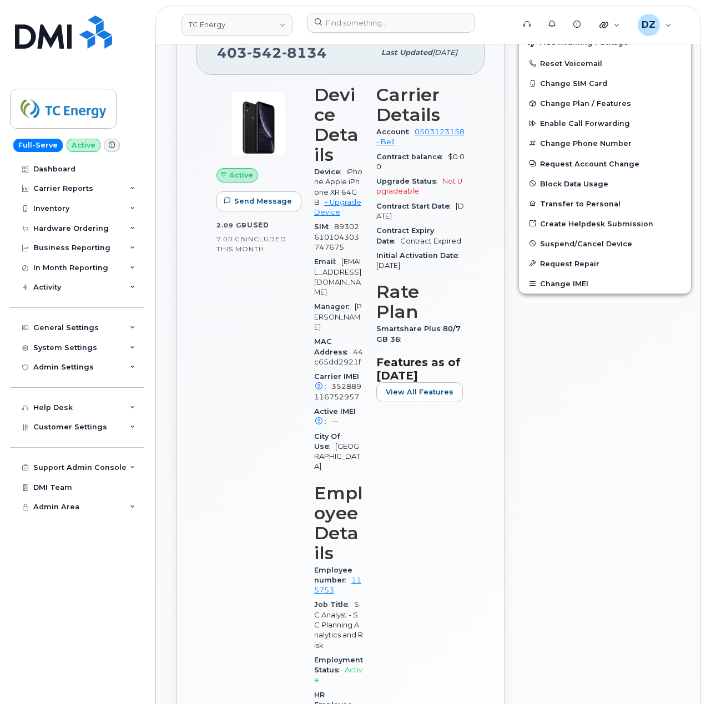
scroll to position [210, 0]
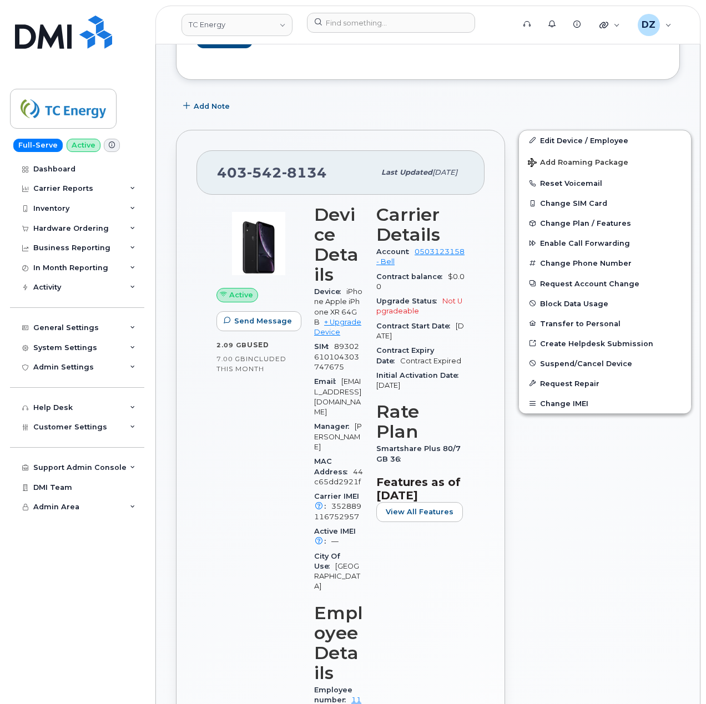
click at [228, 165] on span "[PHONE_NUMBER]" at bounding box center [272, 172] width 110 height 17
copy span "[PHONE_NUMBER]"
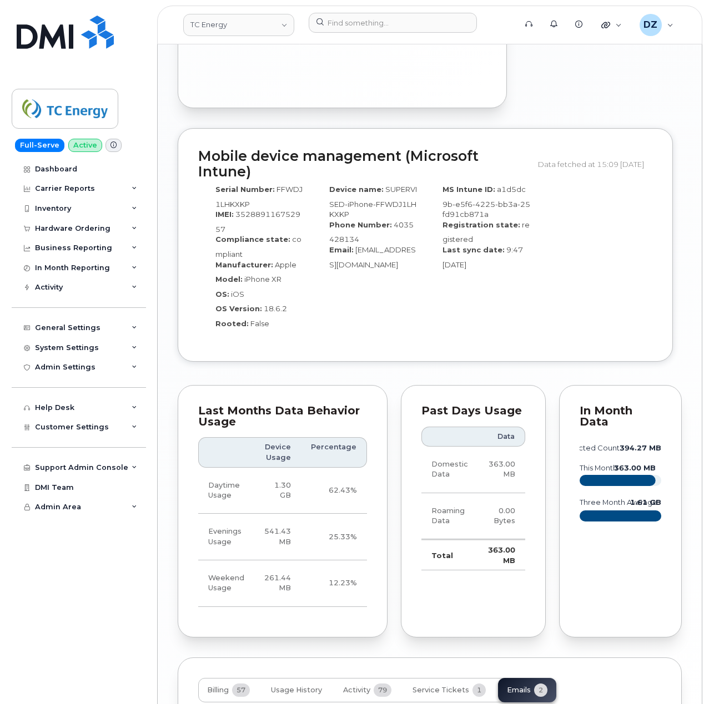
scroll to position [1394, 0]
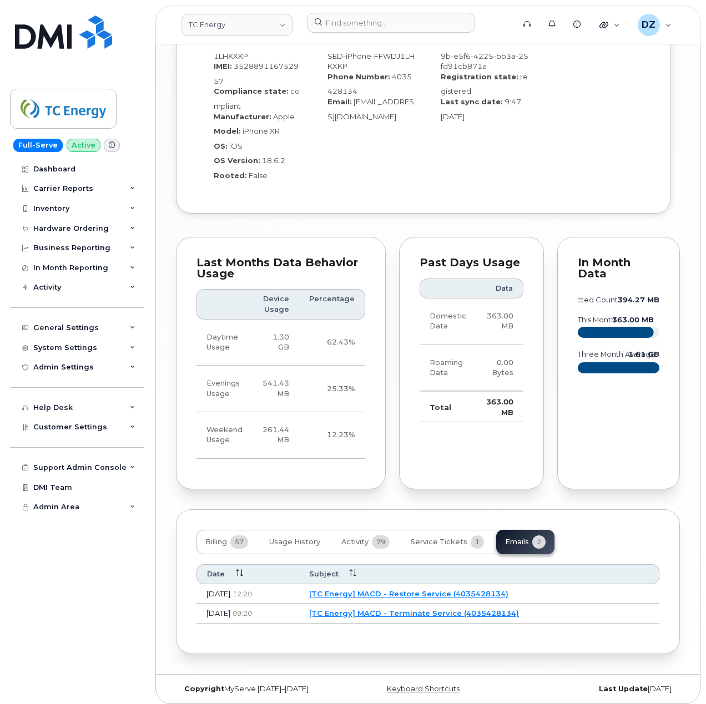
click at [391, 589] on link "[TC Energy] MACD - Restore Service (4035428134)" at bounding box center [408, 593] width 199 height 9
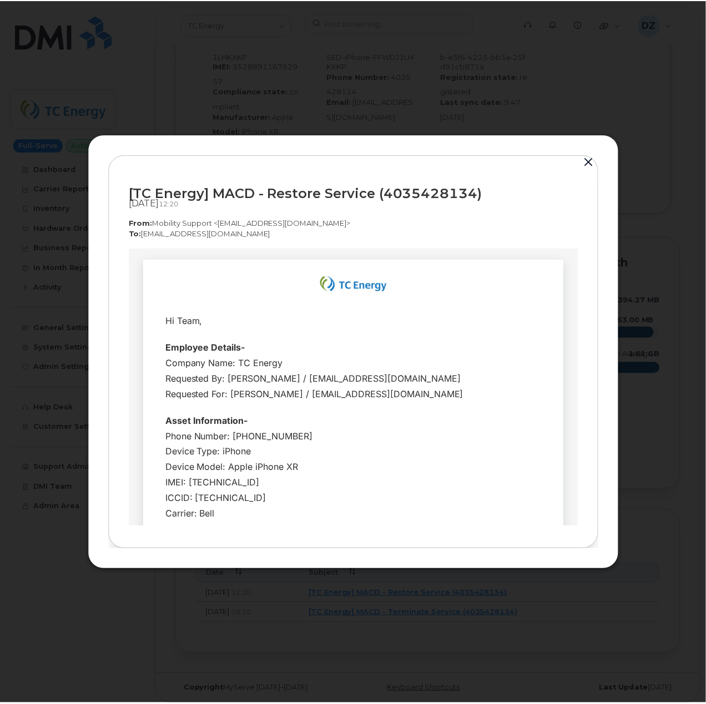
scroll to position [0, 0]
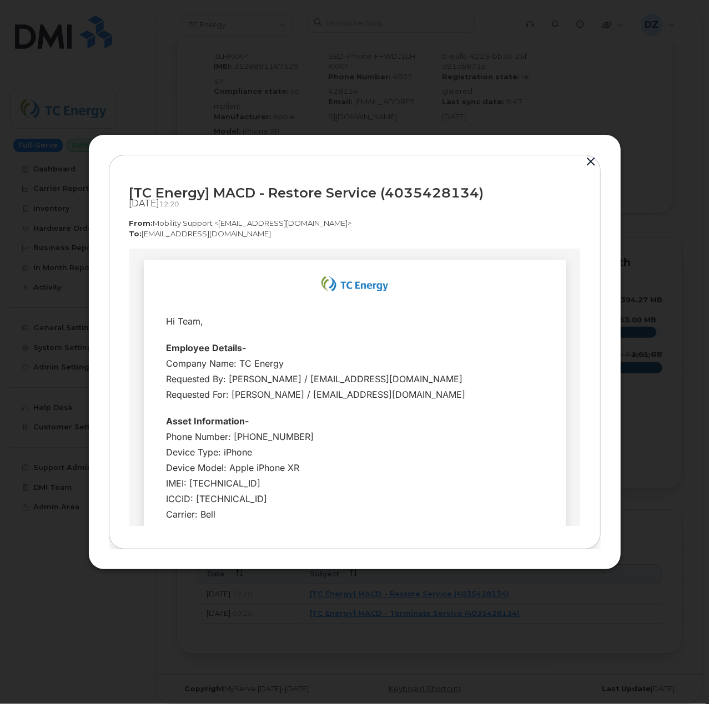
click at [589, 163] on button "button" at bounding box center [591, 162] width 17 height 16
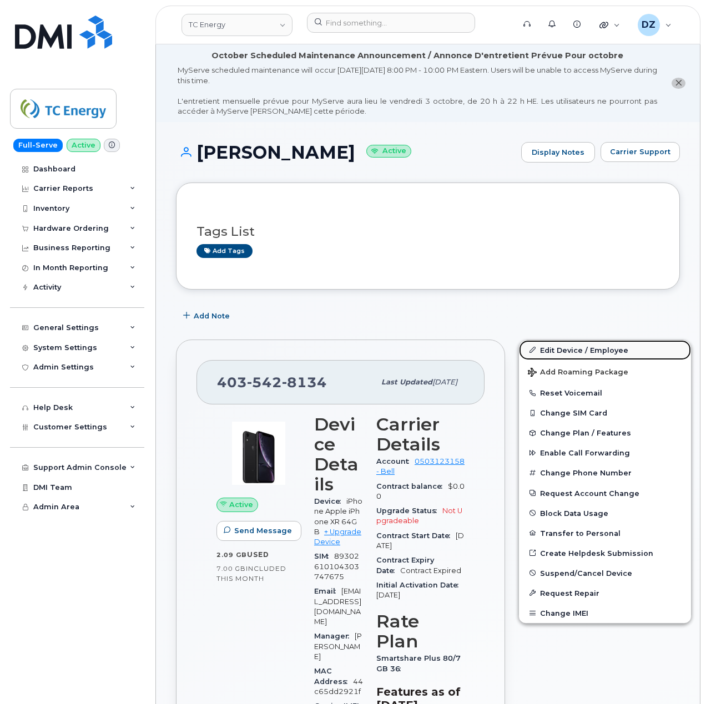
click at [580, 349] on link "Edit Device / Employee" at bounding box center [605, 350] width 172 height 20
